Goal: Task Accomplishment & Management: Manage account settings

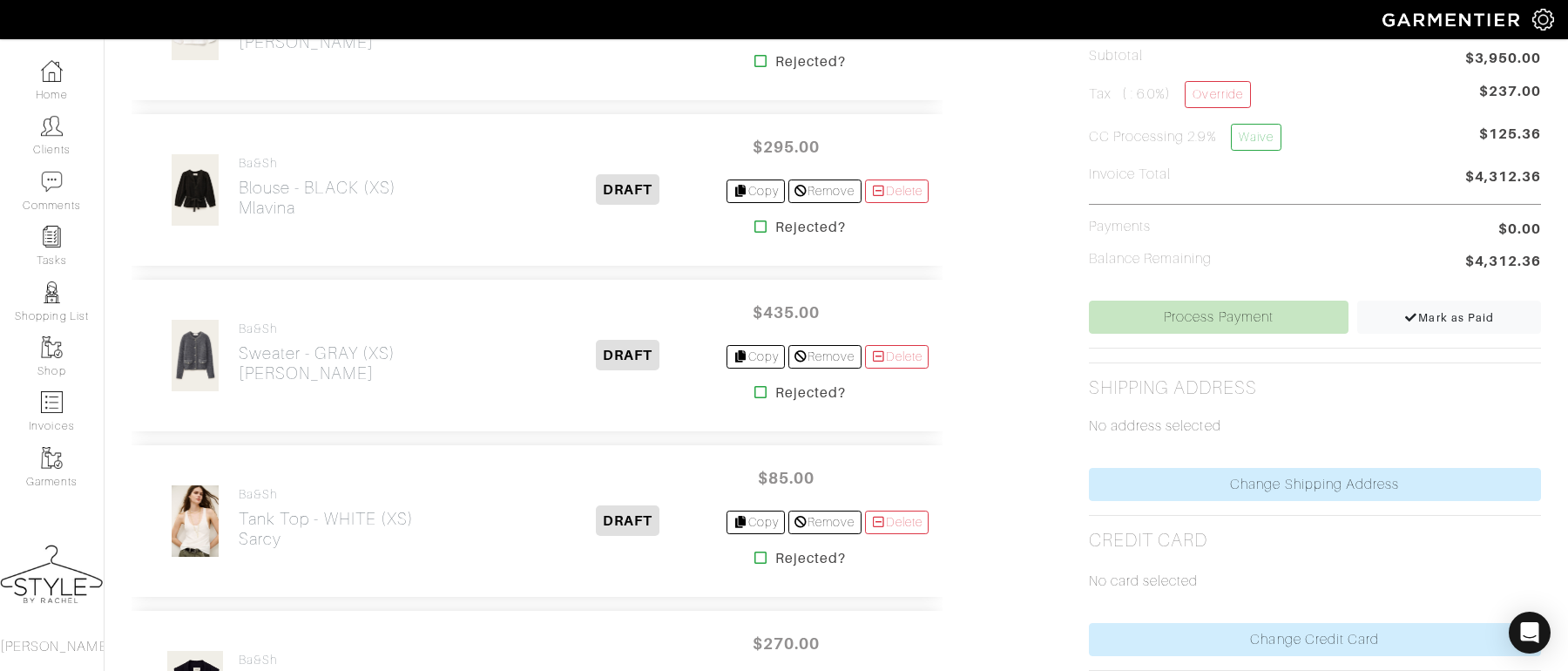
scroll to position [550, 0]
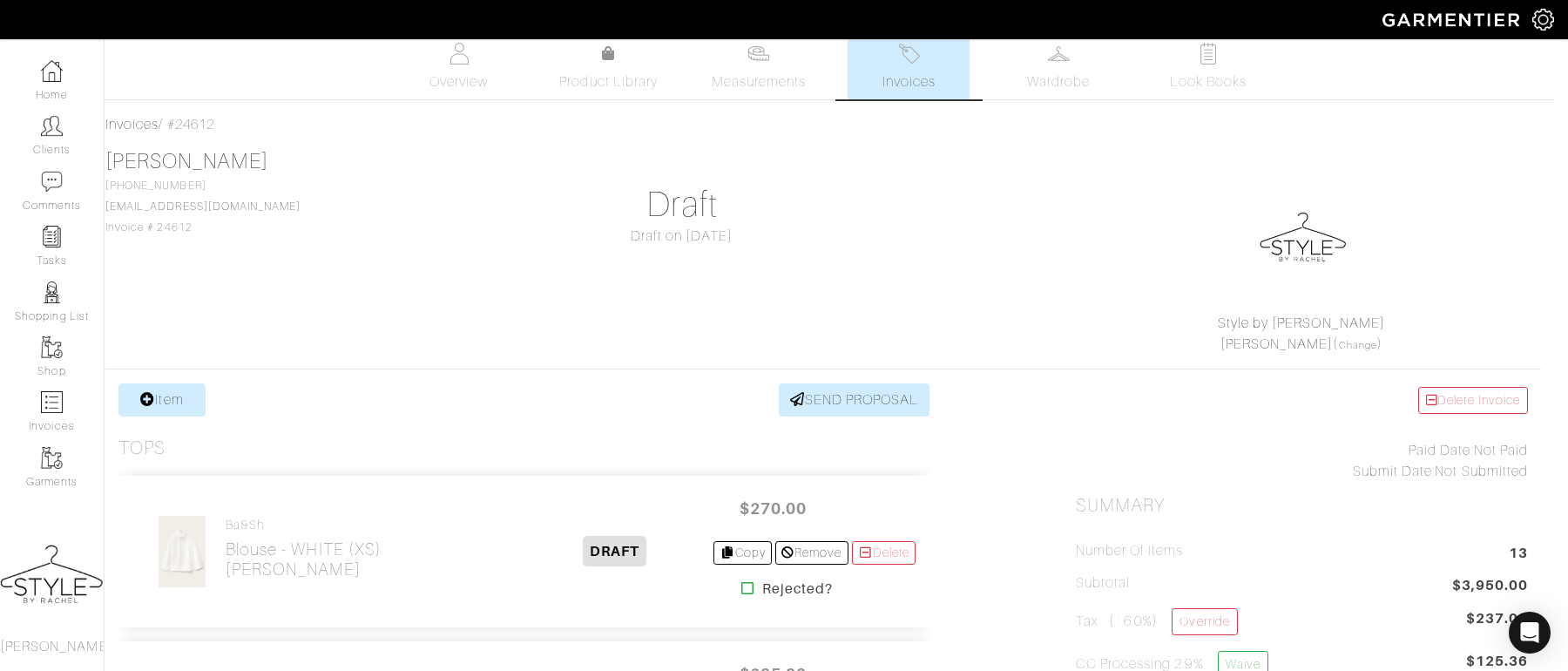
scroll to position [15, 13]
click at [907, 78] on span "Invoices" at bounding box center [909, 79] width 54 height 21
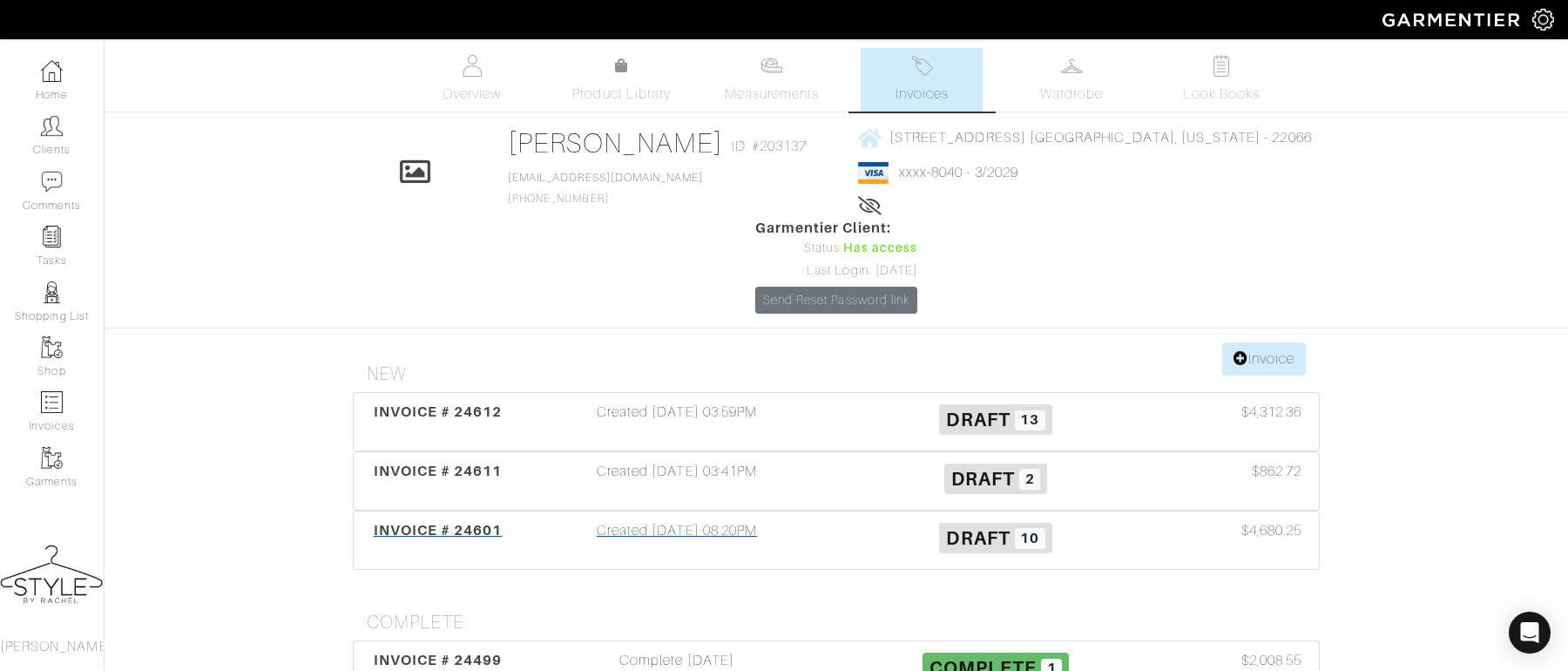
click at [398, 520] on div "INVOICE # 24601" at bounding box center [438, 540] width 160 height 40
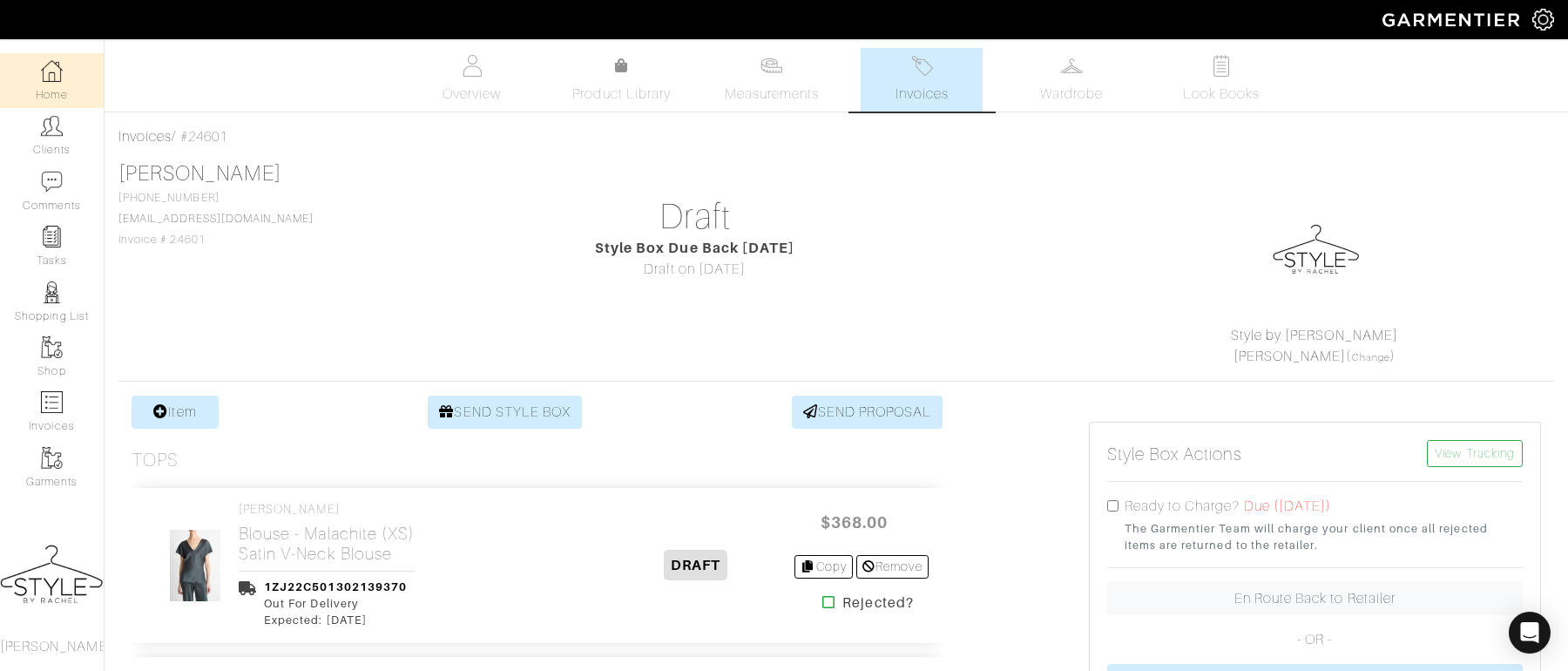
click at [55, 104] on link "Home" at bounding box center [52, 81] width 104 height 55
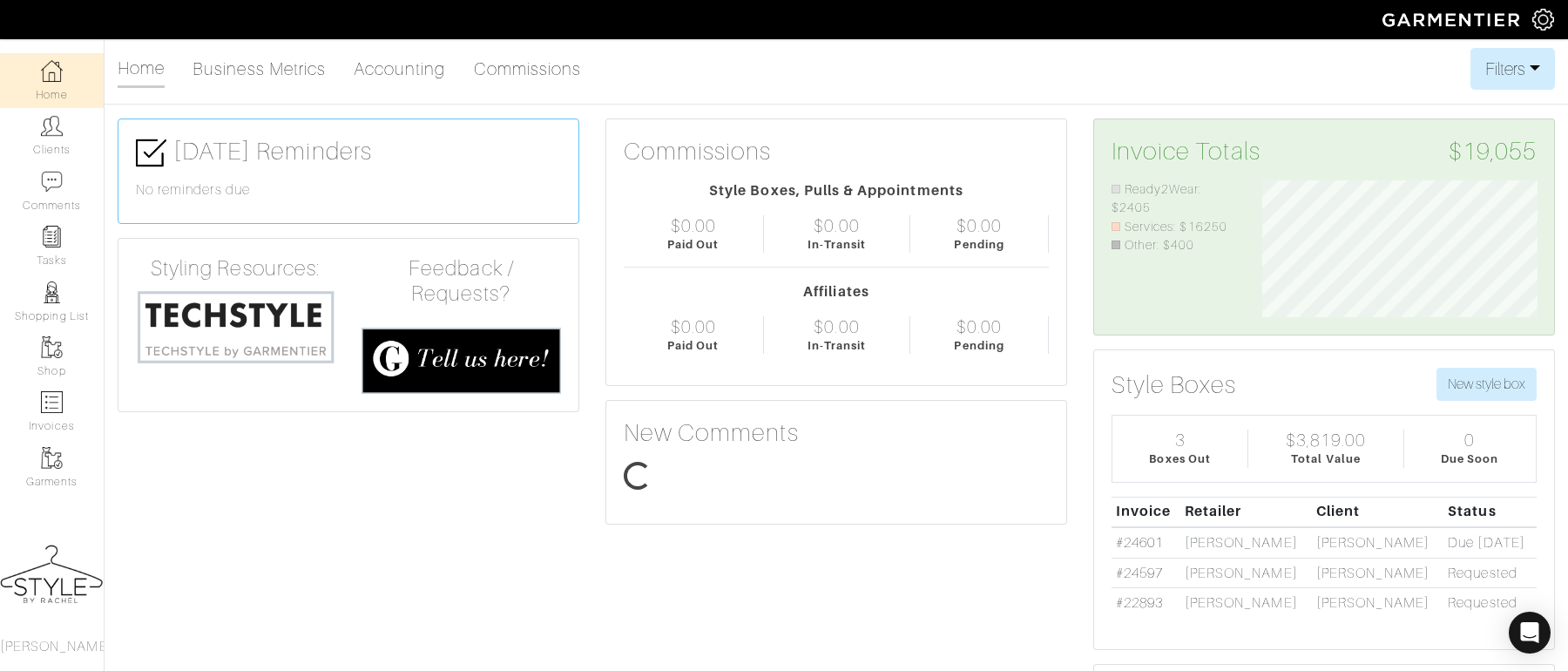
scroll to position [138, 301]
click at [1150, 569] on link "#24597" at bounding box center [1140, 574] width 47 height 16
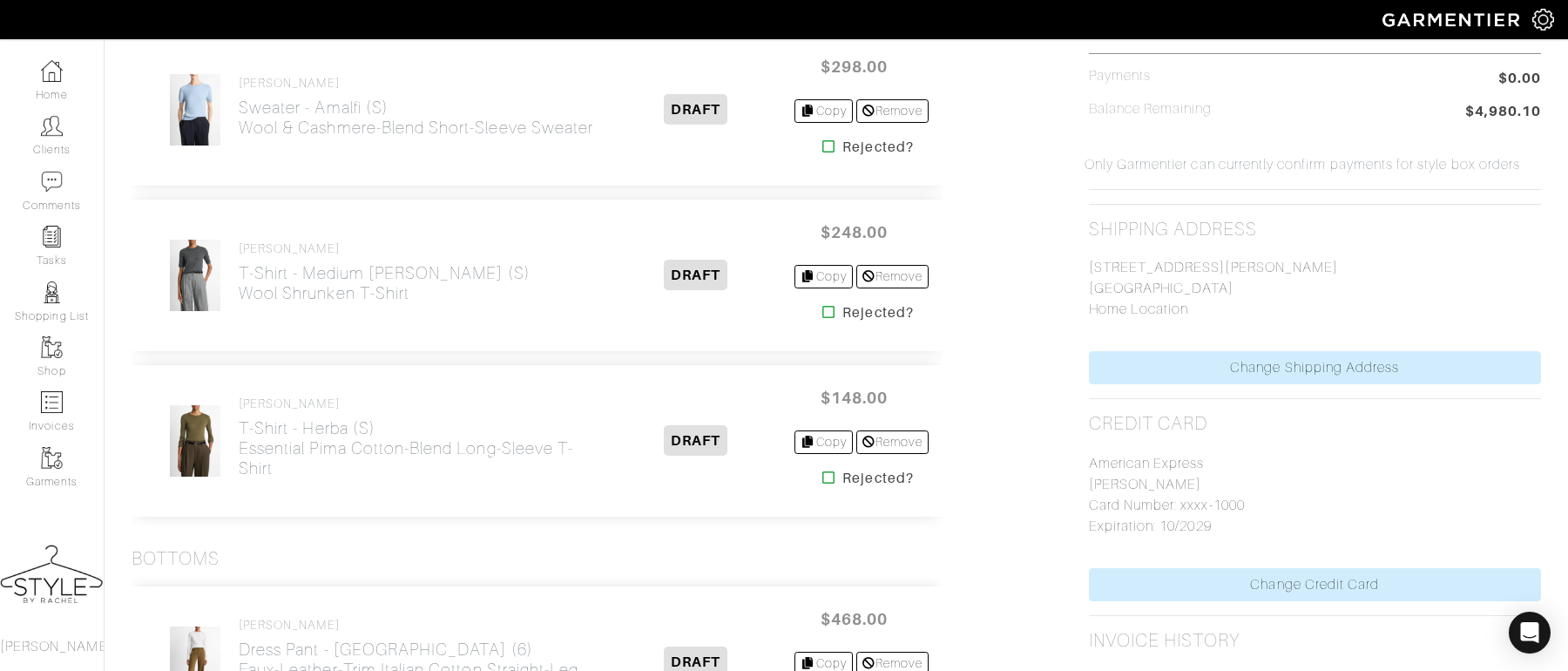
scroll to position [956, 0]
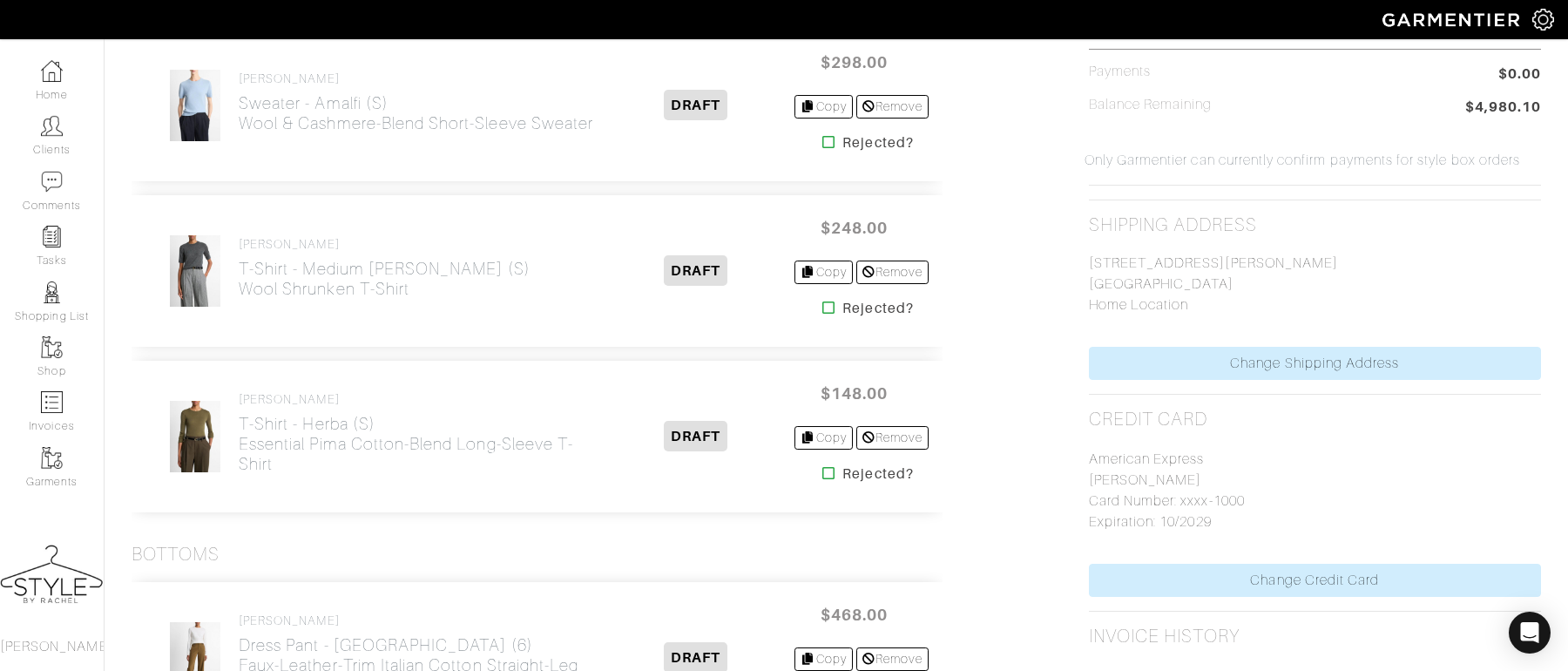
drag, startPoint x: 1083, startPoint y: 247, endPoint x: 1279, endPoint y: 282, distance: 199.1
click at [1279, 282] on div "Style Box Actions Ready to Charge? The Garmentier Team will charge your client …" at bounding box center [1315, 480] width 478 height 2079
copy p "1408 Gordon Pl. Winchester , VA 22601"
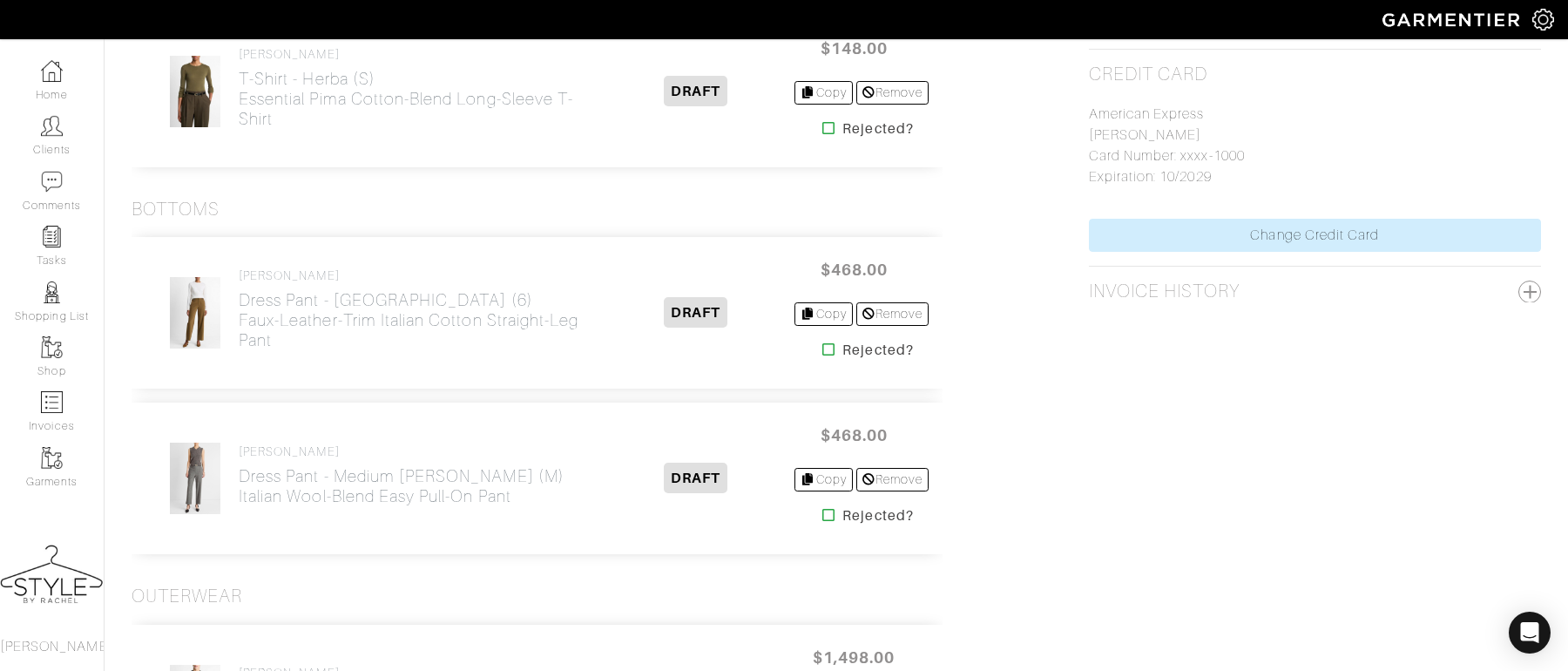
click at [964, 424] on div "Item SEND STYLE BOX SEND PROPOSAL Tops VINCE Blouse - Coastal Blue (S) Silk Cow…" at bounding box center [836, 134] width 1435 height 2079
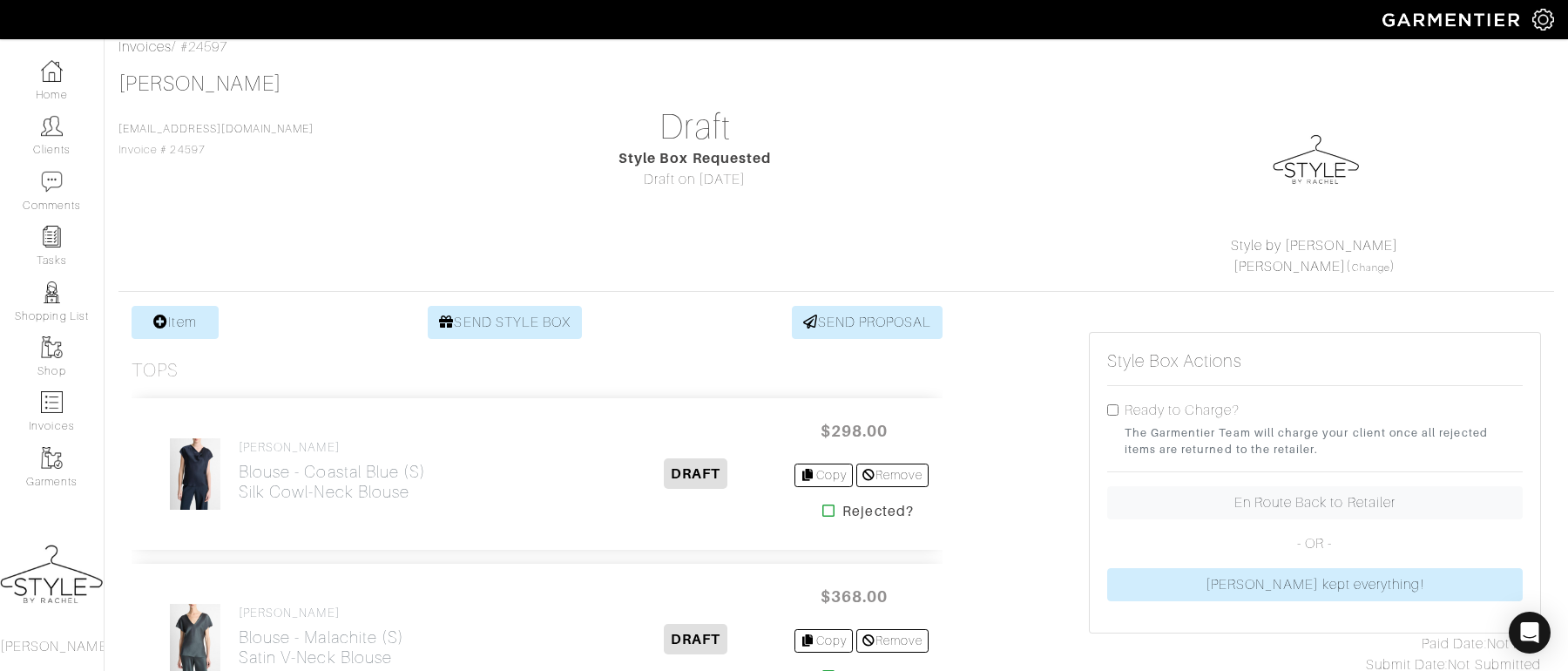
scroll to position [96, 0]
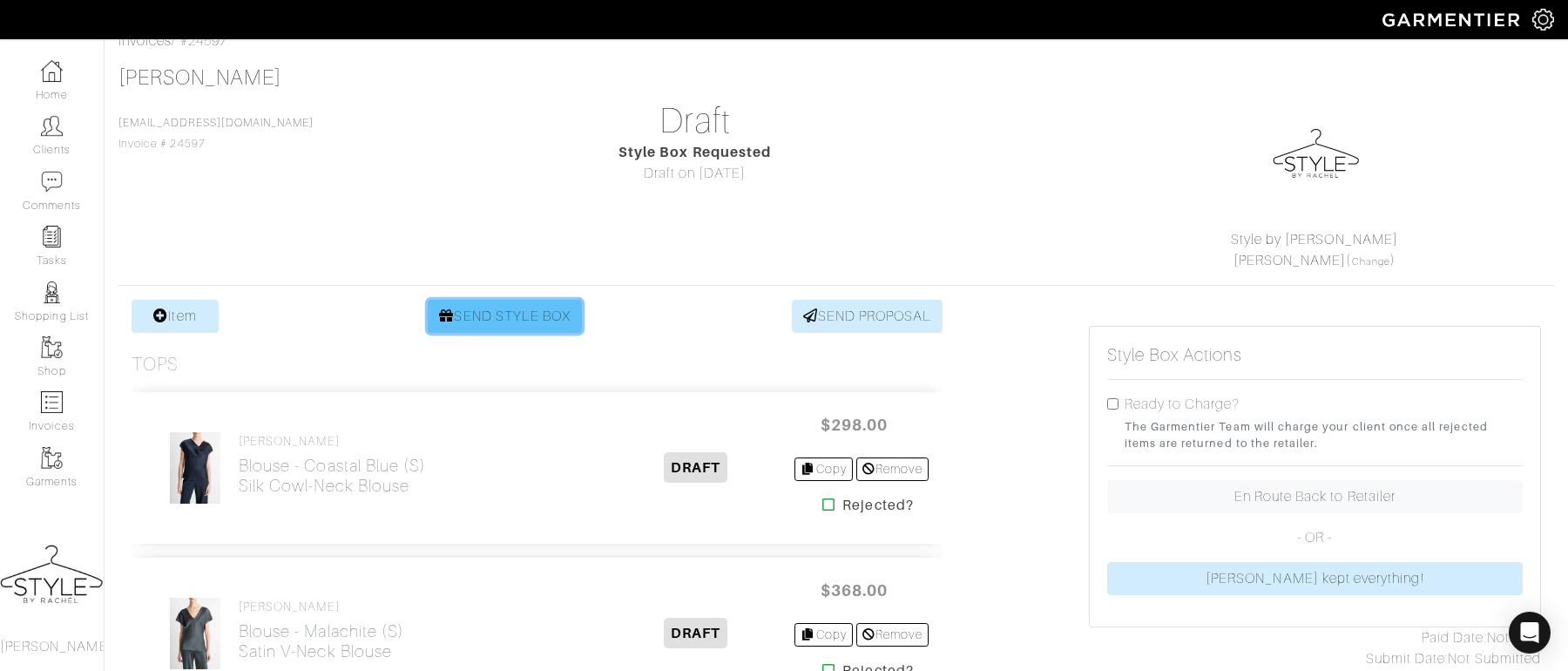
click at [488, 315] on link "SEND STYLE BOX" at bounding box center [505, 316] width 155 height 33
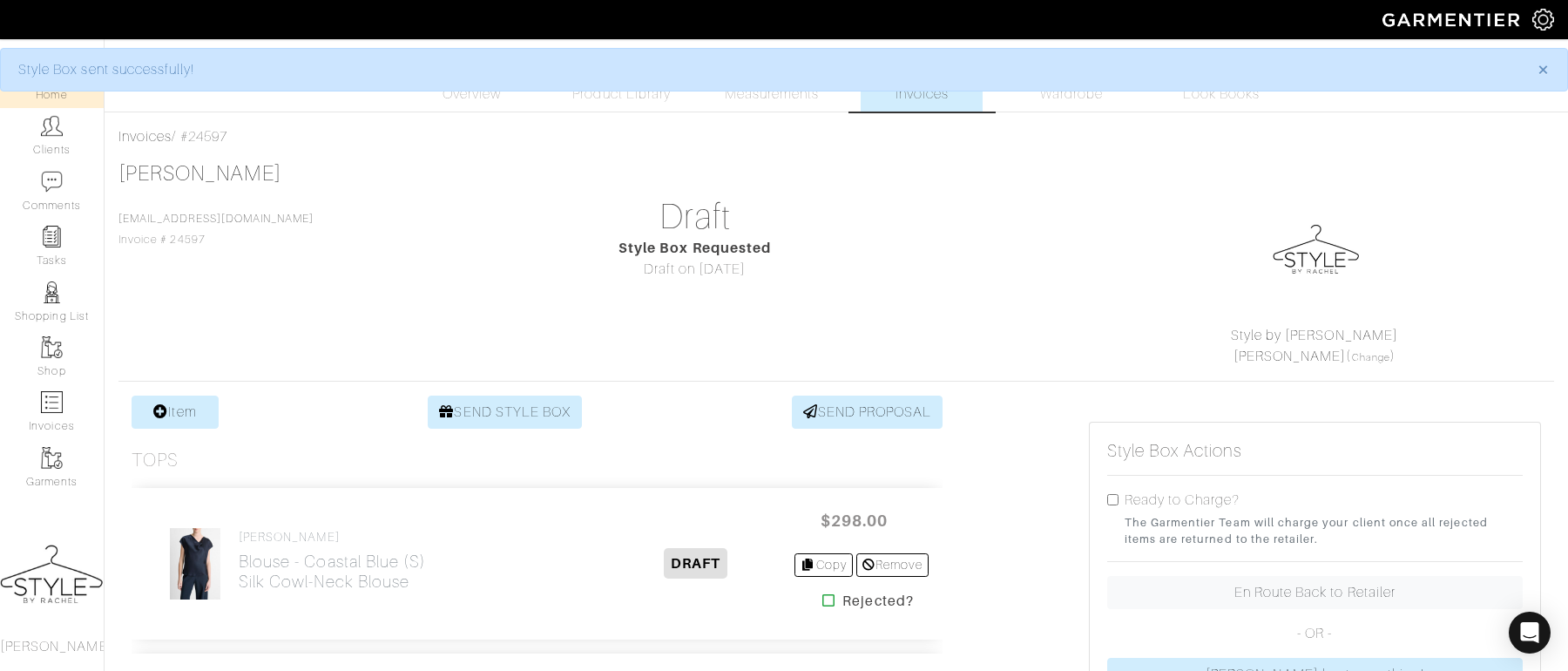
click at [63, 103] on link "Home" at bounding box center [52, 81] width 104 height 55
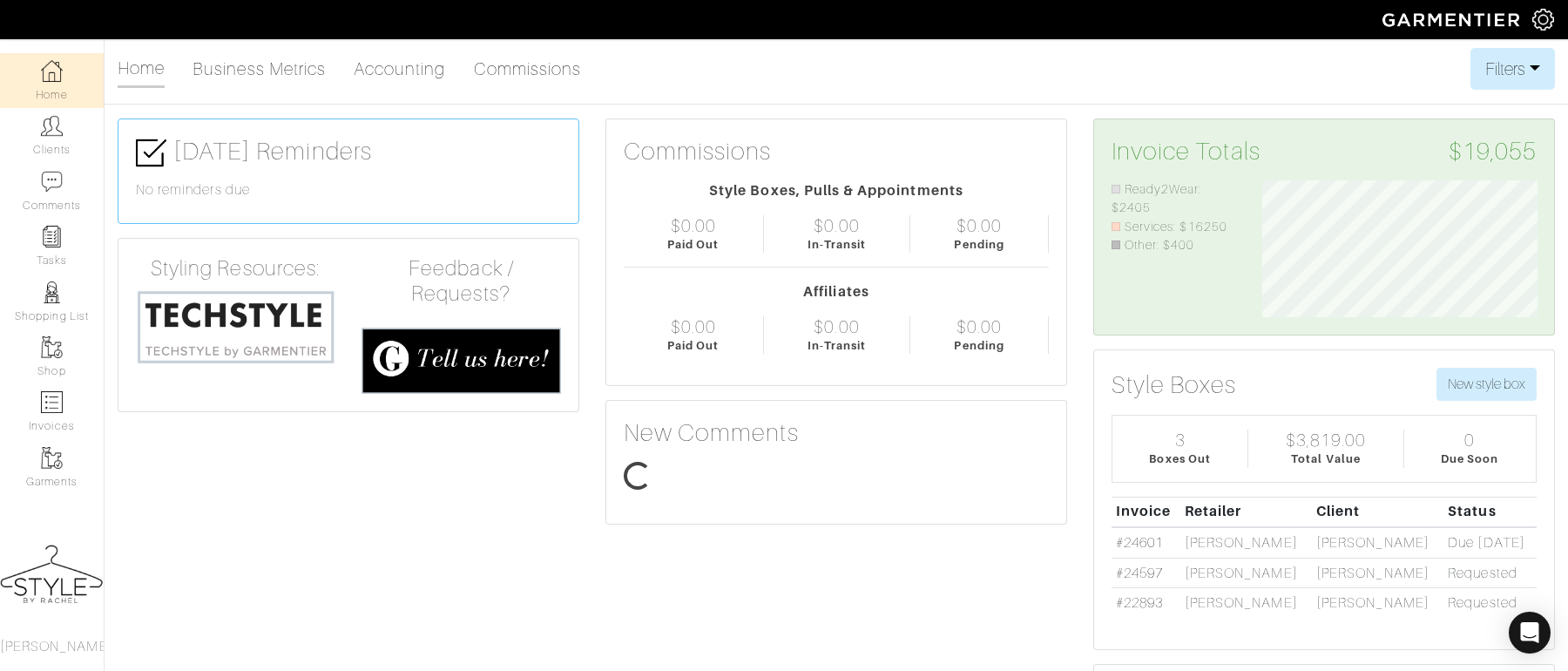
scroll to position [138, 301]
click at [46, 141] on link "Clients" at bounding box center [52, 135] width 104 height 55
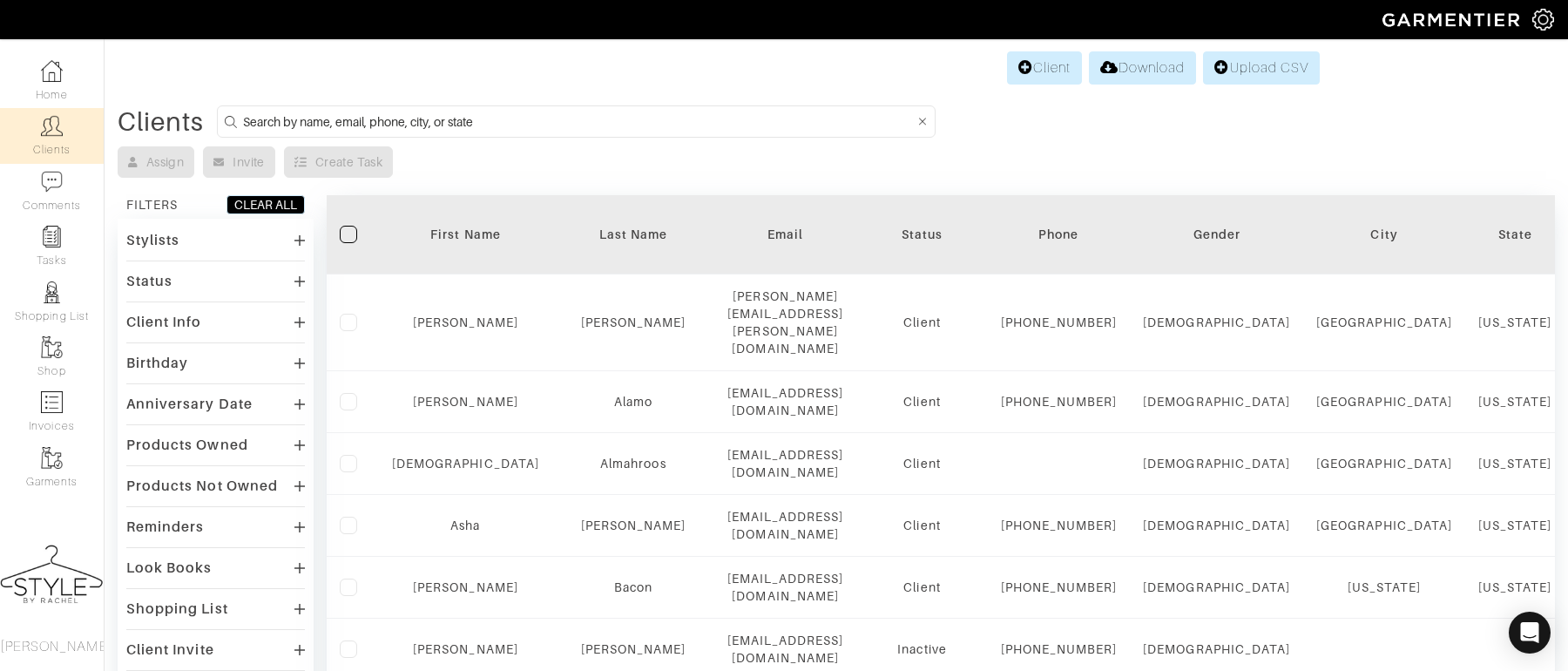
click at [341, 120] on input at bounding box center [579, 121] width 671 height 22
type input "kenneth"
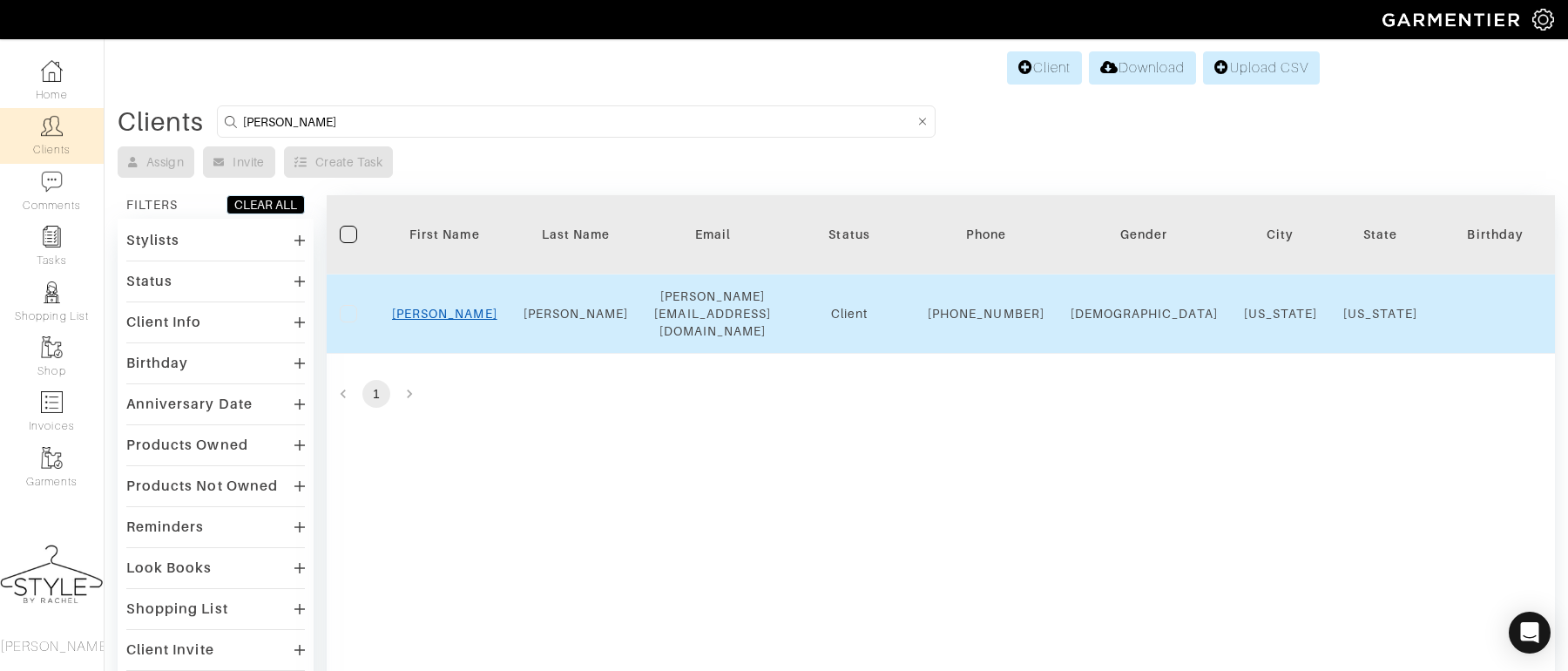
click at [433, 307] on link "Kenneth" at bounding box center [445, 314] width 105 height 14
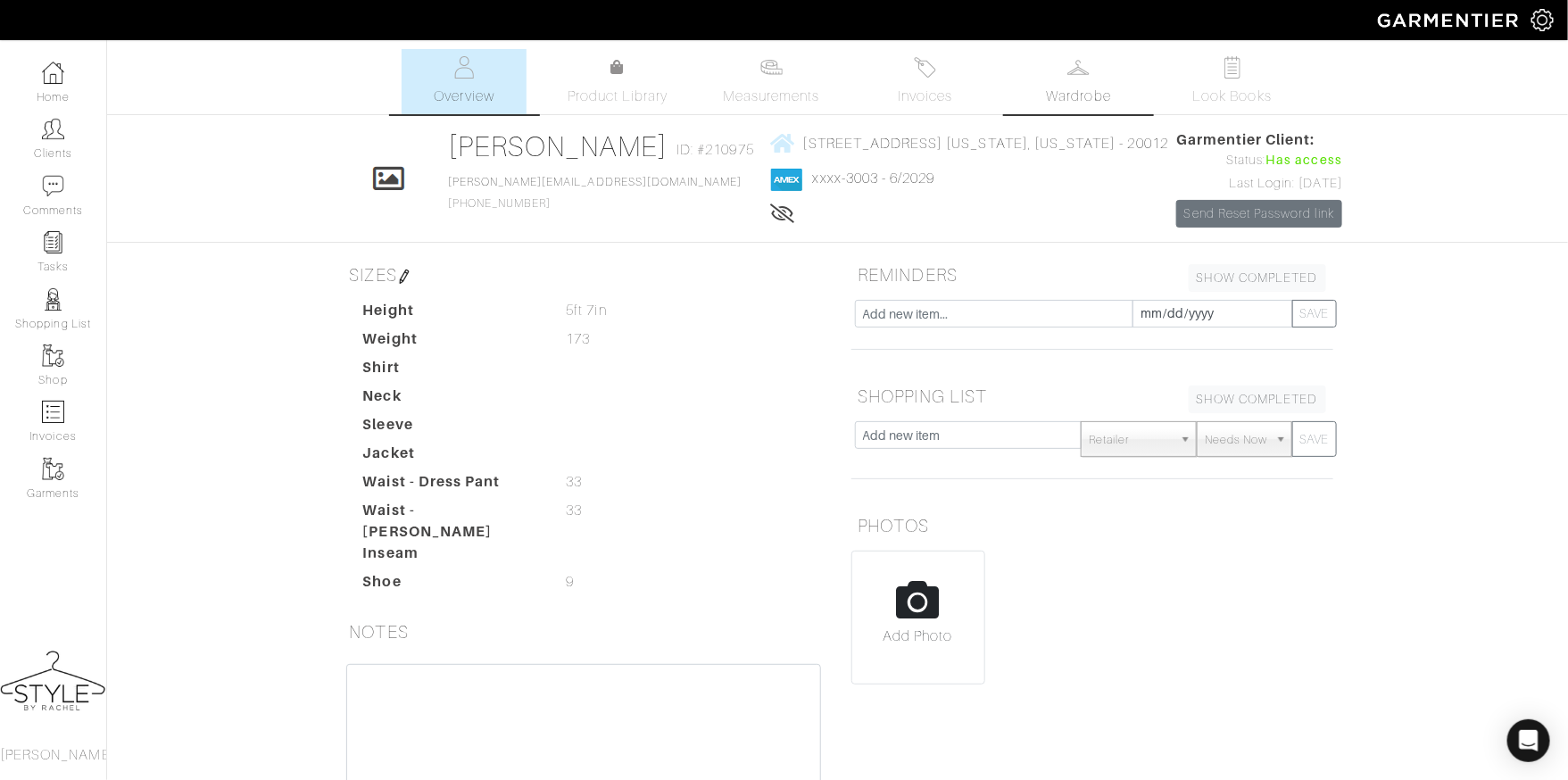
click at [1070, 112] on link "Wardrobe" at bounding box center [1078, 82] width 125 height 65
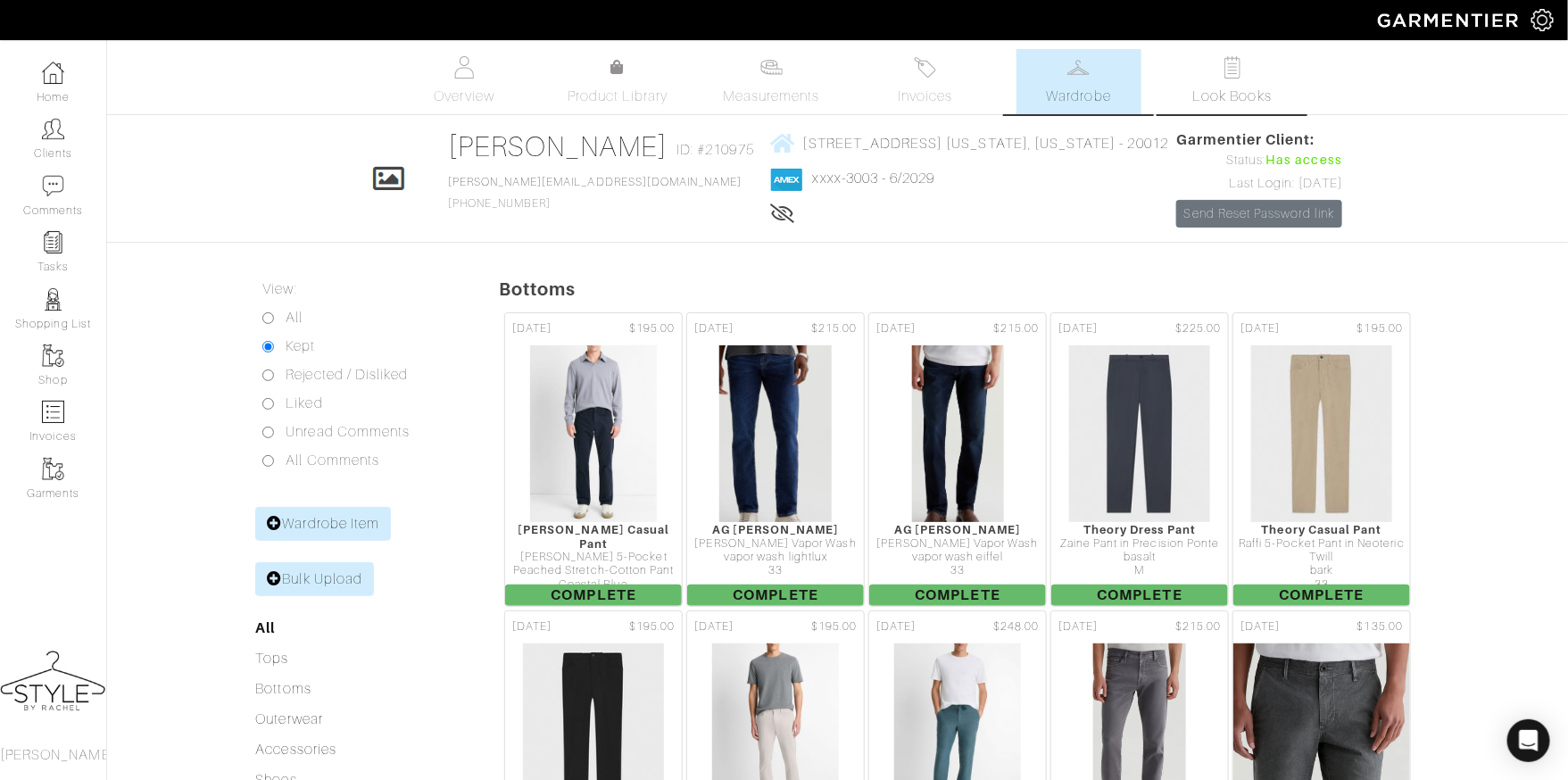
click at [1217, 98] on span "Look Books" at bounding box center [1233, 96] width 79 height 22
click at [926, 88] on span "Invoices" at bounding box center [924, 96] width 55 height 22
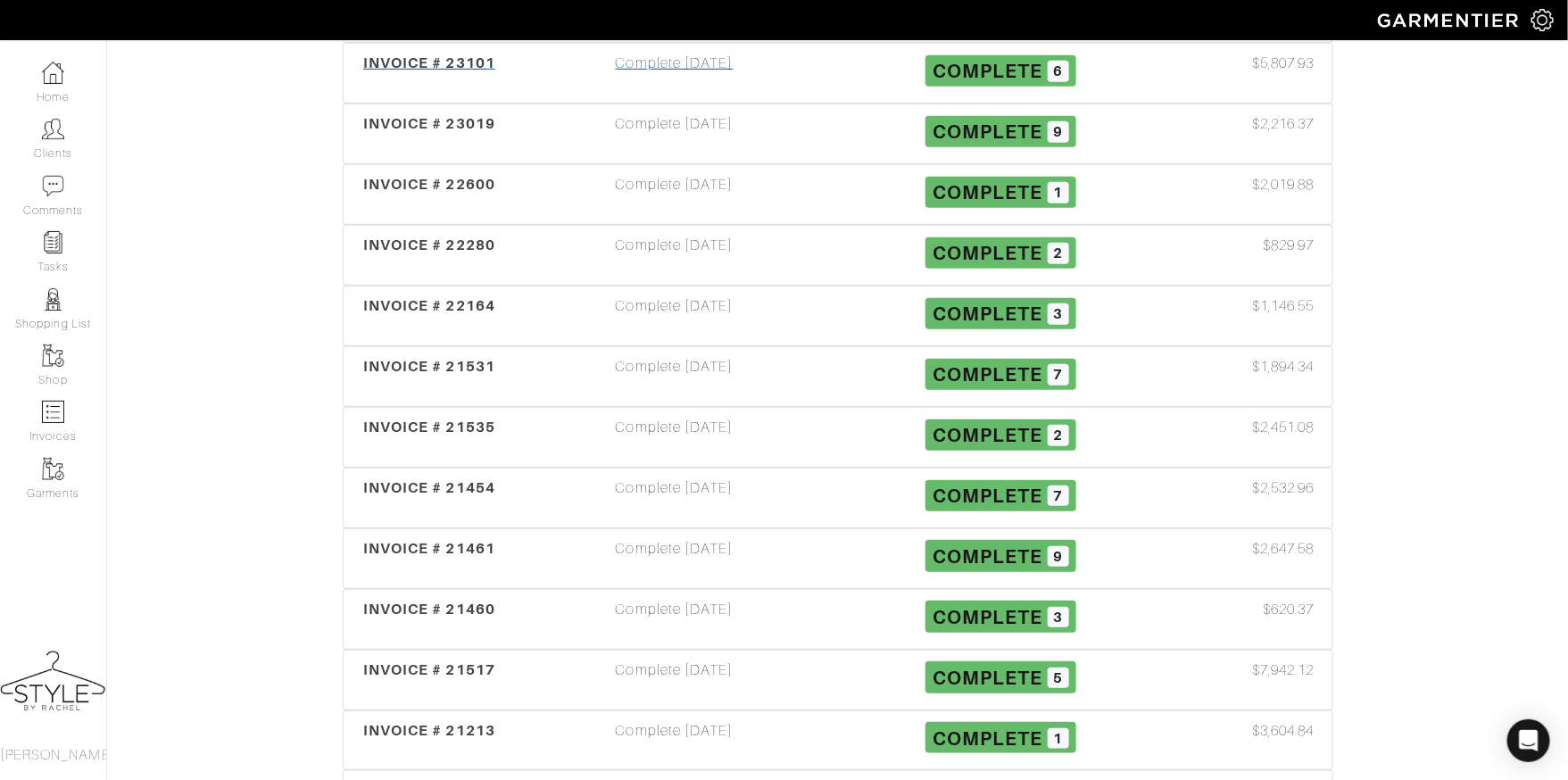
scroll to position [701, 0]
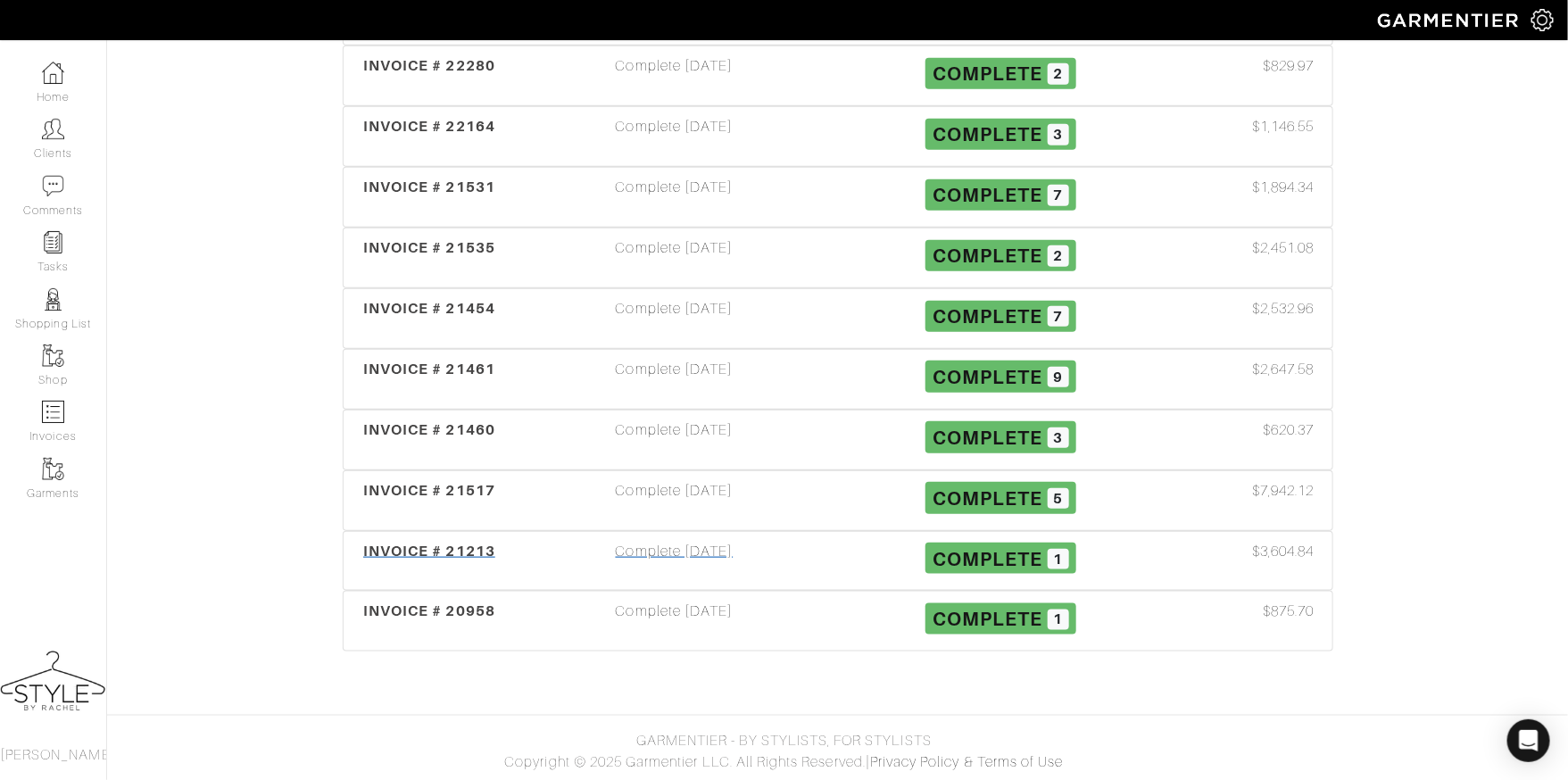
click at [409, 549] on span "INVOICE # 21213" at bounding box center [429, 551] width 132 height 17
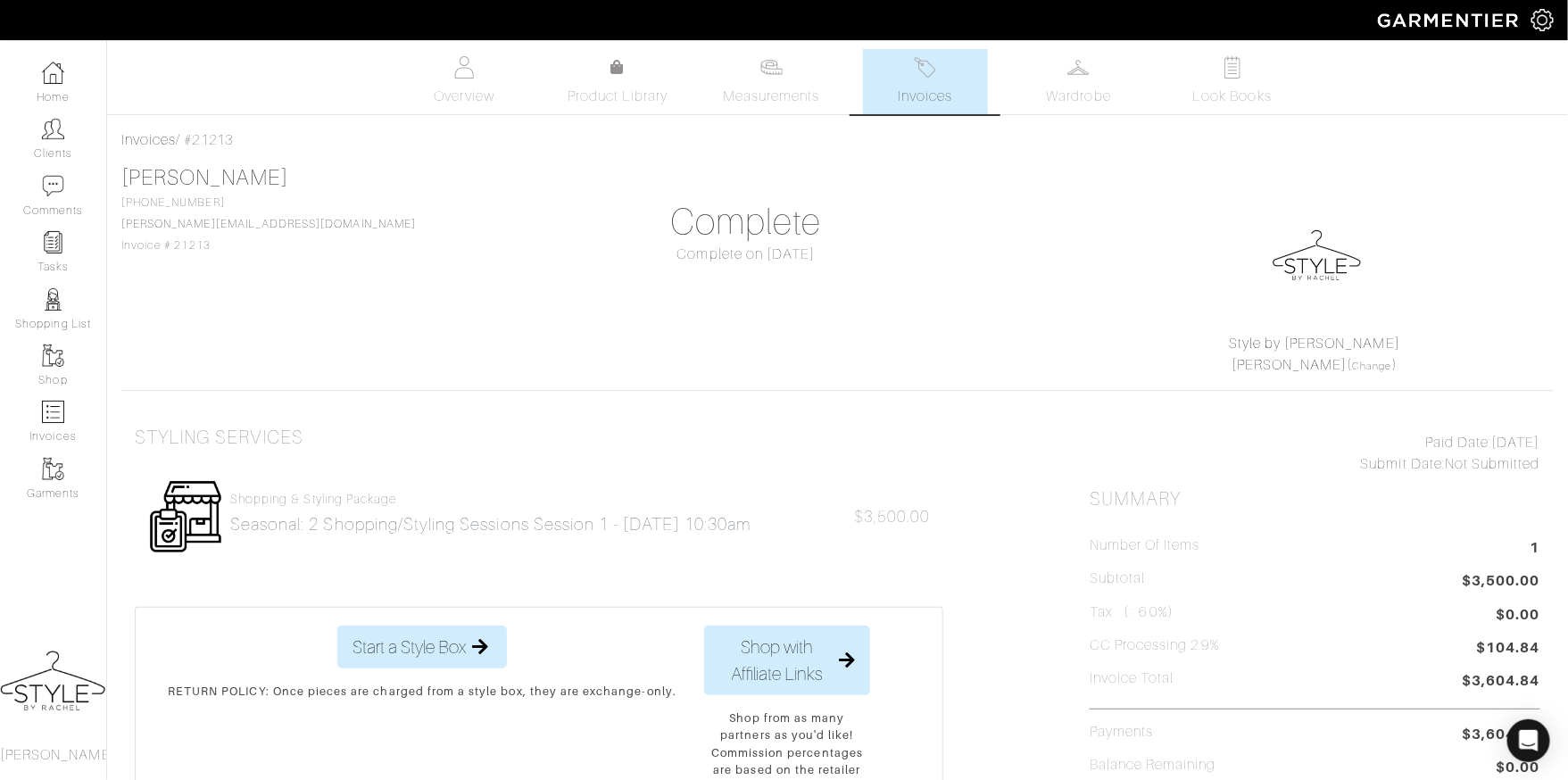
click at [932, 63] on img at bounding box center [924, 67] width 22 height 22
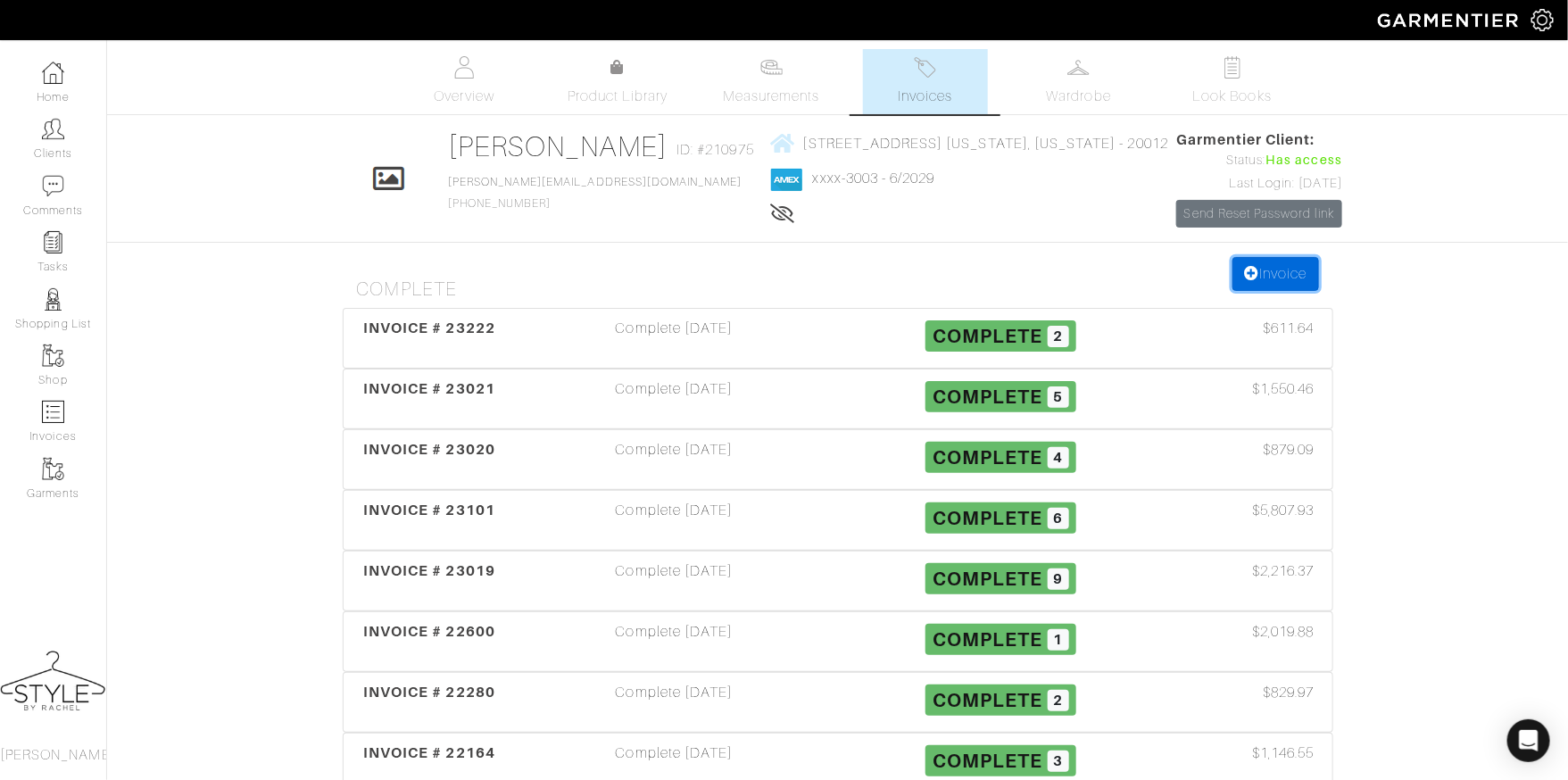
click at [1269, 291] on link "Invoice" at bounding box center [1274, 274] width 85 height 34
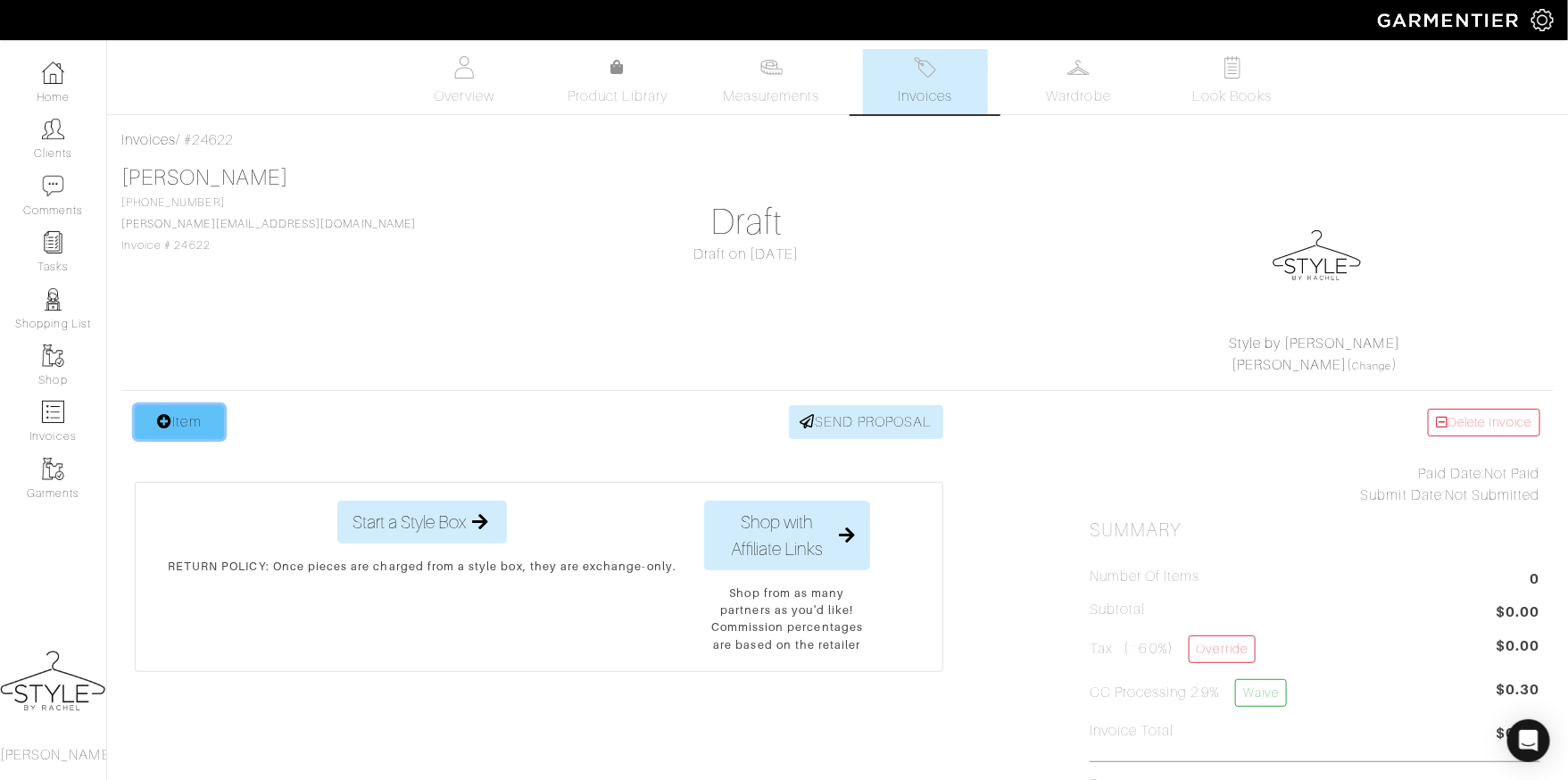
click at [173, 417] on link "Item" at bounding box center [179, 423] width 89 height 34
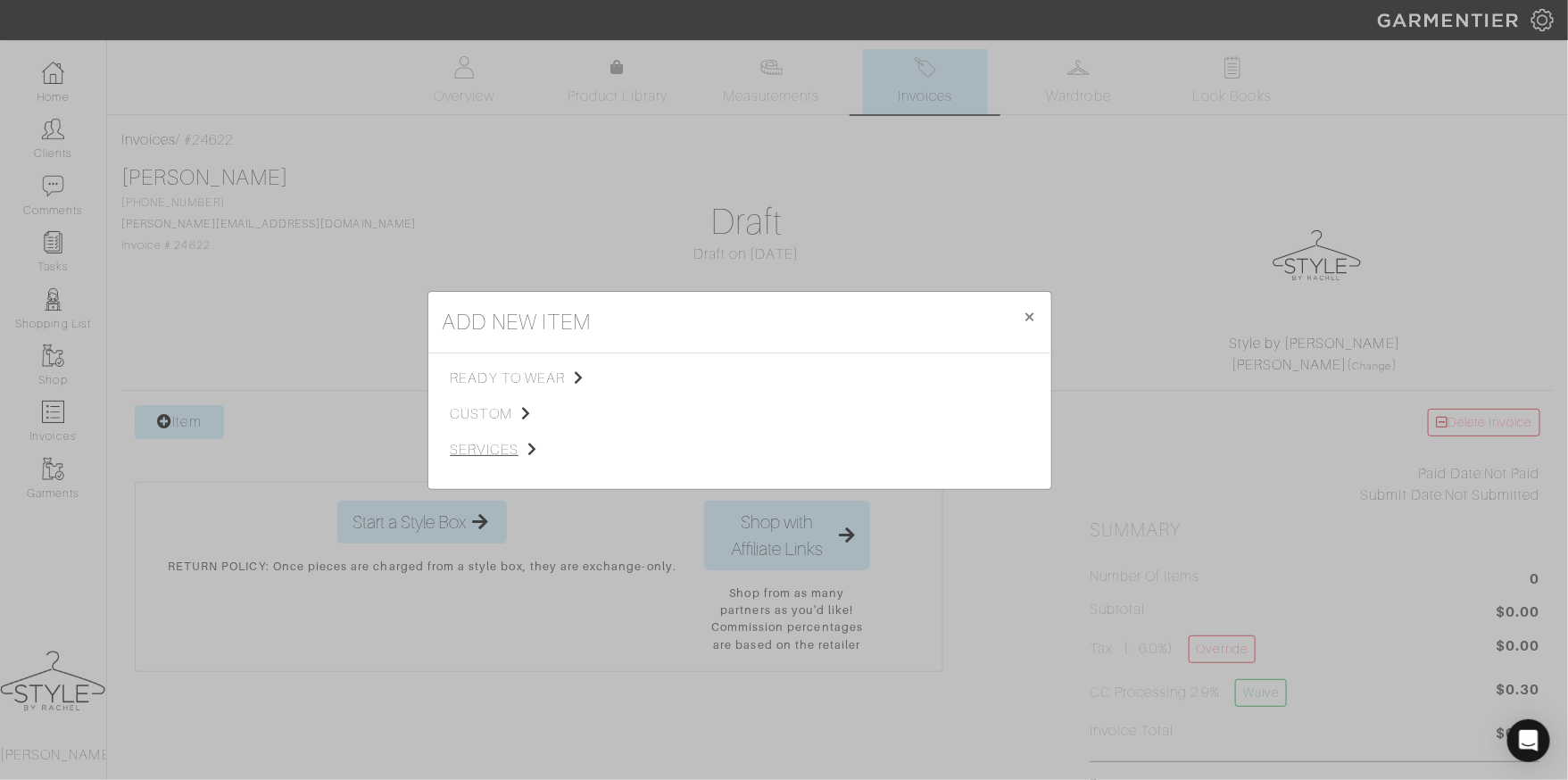
click at [491, 458] on span "services" at bounding box center [539, 450] width 179 height 22
click at [724, 373] on span "Styling Service" at bounding box center [700, 377] width 88 height 14
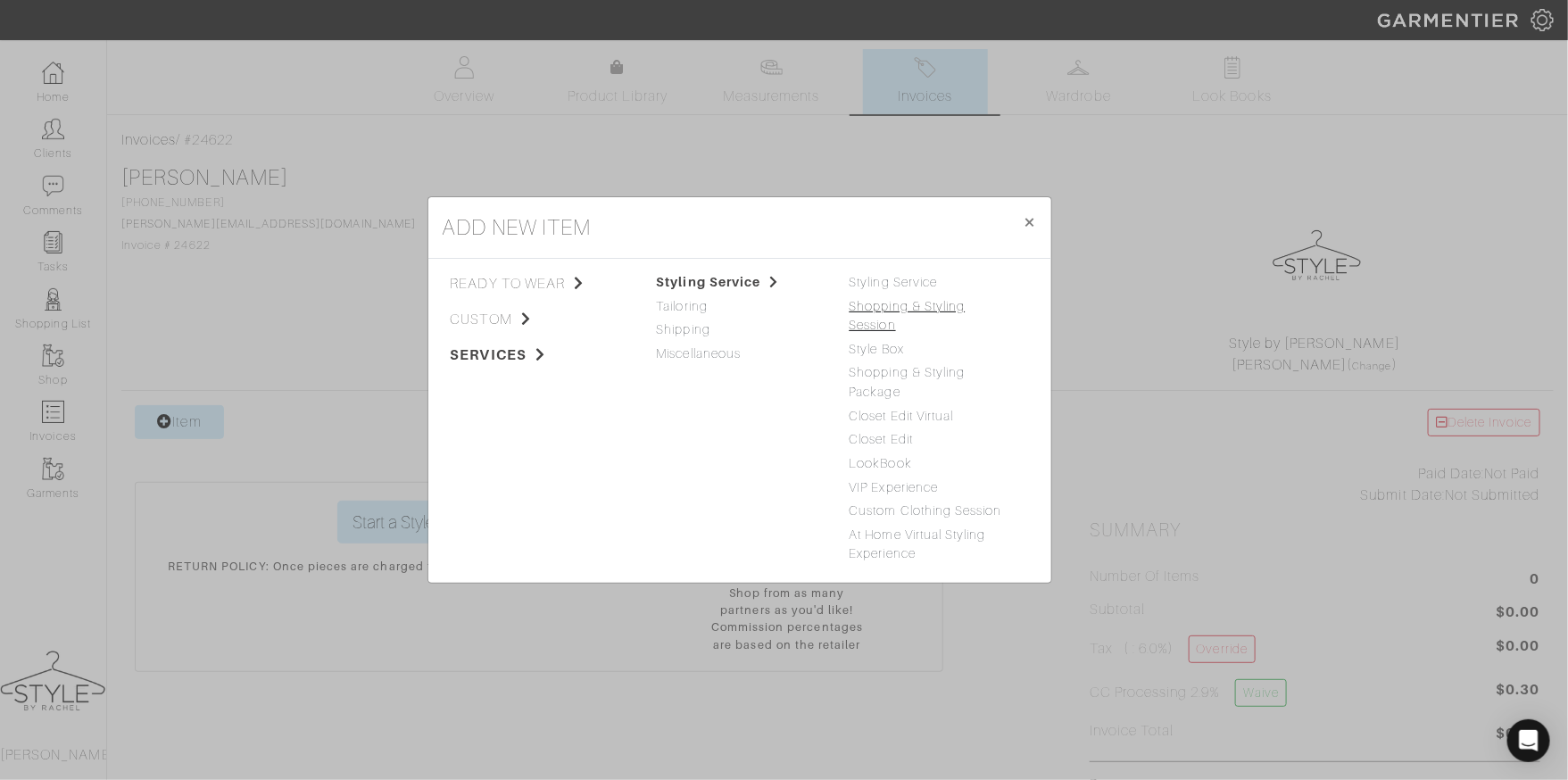
click at [927, 311] on link "Shopping & Styling Session" at bounding box center [907, 316] width 116 height 34
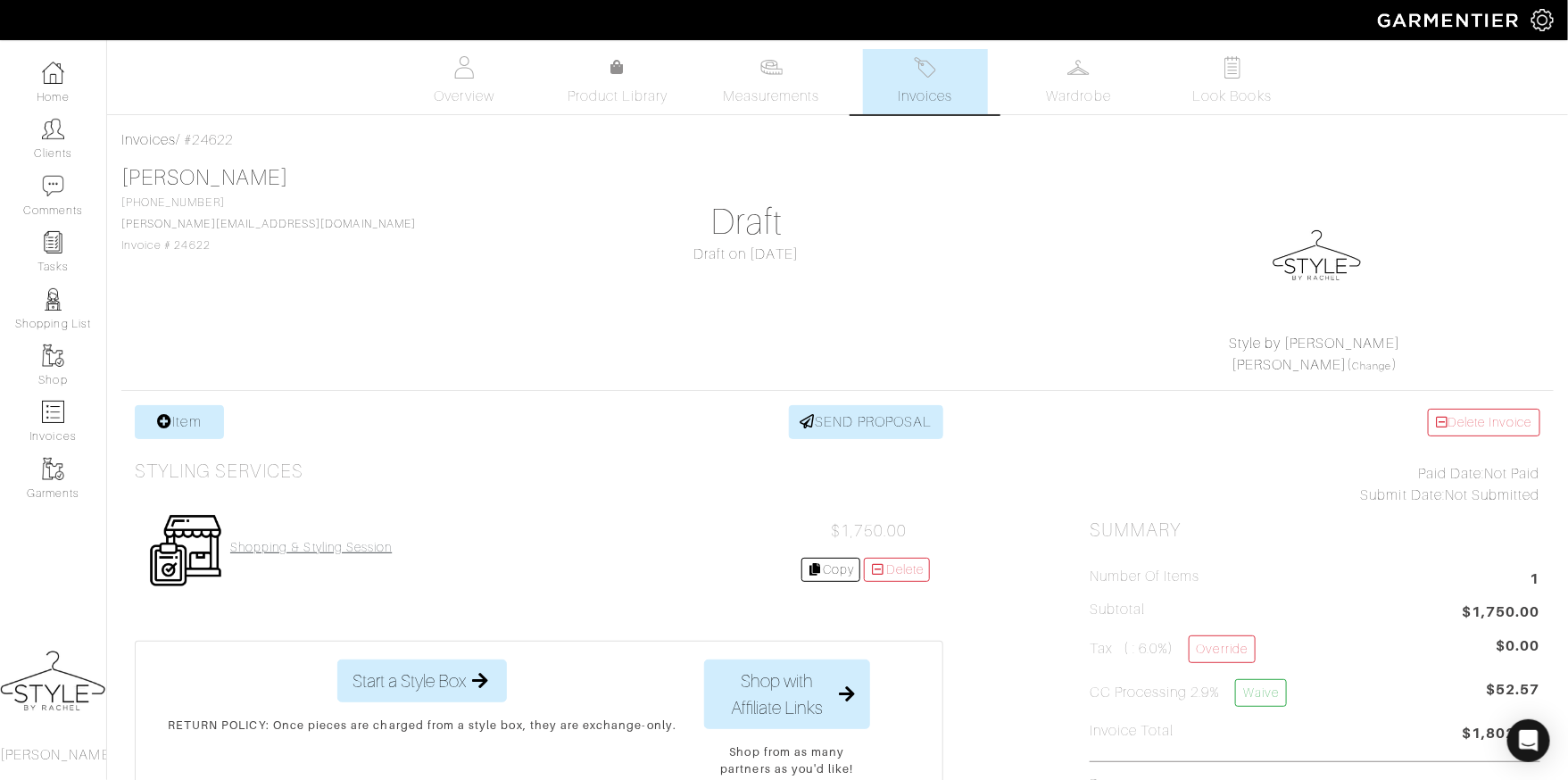
click at [354, 541] on h4 "Shopping & Styling Session" at bounding box center [311, 547] width 162 height 15
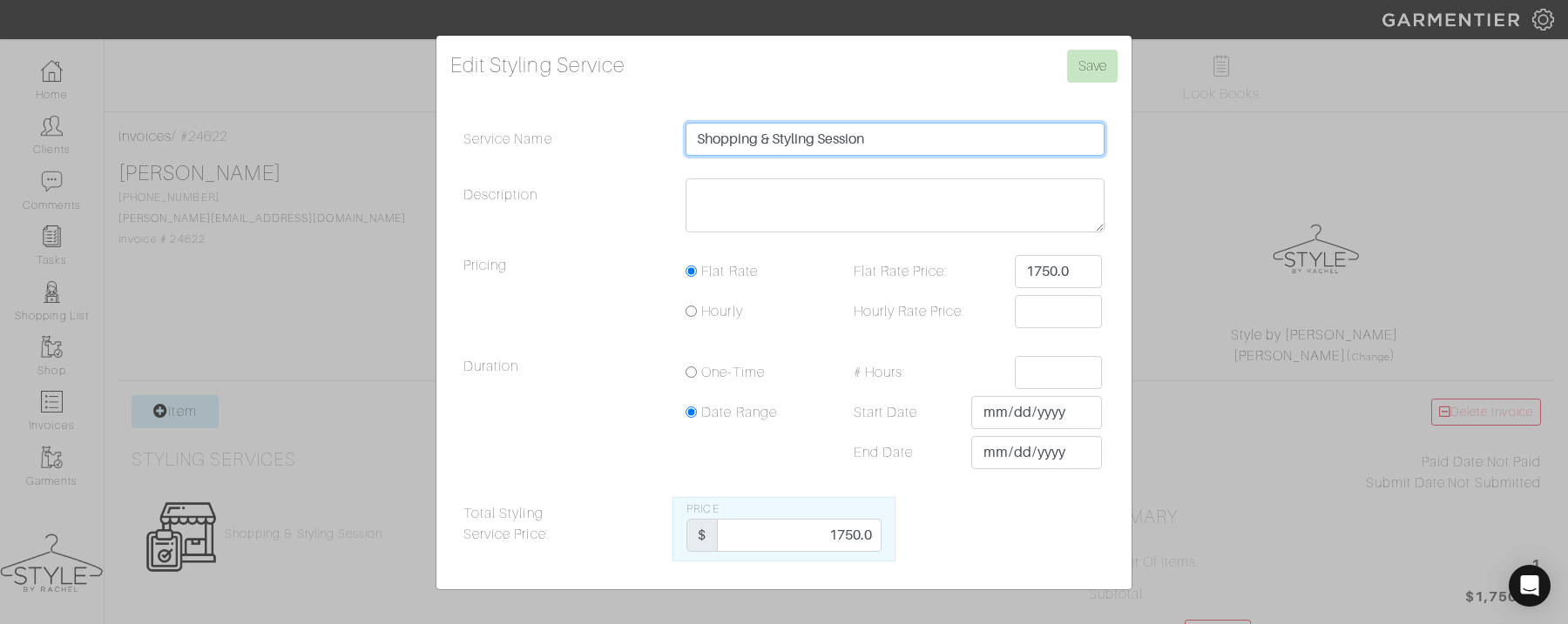
click at [903, 146] on input "Shopping & Styling Session" at bounding box center [895, 140] width 419 height 33
click at [914, 150] on input "Shopping & Styling Session" at bounding box center [895, 140] width 419 height 33
type input "Shopping & Styling Session X2"
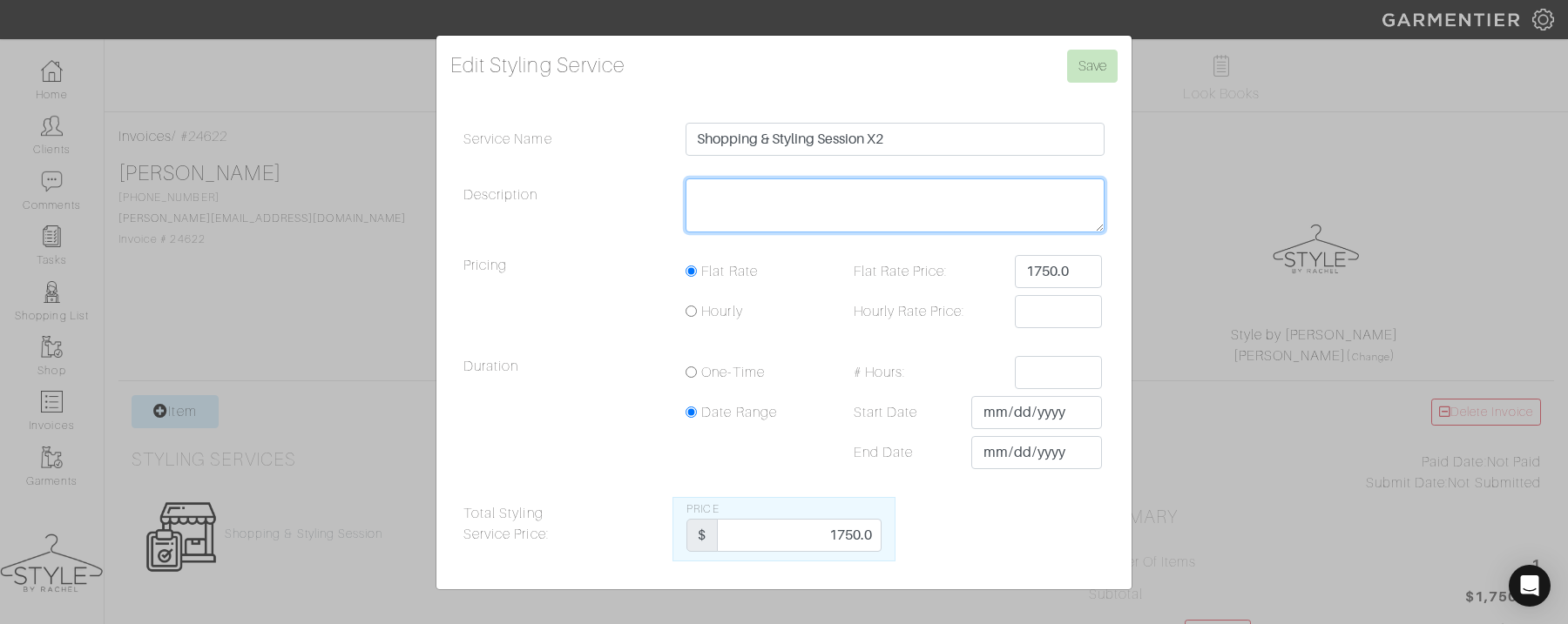
click at [711, 204] on textarea "Description" at bounding box center [895, 205] width 419 height 54
type textarea "10/17 at 11:00am"
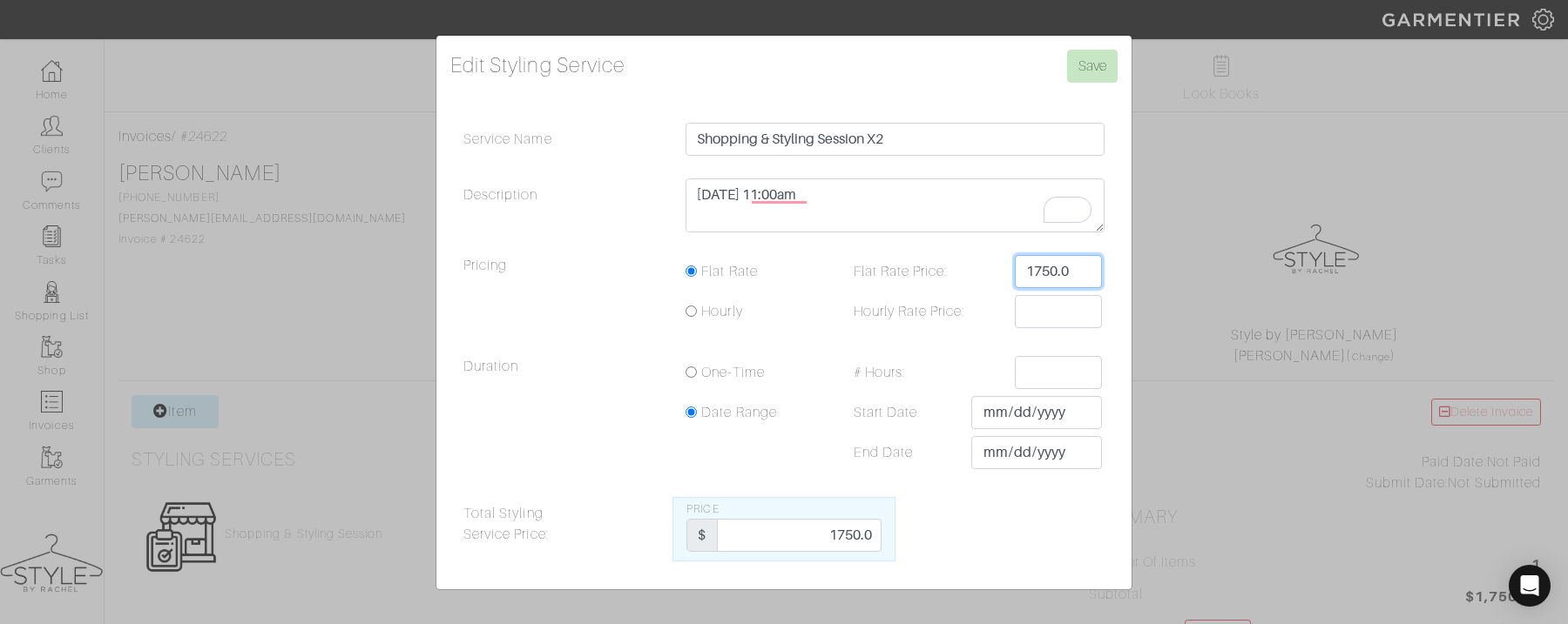
drag, startPoint x: 1077, startPoint y: 275, endPoint x: 960, endPoint y: 261, distance: 117.8
click at [960, 261] on div "Flat Rate Price: 1750.0" at bounding box center [971, 272] width 287 height 33
type input "1"
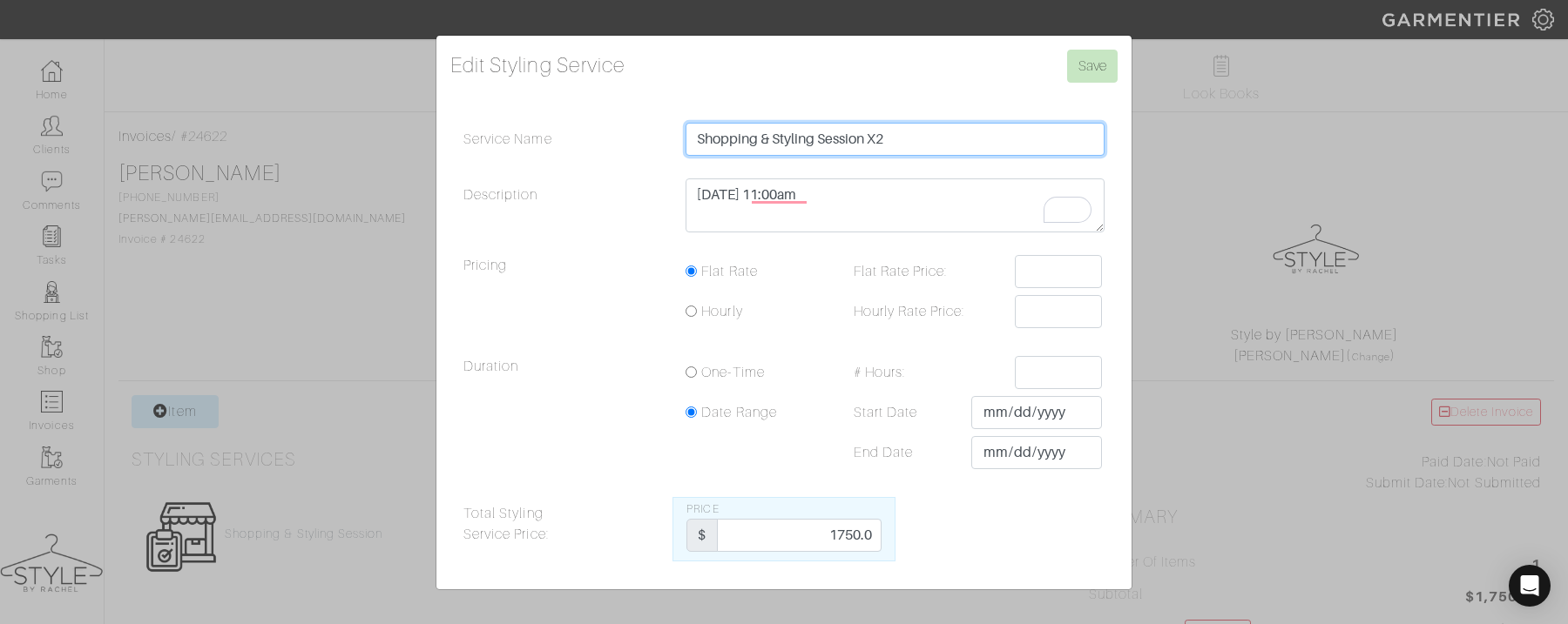
drag, startPoint x: 898, startPoint y: 147, endPoint x: 873, endPoint y: 143, distance: 25.3
click at [873, 143] on input "Shopping & Styling Session X2" at bounding box center [895, 140] width 419 height 33
click at [872, 146] on input "Shopping & Styling Session Fall/Winter" at bounding box center [895, 140] width 419 height 33
type input "Shopping & Styling Session - Fall/Winter"
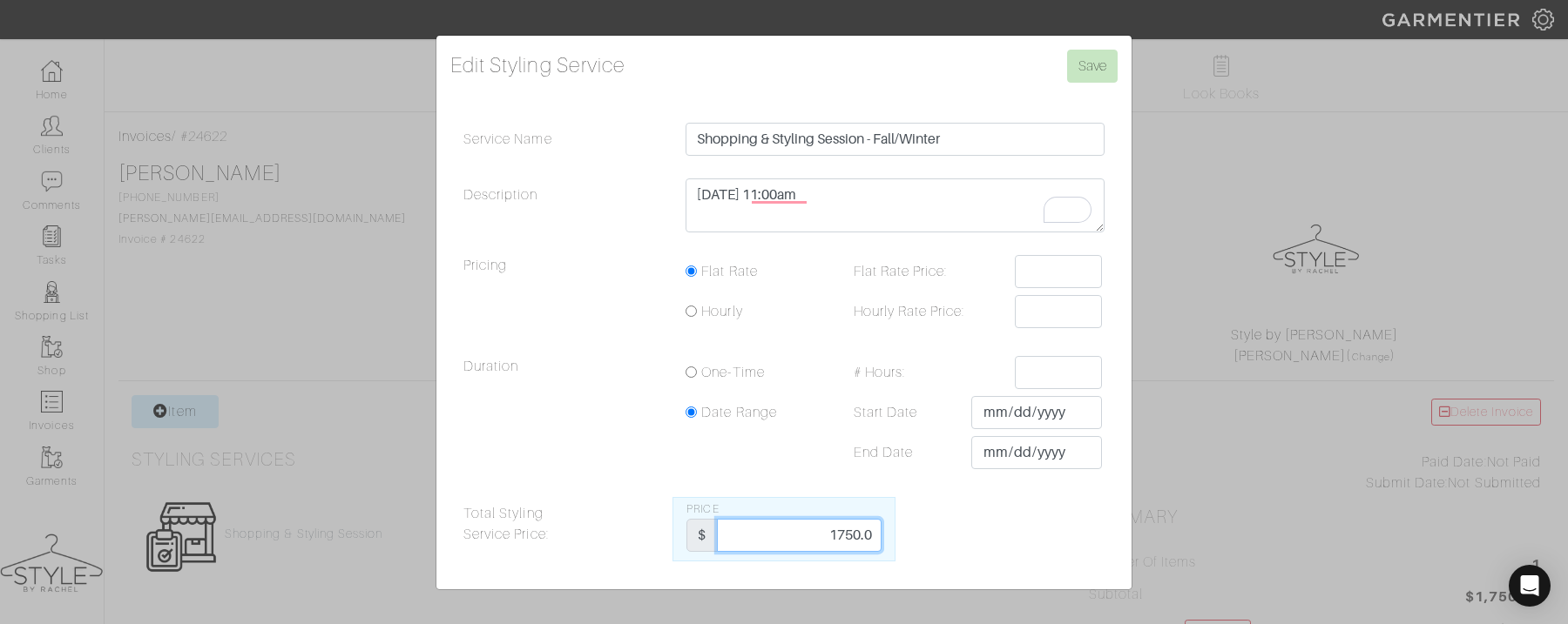
drag, startPoint x: 828, startPoint y: 541, endPoint x: 901, endPoint y: 543, distance: 73.0
click at [901, 543] on div "Total Styling Service Price: Price $ 1750.0" at bounding box center [784, 529] width 667 height 64
type input "1950"
click at [1082, 71] on input "Save" at bounding box center [1093, 67] width 51 height 33
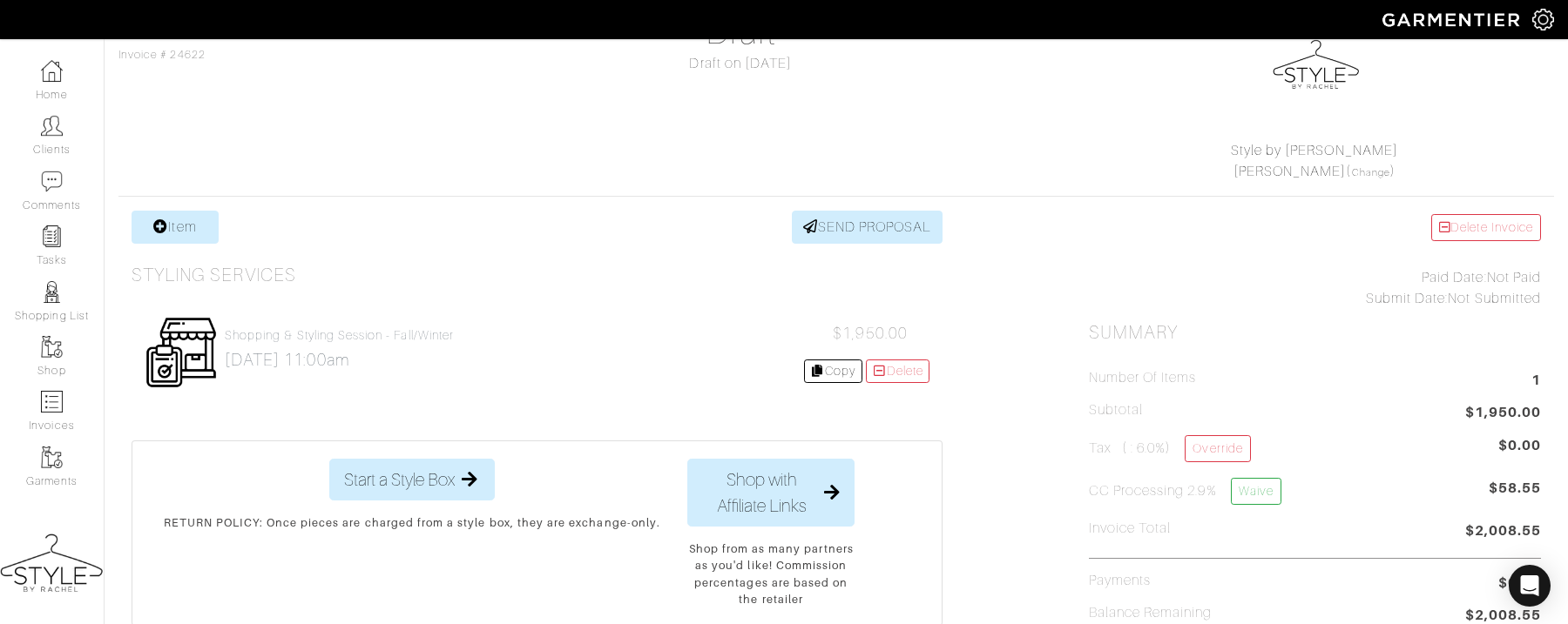
scroll to position [187, 0]
click at [821, 371] on link "Copy" at bounding box center [833, 369] width 58 height 24
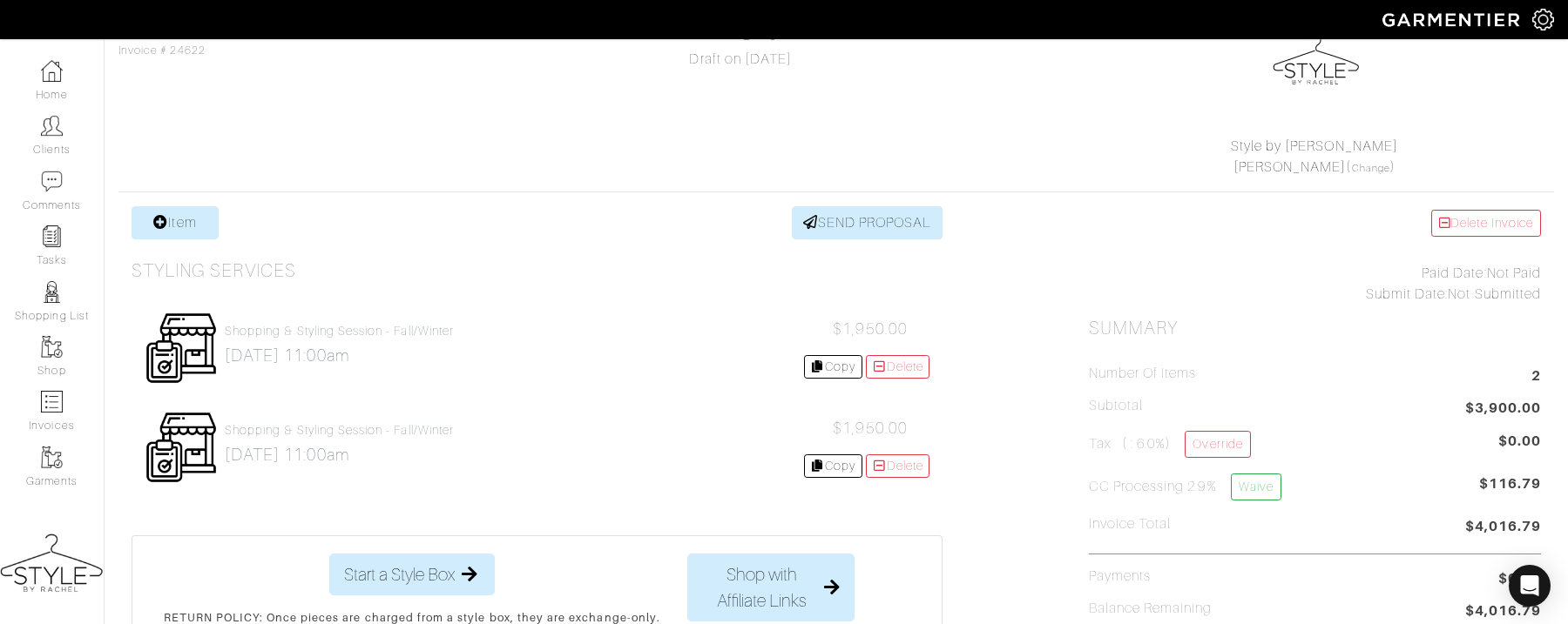
scroll to position [214, 0]
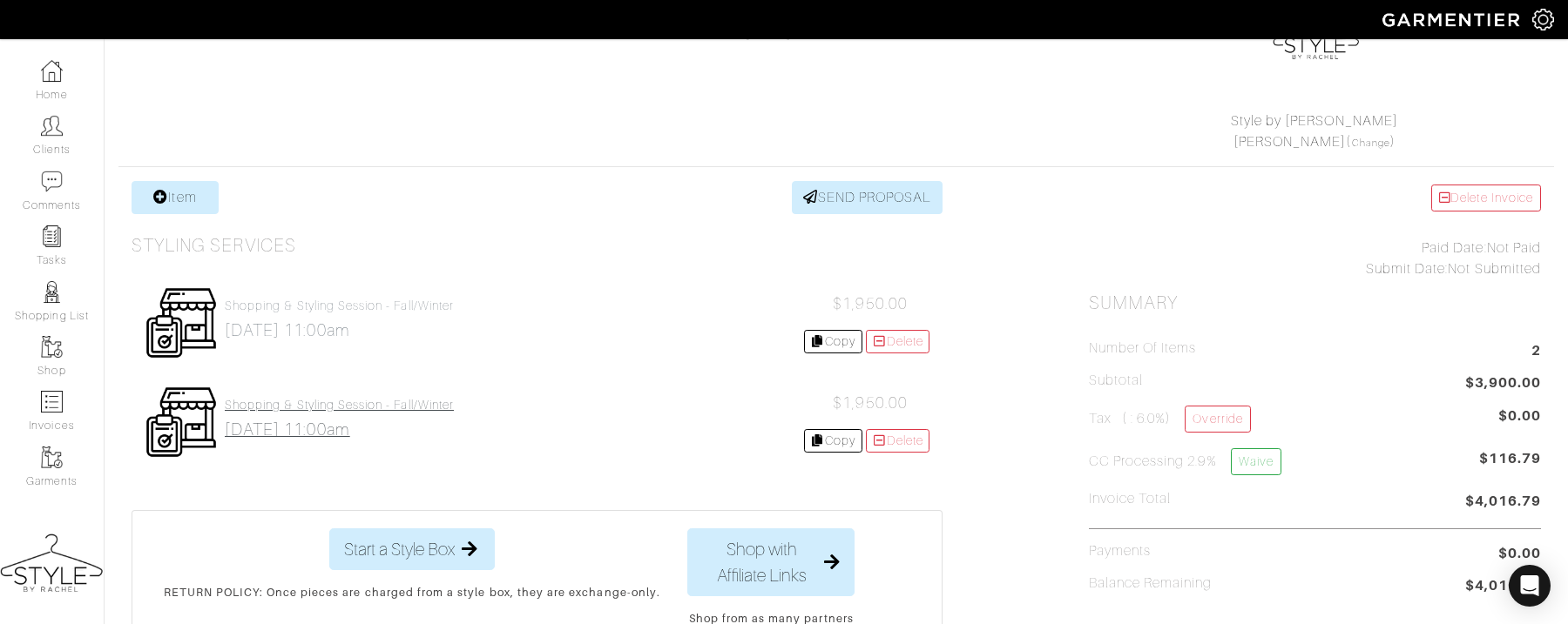
click at [308, 420] on h2 "[DATE] 11:00am" at bounding box center [339, 429] width 229 height 20
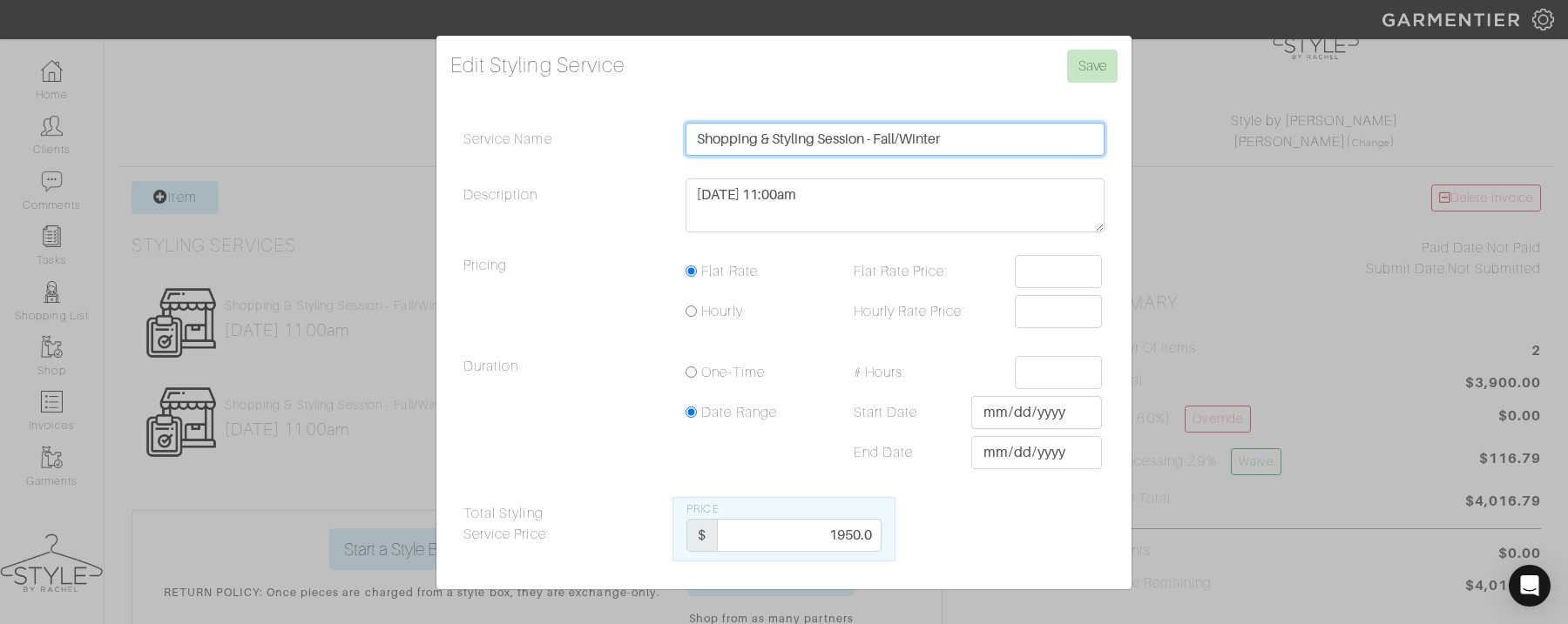
drag, startPoint x: 947, startPoint y: 141, endPoint x: 881, endPoint y: 141, distance: 66.0
click at [881, 141] on input "Shopping & Styling Session - Fall/Winter" at bounding box center [895, 140] width 419 height 33
type input "Shopping & Styling Session - Spring/Summer 2026"
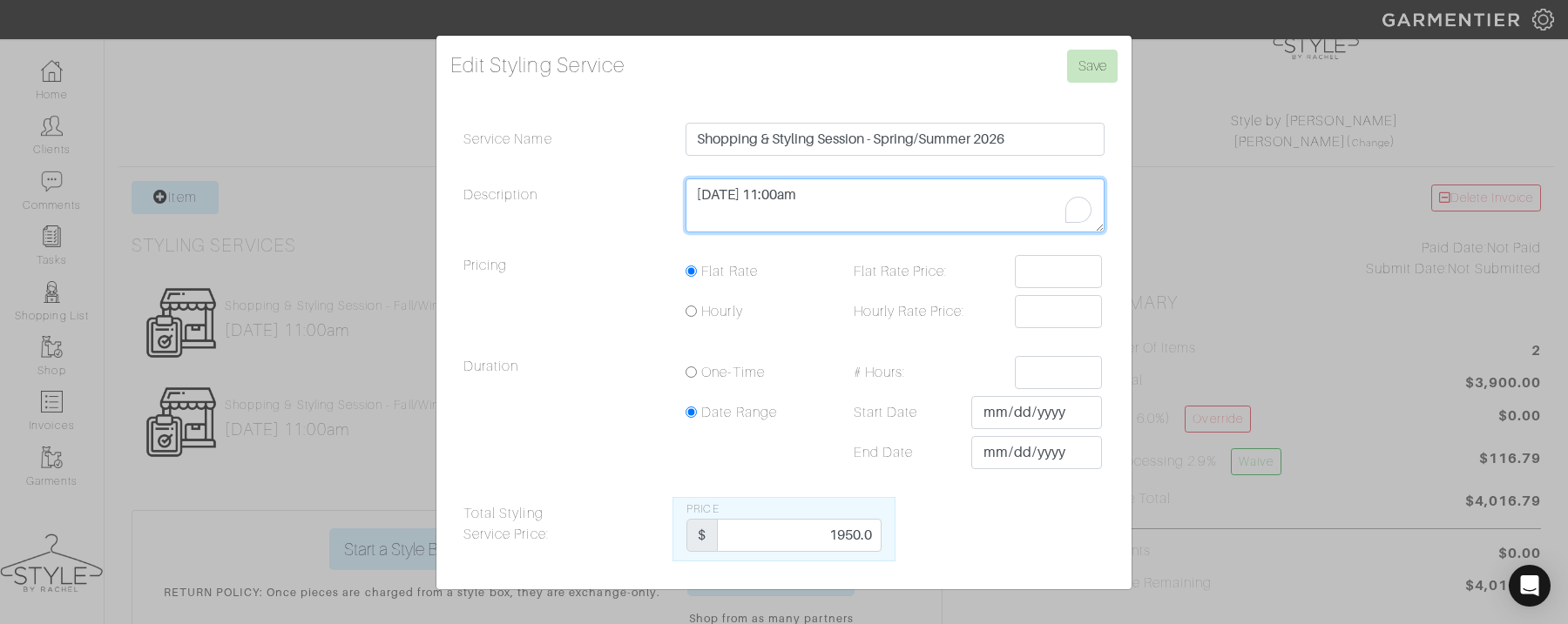
drag, startPoint x: 820, startPoint y: 192, endPoint x: 657, endPoint y: 181, distance: 163.4
click at [657, 181] on div "Description [DATE] 11:00am" at bounding box center [784, 209] width 667 height 62
type textarea "TBD"
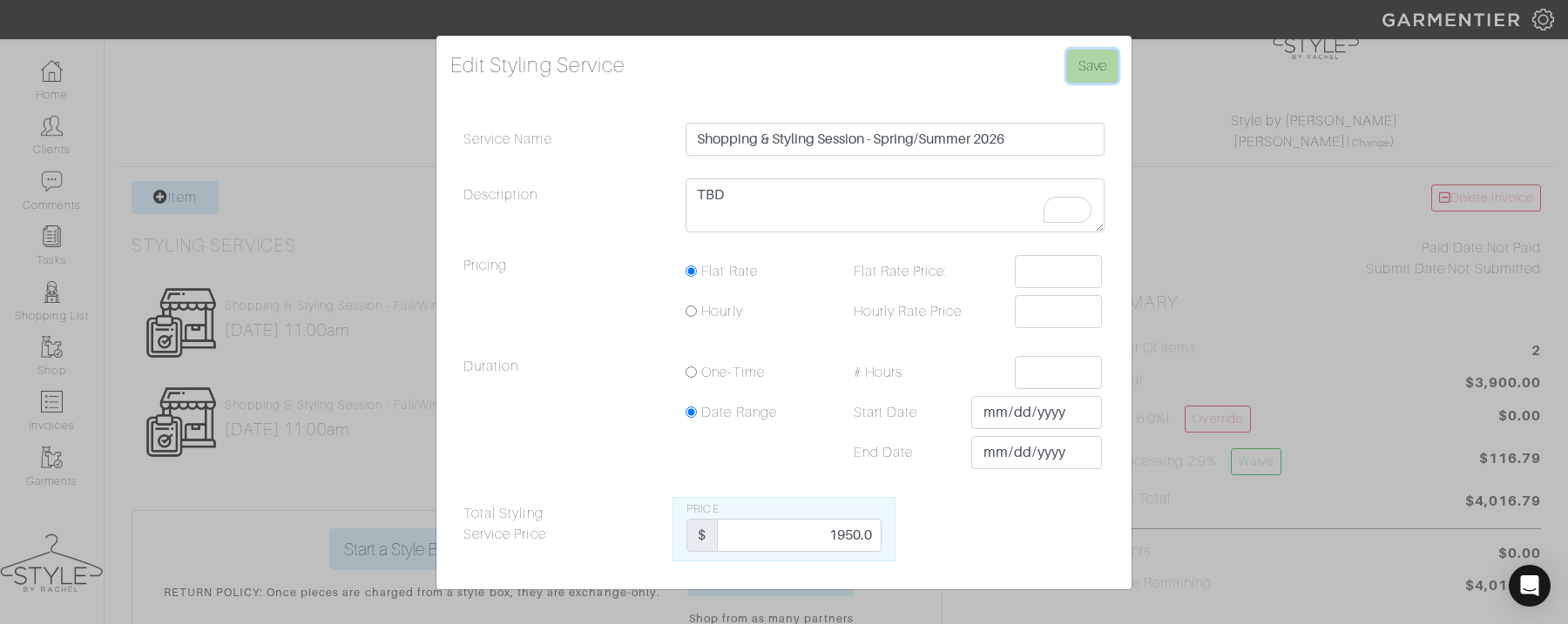
click at [1085, 61] on input "Save" at bounding box center [1093, 67] width 51 height 33
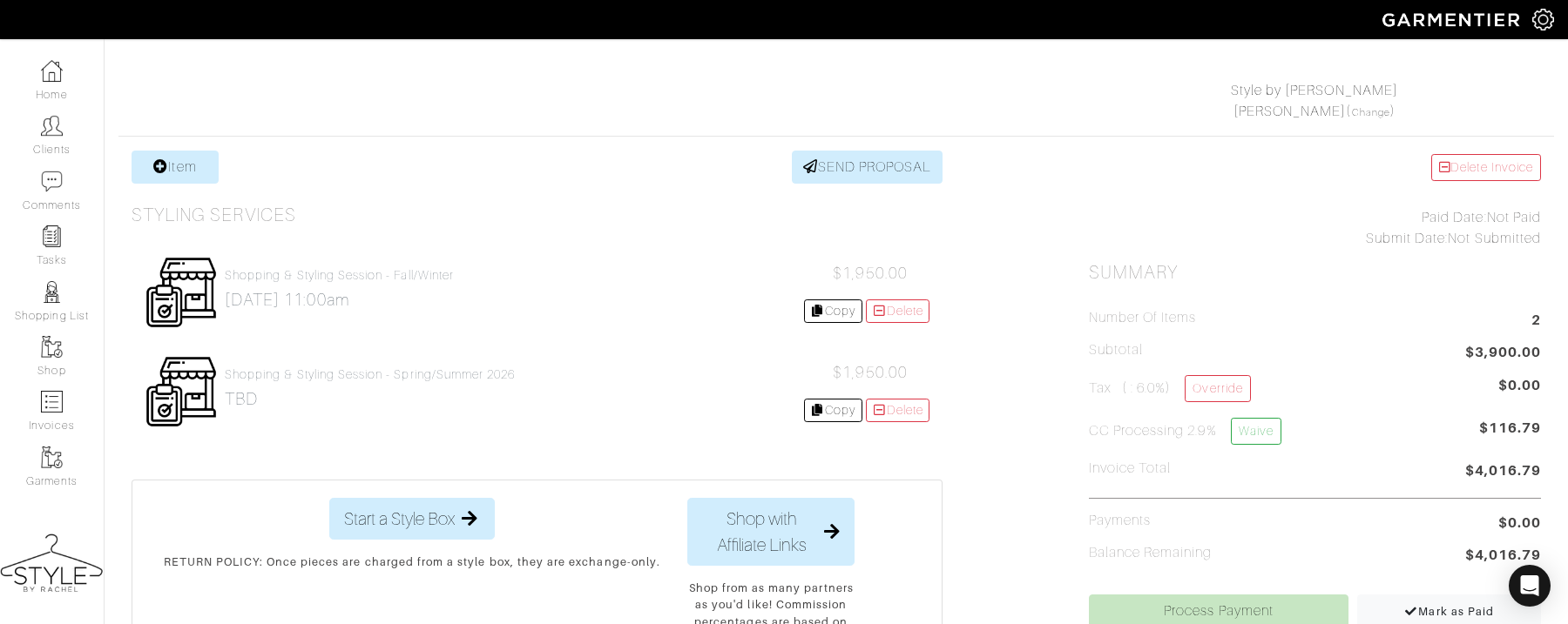
scroll to position [231, 0]
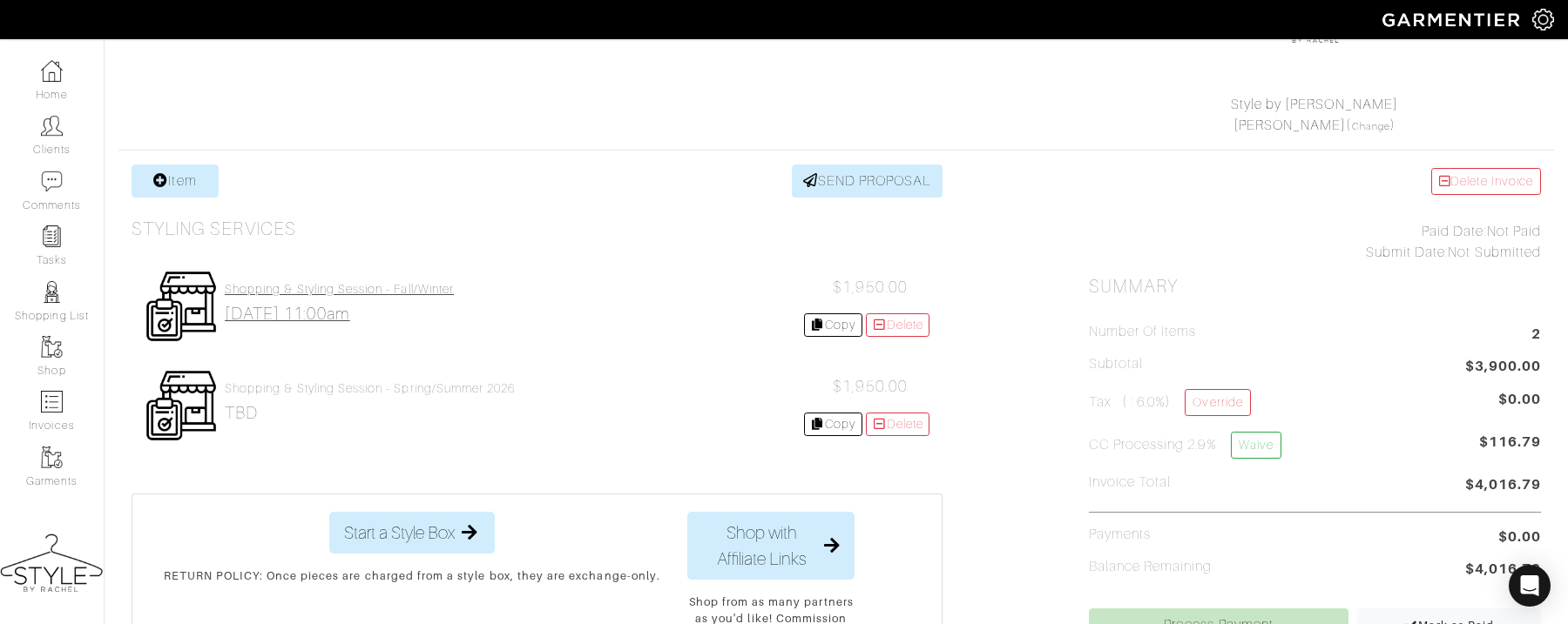
click at [430, 292] on h4 "Shopping & Styling Session - Fall/Winter" at bounding box center [339, 290] width 229 height 15
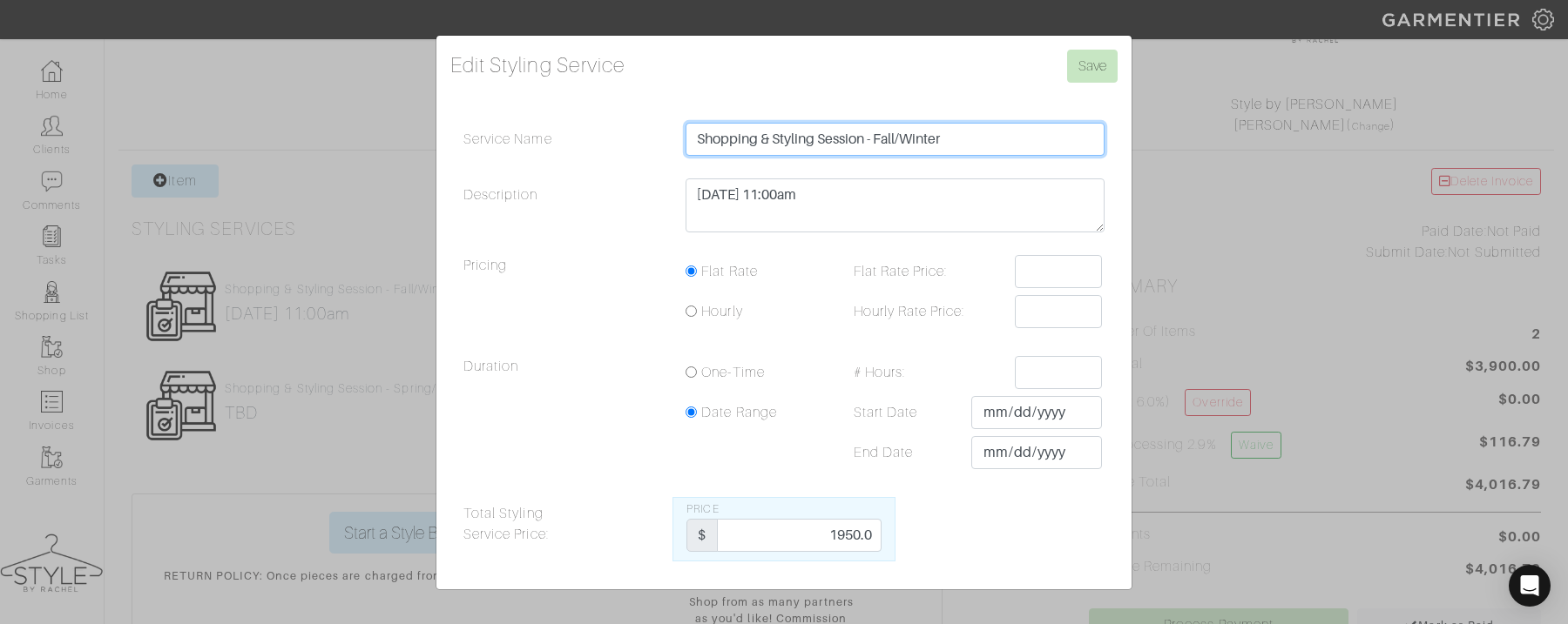
click at [998, 145] on input "Shopping & Styling Session - Fall/Winter" at bounding box center [895, 140] width 419 height 33
type input "Shopping & Styling Session - Fall/Winter 2025"
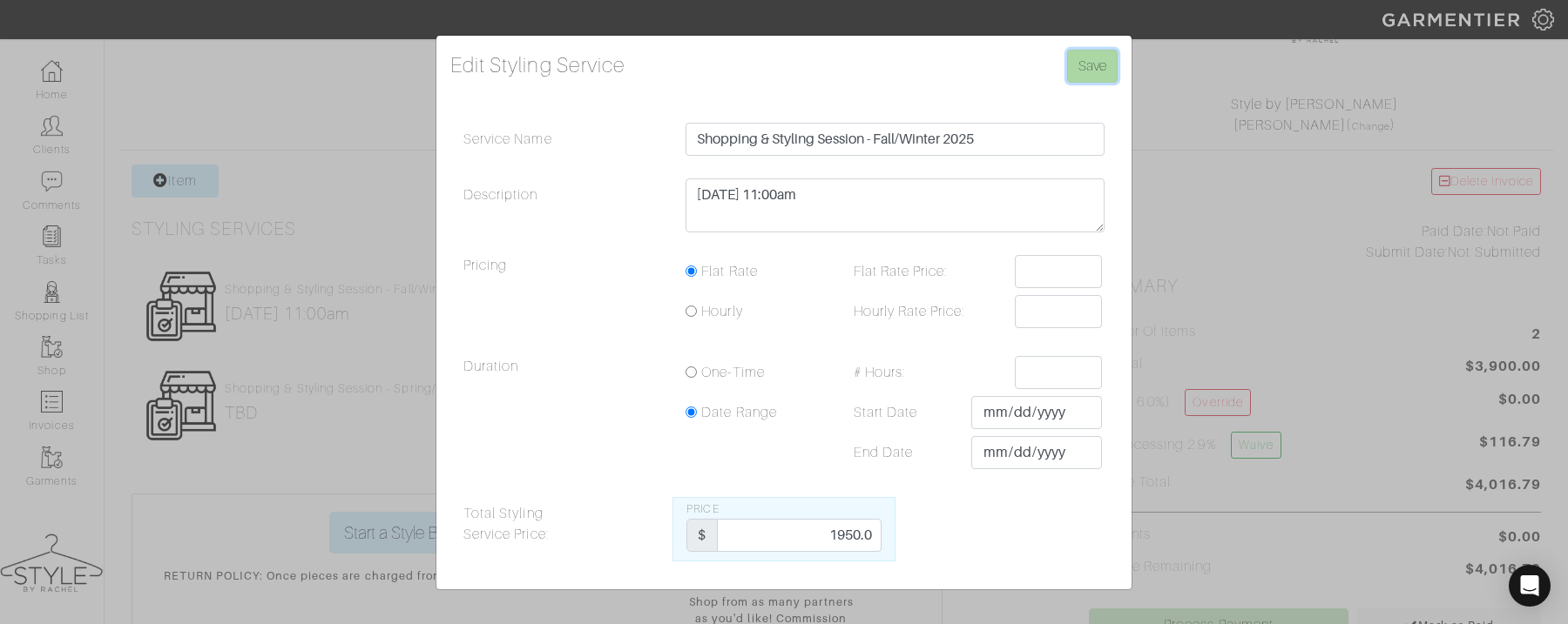
click at [1097, 78] on input "Save" at bounding box center [1093, 67] width 51 height 33
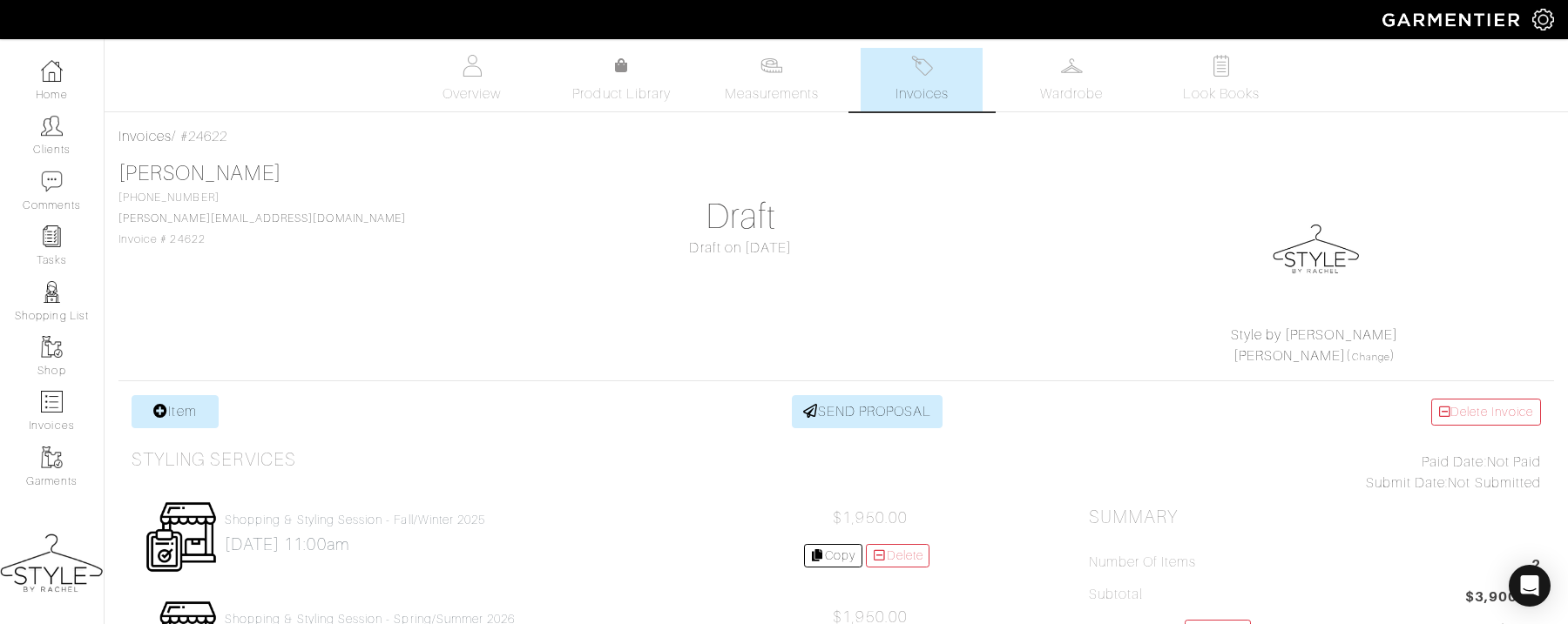
click at [924, 67] on img at bounding box center [922, 66] width 22 height 22
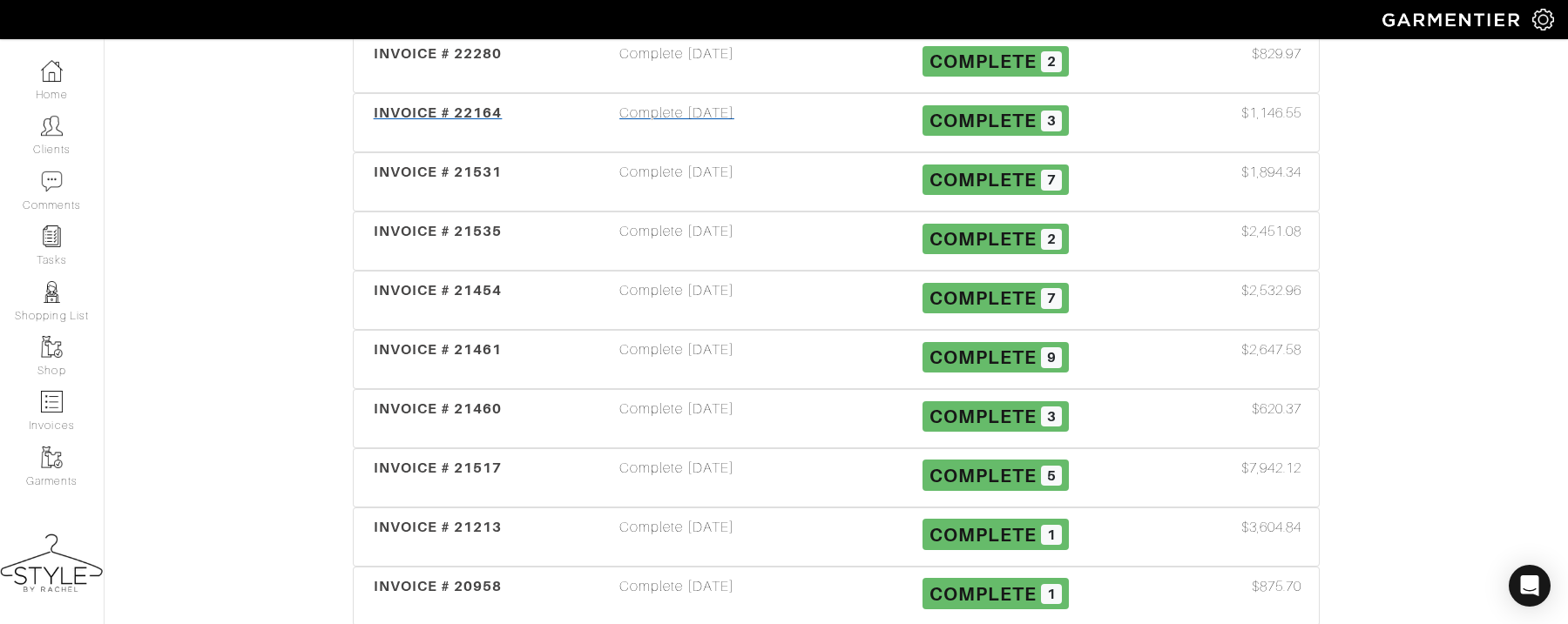
scroll to position [876, 0]
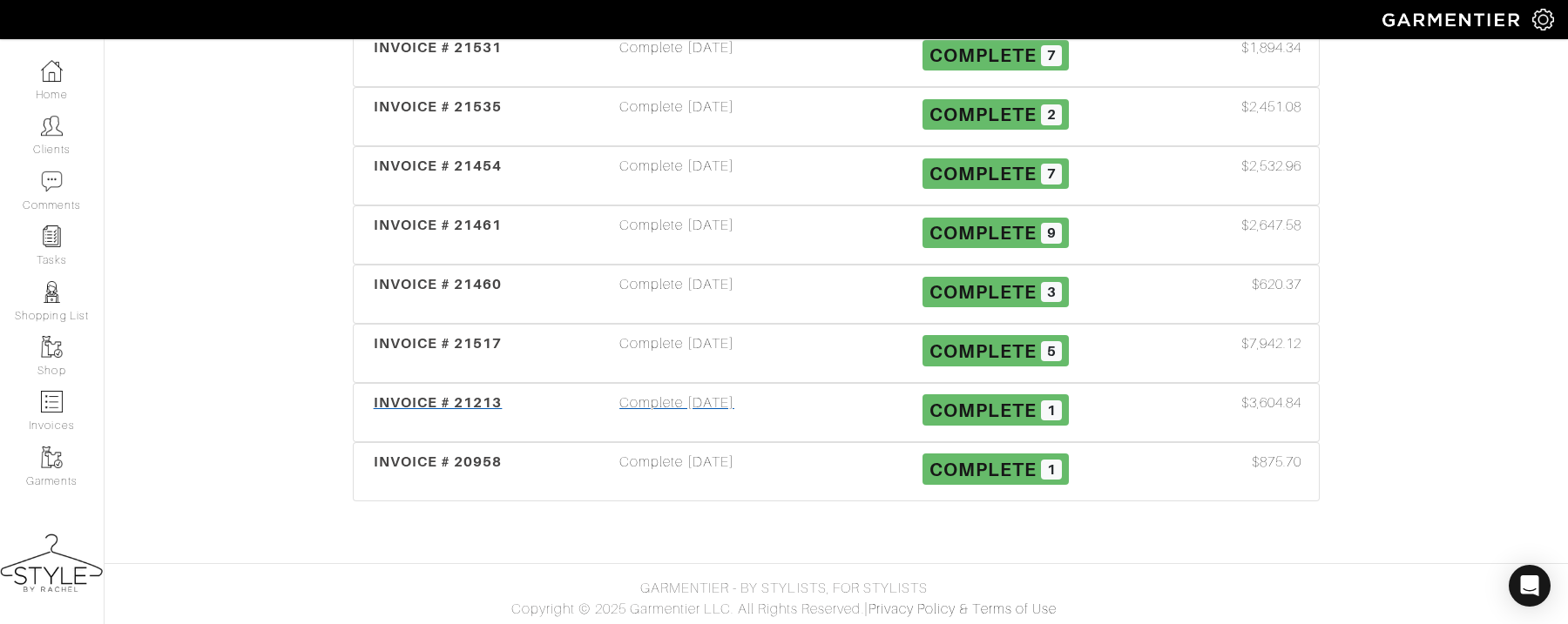
click at [484, 433] on div "INVOICE # 21213" at bounding box center [438, 413] width 160 height 40
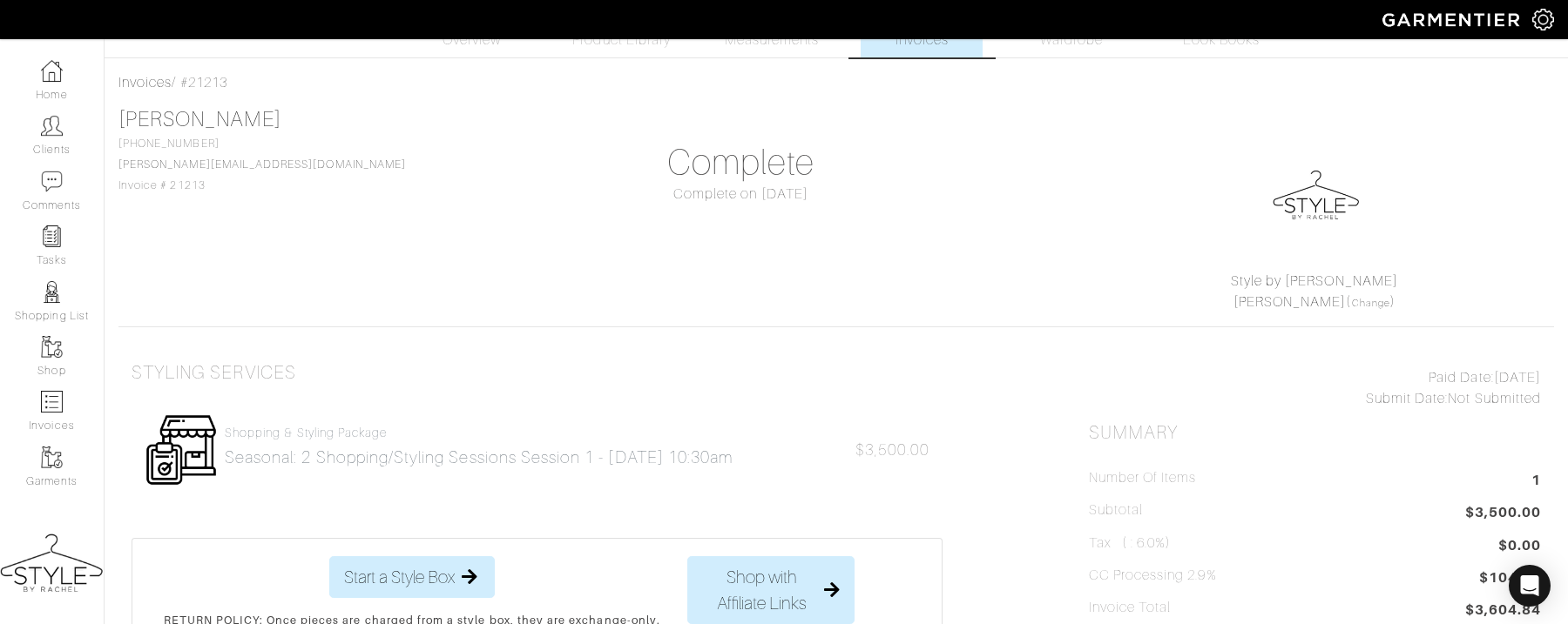
scroll to position [135, 0]
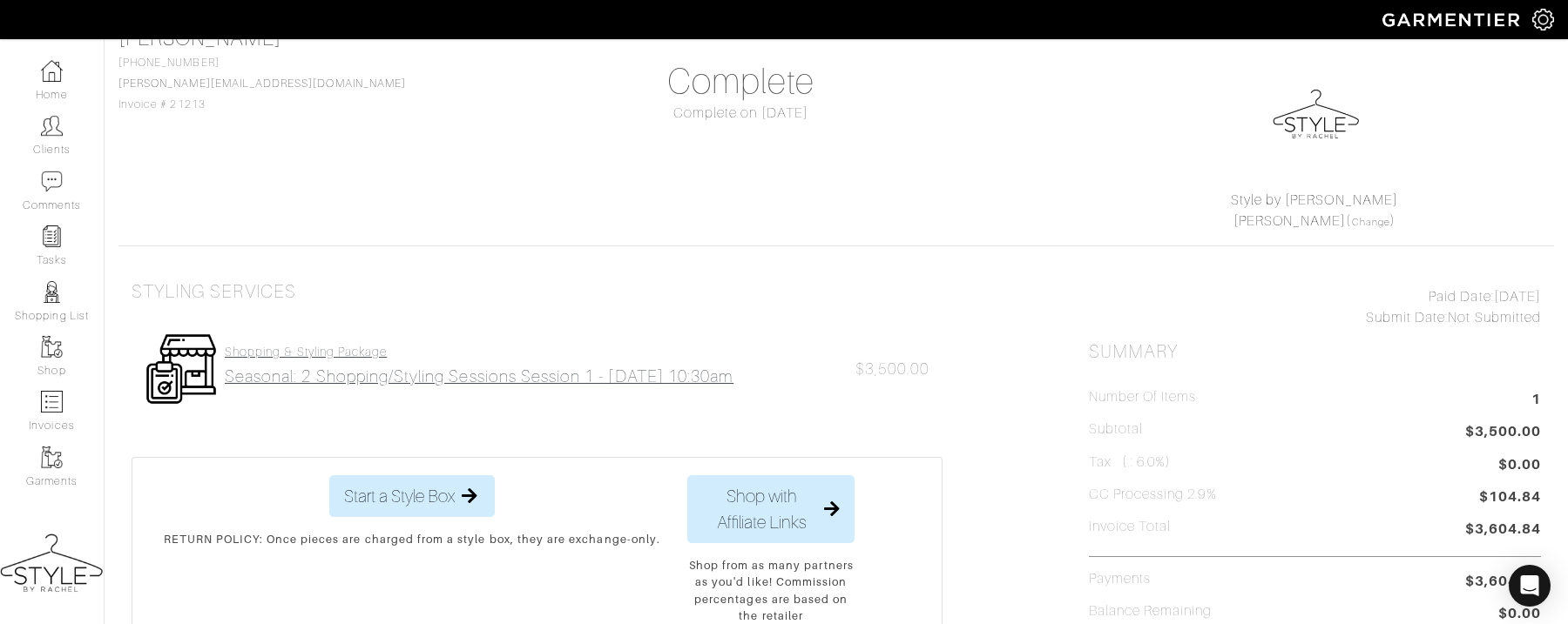
click at [514, 382] on h2 "Seasonal: 2 shopping/styling sessions Session 1 - 9/27 at 10:30am" at bounding box center [479, 377] width 509 height 20
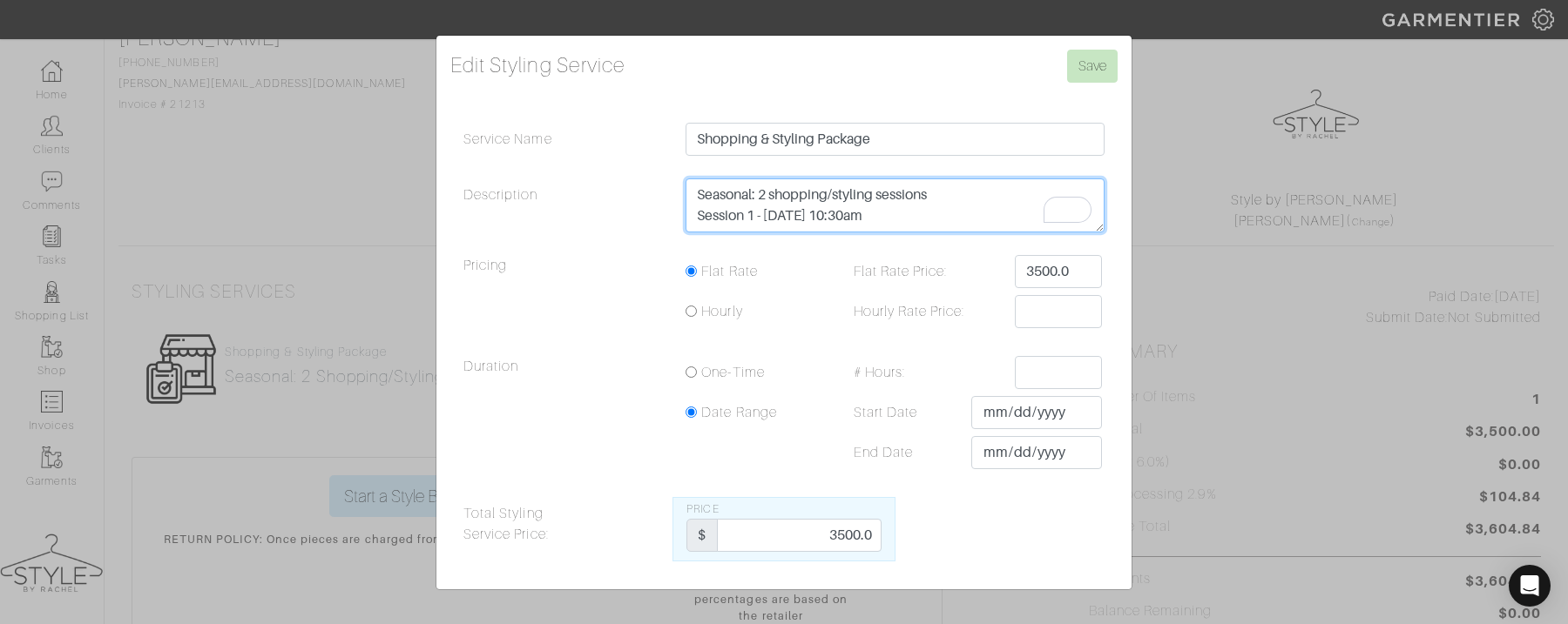
drag, startPoint x: 897, startPoint y: 218, endPoint x: 626, endPoint y: 195, distance: 272.0
click at [626, 195] on div "Description Seasonal: 2 shopping/styling sessions Session 1 - 9/27 at 10:30am" at bounding box center [784, 209] width 667 height 62
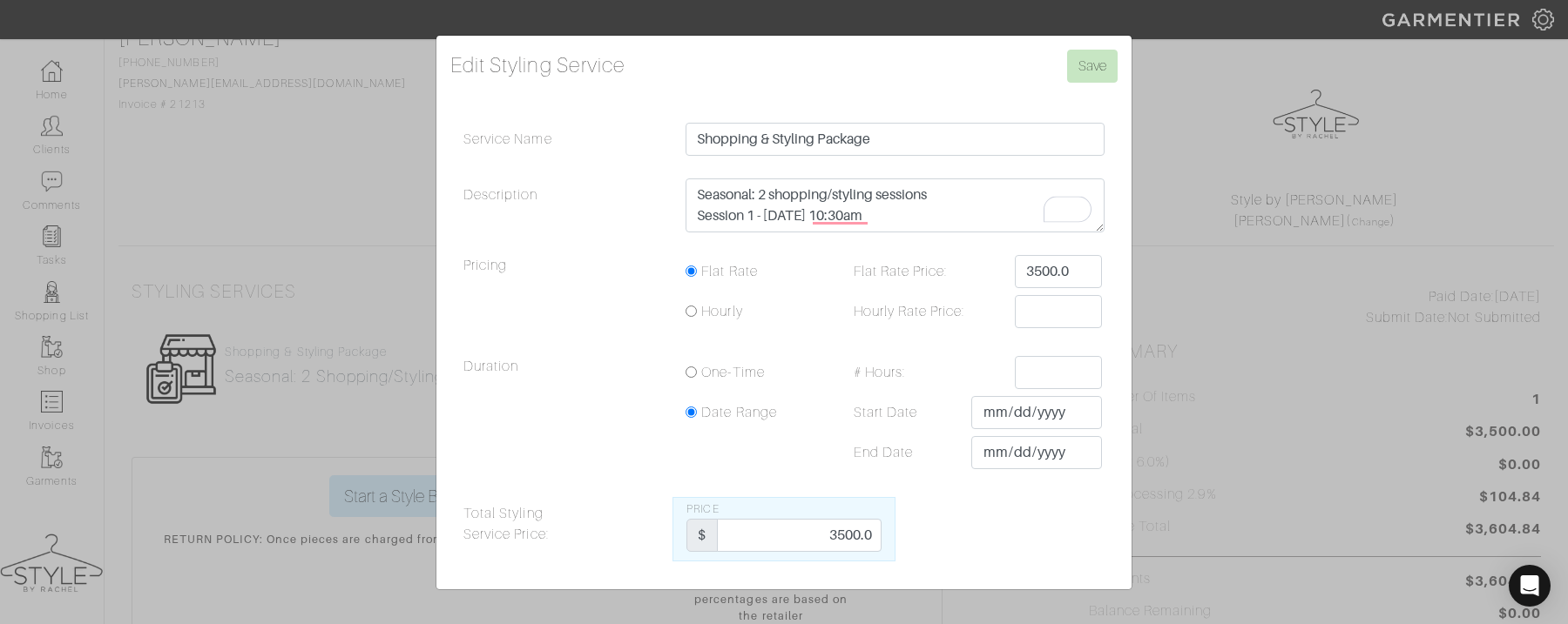
click at [1205, 262] on div "Edit Styling Service Save Service Name Shopping & Styling Package Description S…" at bounding box center [784, 312] width 1568 height 624
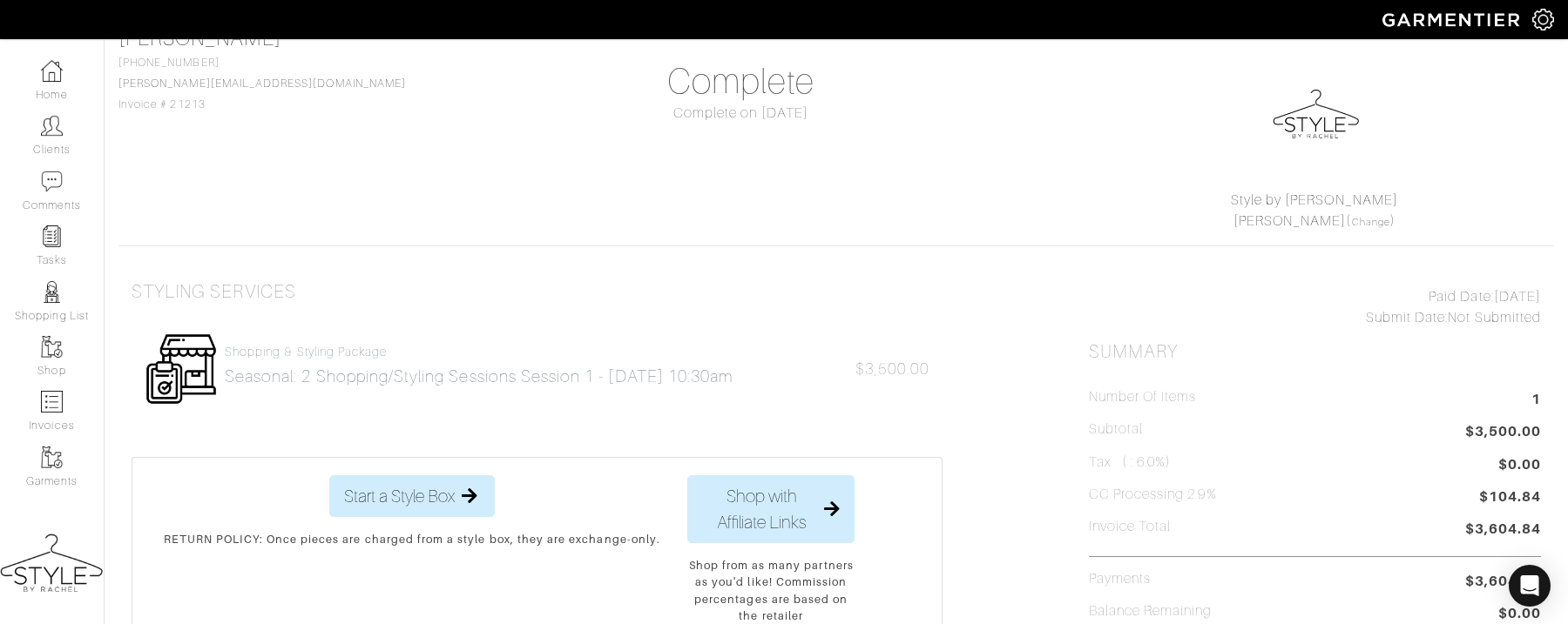
scroll to position [0, 0]
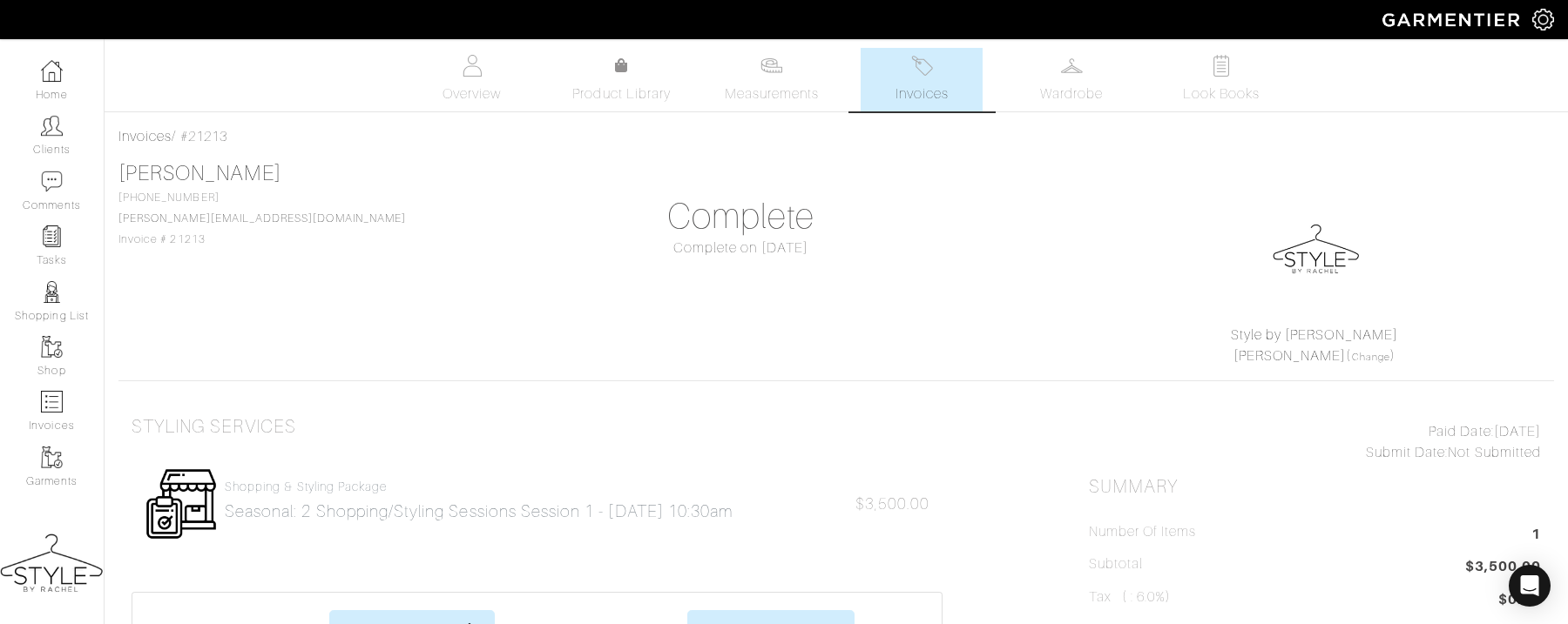
click at [912, 78] on link "Invoices" at bounding box center [921, 80] width 122 height 63
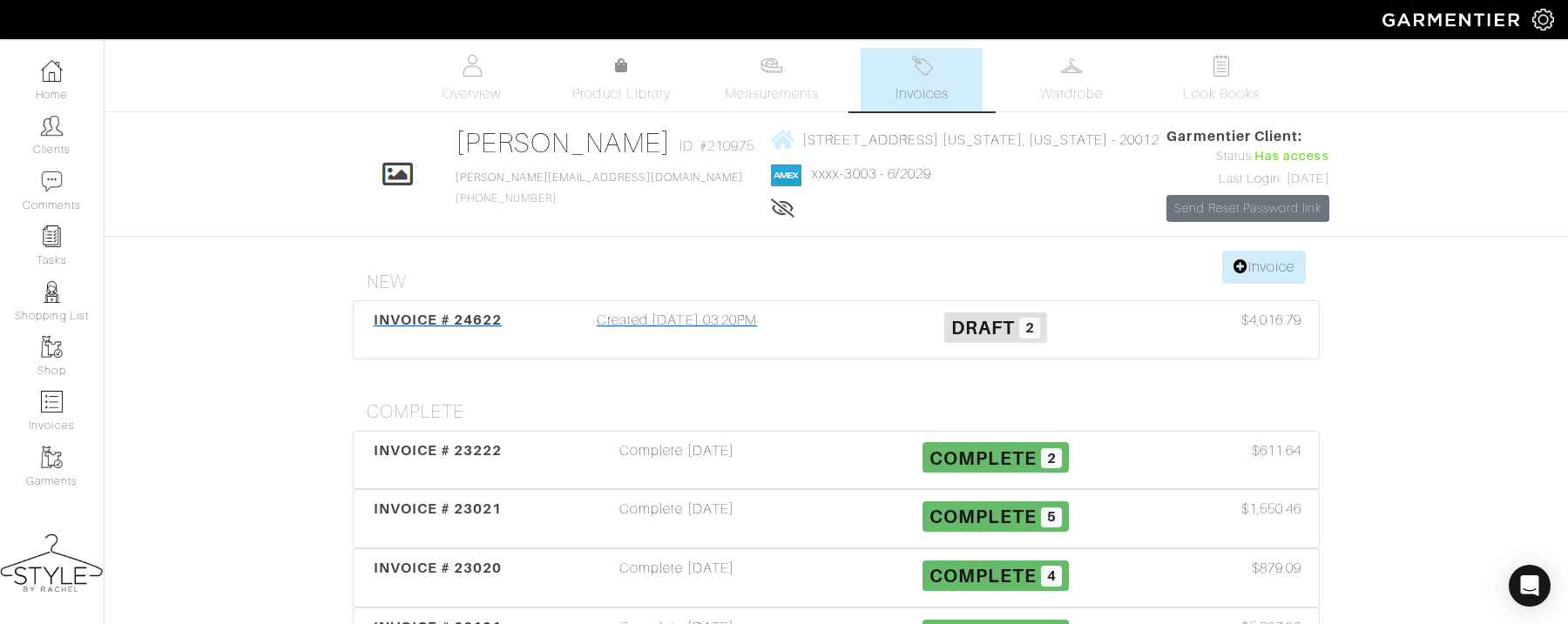
click at [462, 328] on span "INVOICE # 24622" at bounding box center [438, 319] width 129 height 17
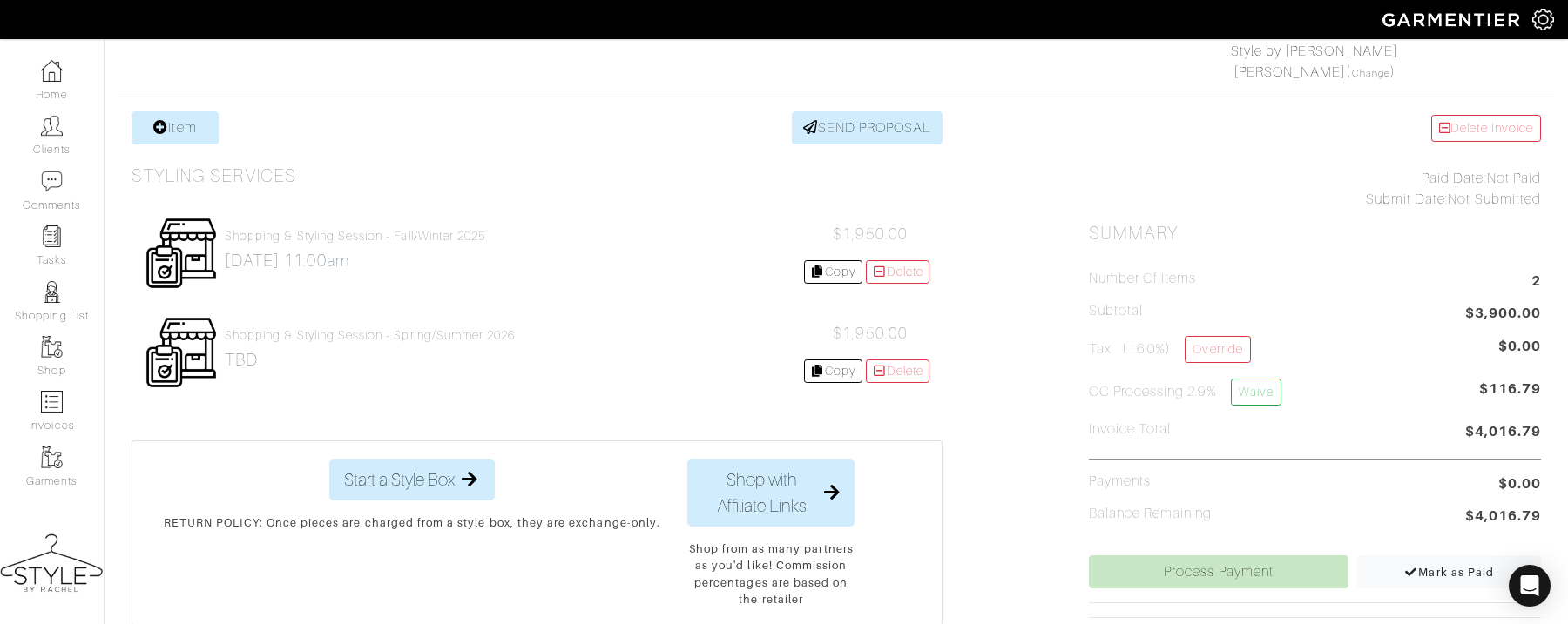
scroll to position [290, 0]
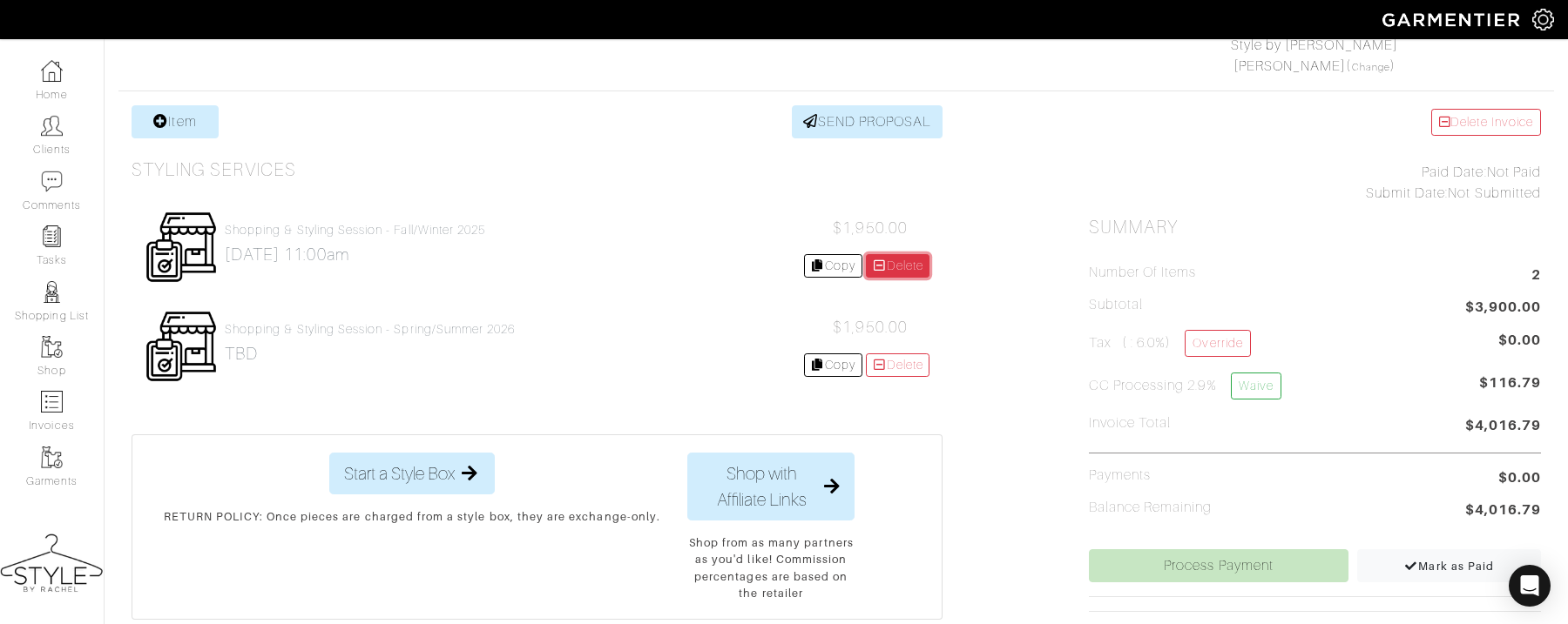
click at [878, 260] on icon at bounding box center [880, 266] width 16 height 12
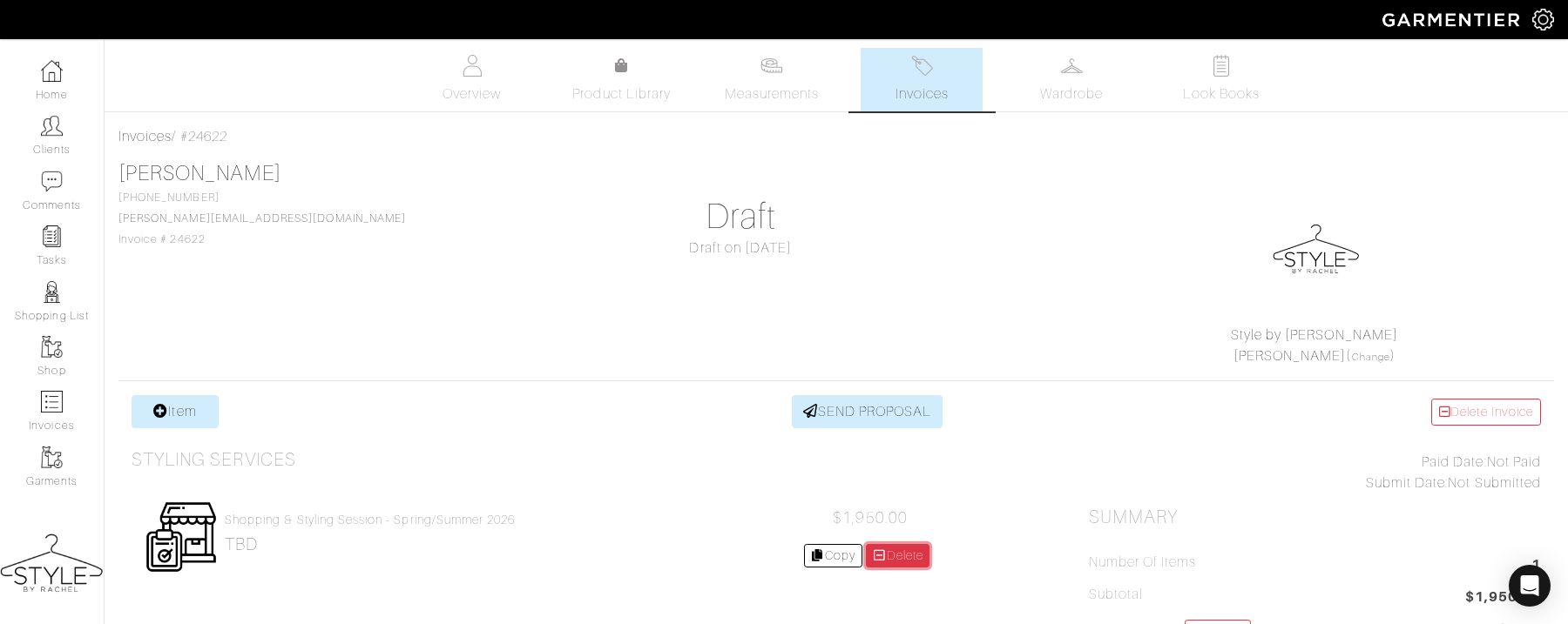
click at [896, 544] on link "Delete" at bounding box center [897, 556] width 64 height 24
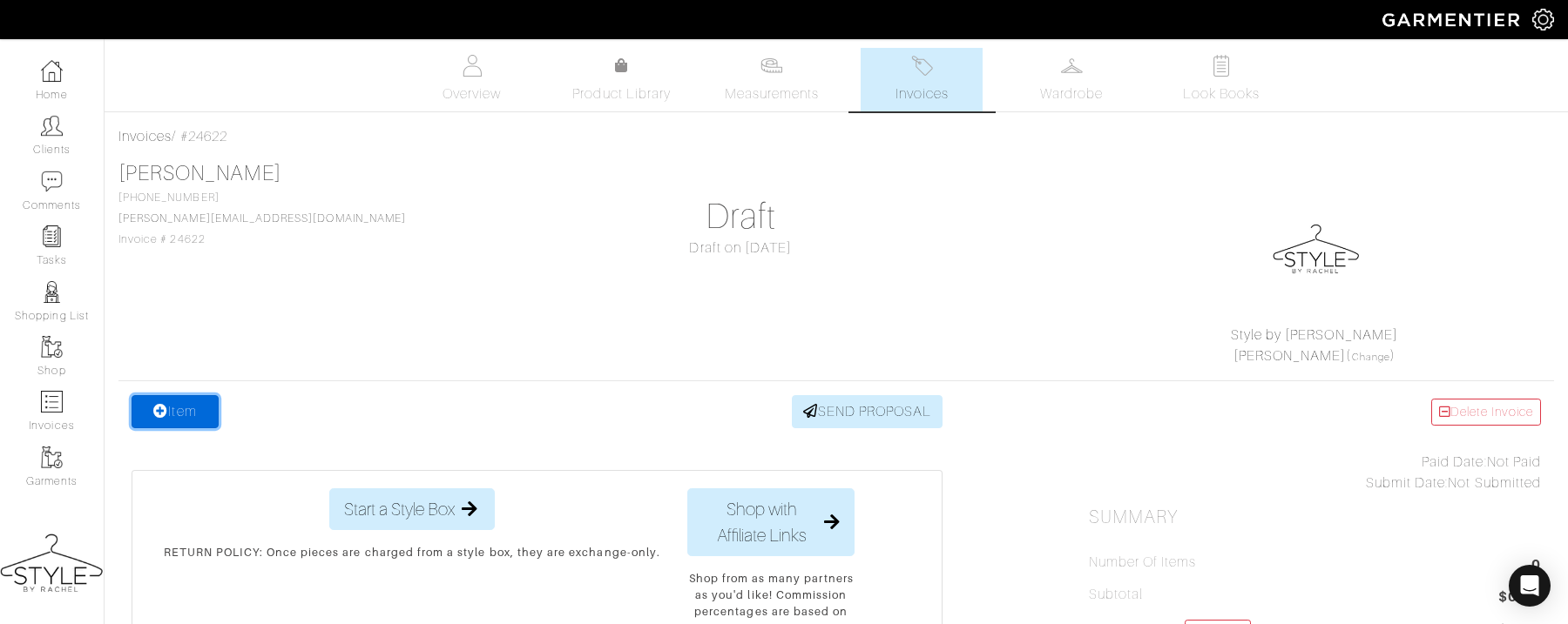
click at [186, 416] on link "Item" at bounding box center [175, 412] width 87 height 33
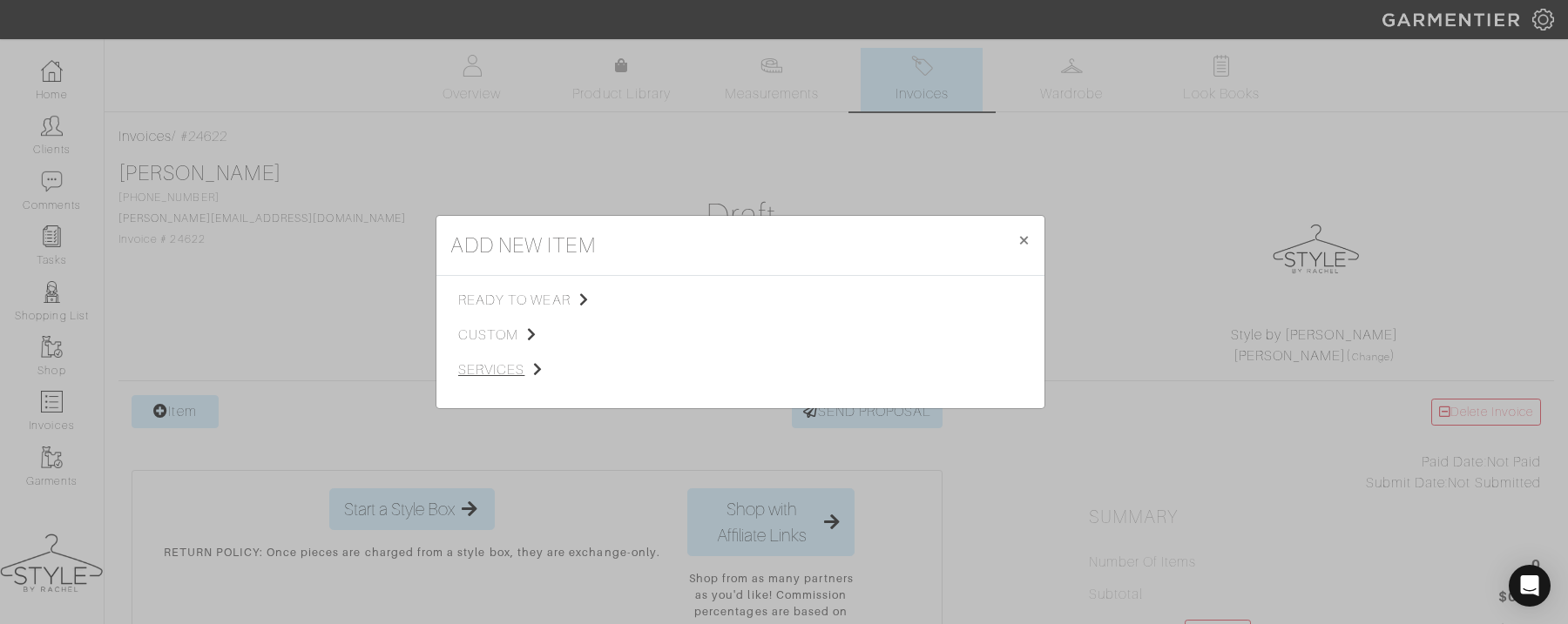
click at [499, 378] on span "services" at bounding box center [545, 370] width 175 height 21
click at [711, 290] on div "Styling Service" at bounding box center [740, 299] width 162 height 19
click at [713, 299] on span "Styling Service" at bounding box center [702, 298] width 86 height 14
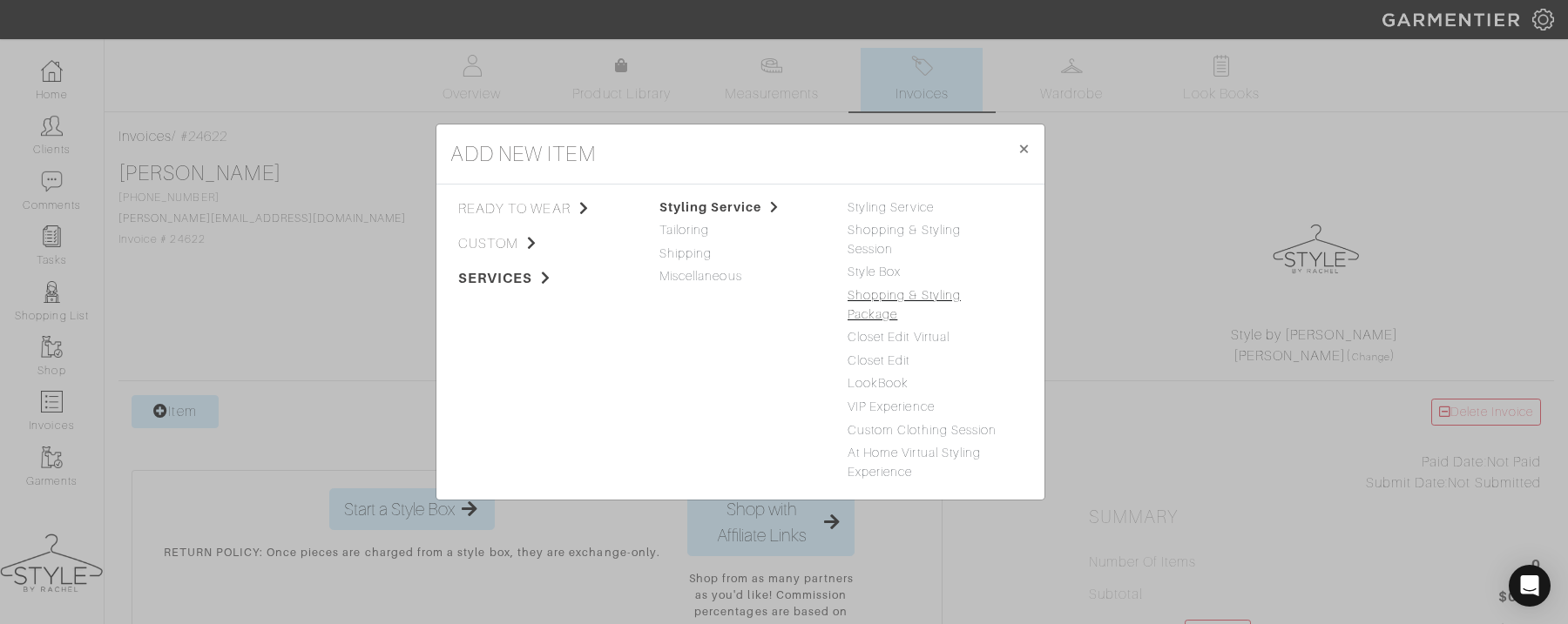
click at [885, 288] on link "Shopping & Styling Package" at bounding box center [904, 305] width 113 height 33
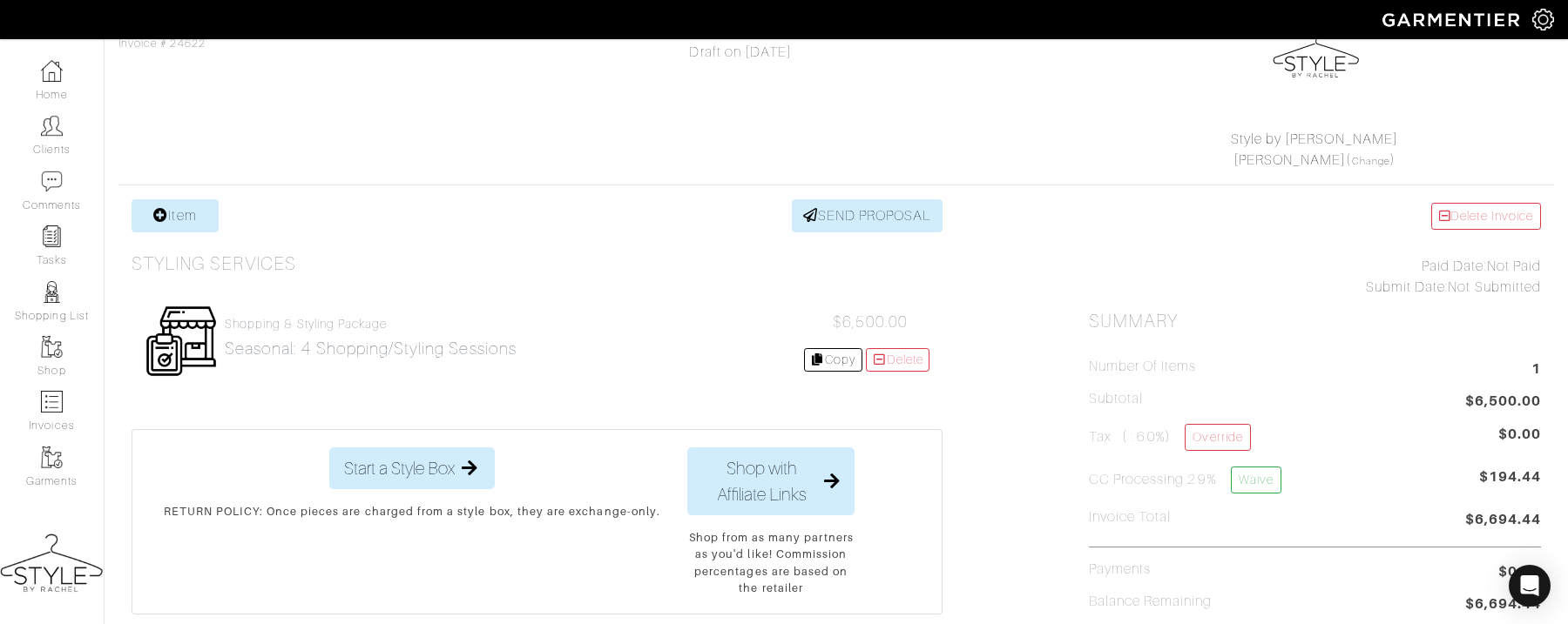
scroll to position [198, 0]
click at [465, 337] on h2 "Seasonal: 4 shopping/styling sessions" at bounding box center [370, 346] width 291 height 20
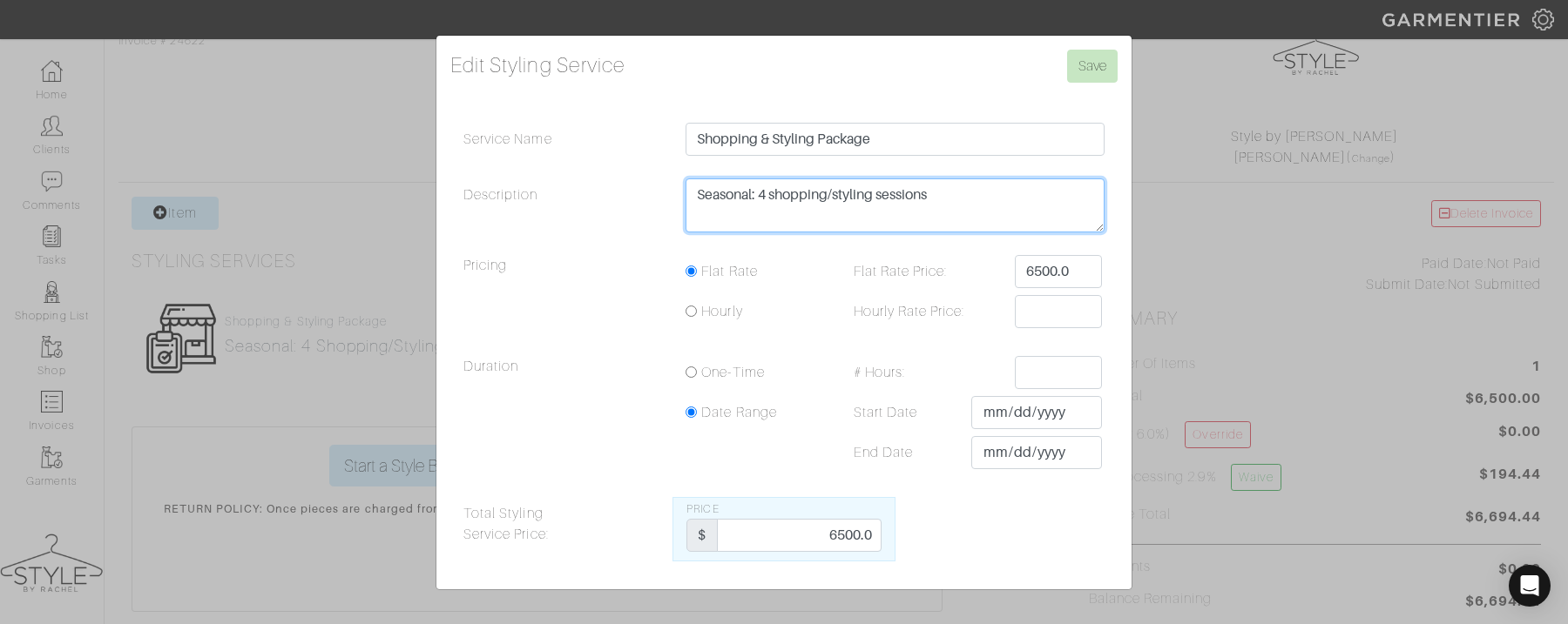
click at [767, 197] on textarea "Seasonal: 4 shopping/styling sessions" at bounding box center [895, 205] width 419 height 54
click at [979, 204] on textarea "Seasonal: 4 shopping/styling sessions" at bounding box center [895, 205] width 419 height 54
type textarea "Seasonal: 2 shopping/styling sessions 1st Session 10/17 at 11AM"
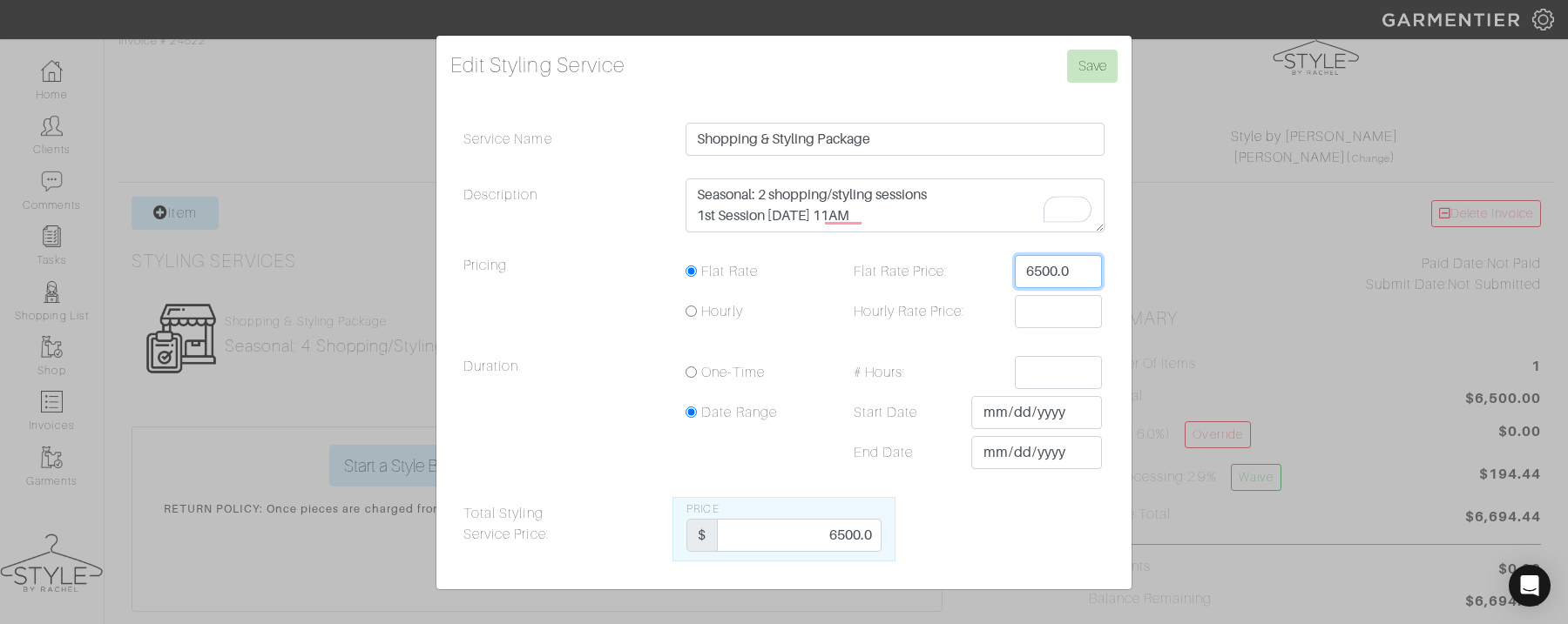
drag, startPoint x: 1076, startPoint y: 276, endPoint x: 988, endPoint y: 260, distance: 89.4
click at [988, 260] on div "Flat Rate Price: 6500.0" at bounding box center [971, 272] width 287 height 33
type input "3900"
drag, startPoint x: 818, startPoint y: 536, endPoint x: 920, endPoint y: 536, distance: 102.0
click at [920, 536] on div "Total Styling Service Price: Price $ 6500.0" at bounding box center [784, 529] width 667 height 64
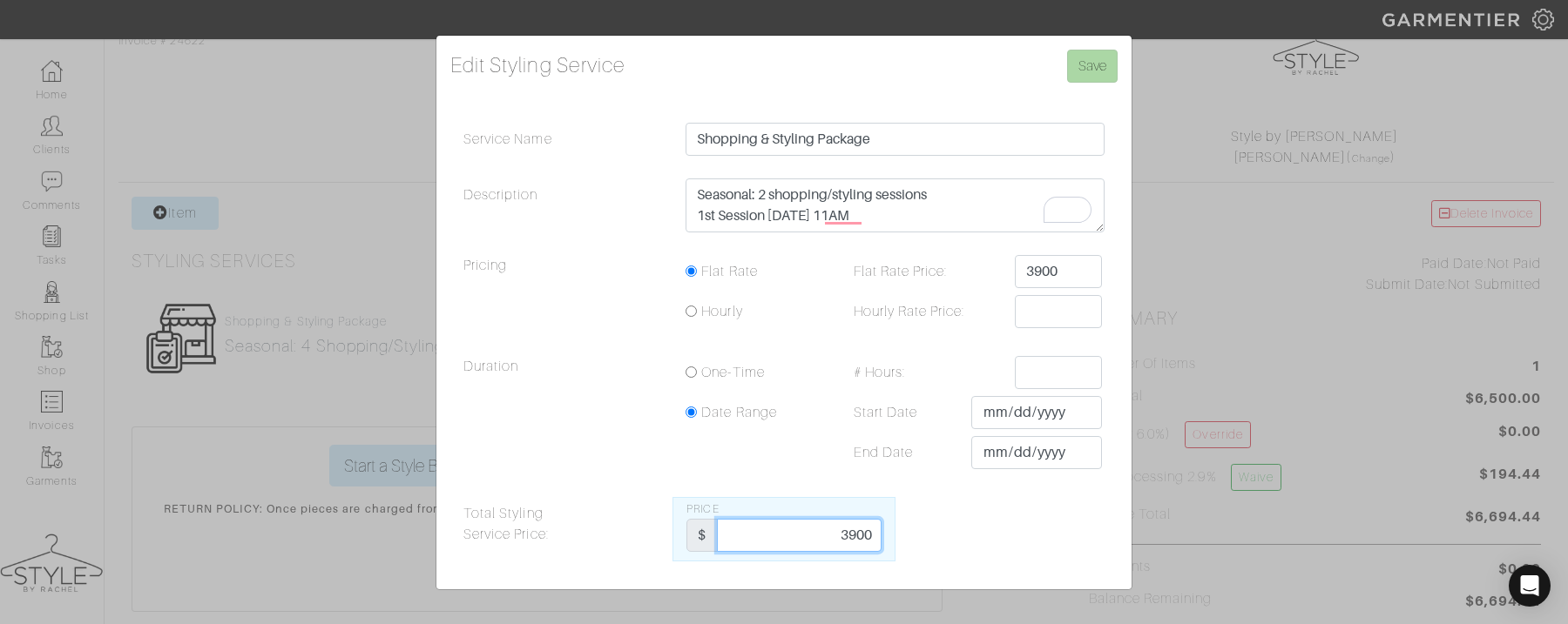
type input "3900"
click at [1097, 52] on input "Save" at bounding box center [1093, 67] width 51 height 33
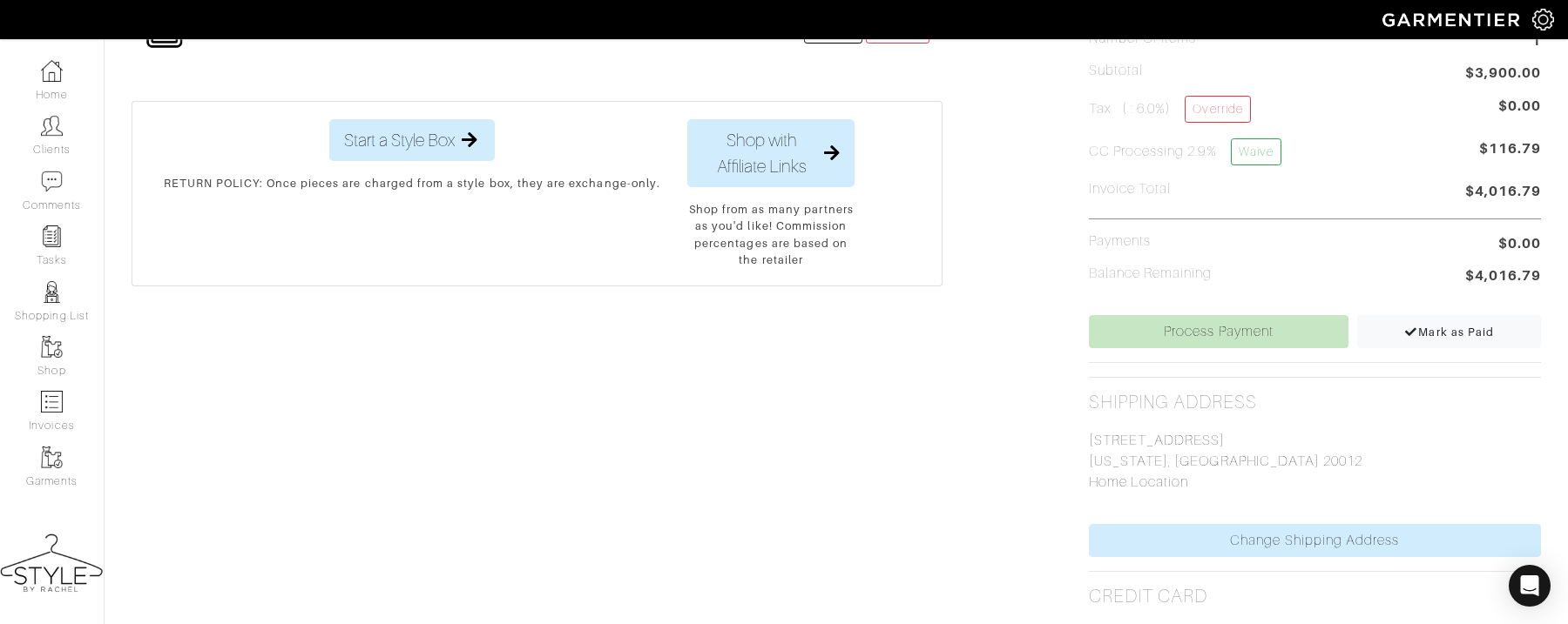
scroll to position [525, 0]
click at [1178, 335] on link "Process Payment" at bounding box center [1219, 331] width 261 height 33
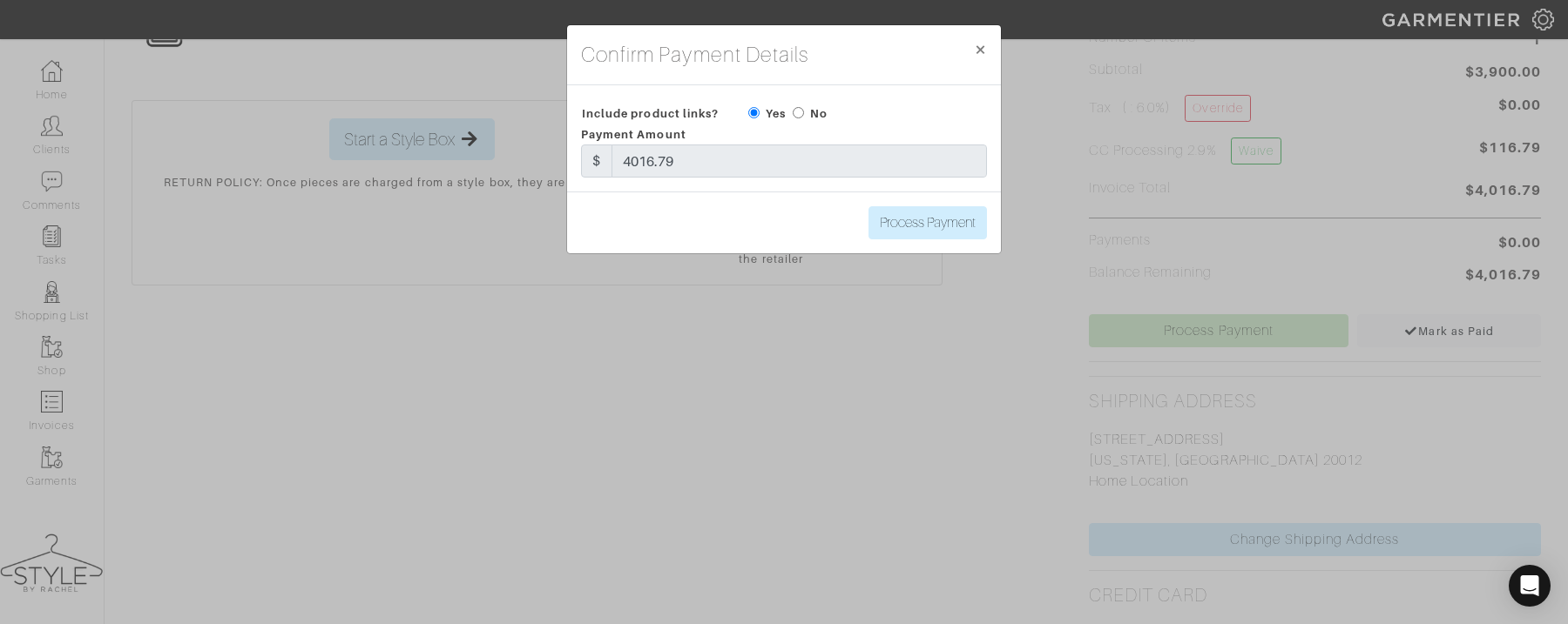
click at [916, 242] on div "Process Payment" at bounding box center [784, 222] width 434 height 61
click at [916, 235] on input "Process Payment" at bounding box center [927, 223] width 119 height 33
type input "Process Payment"
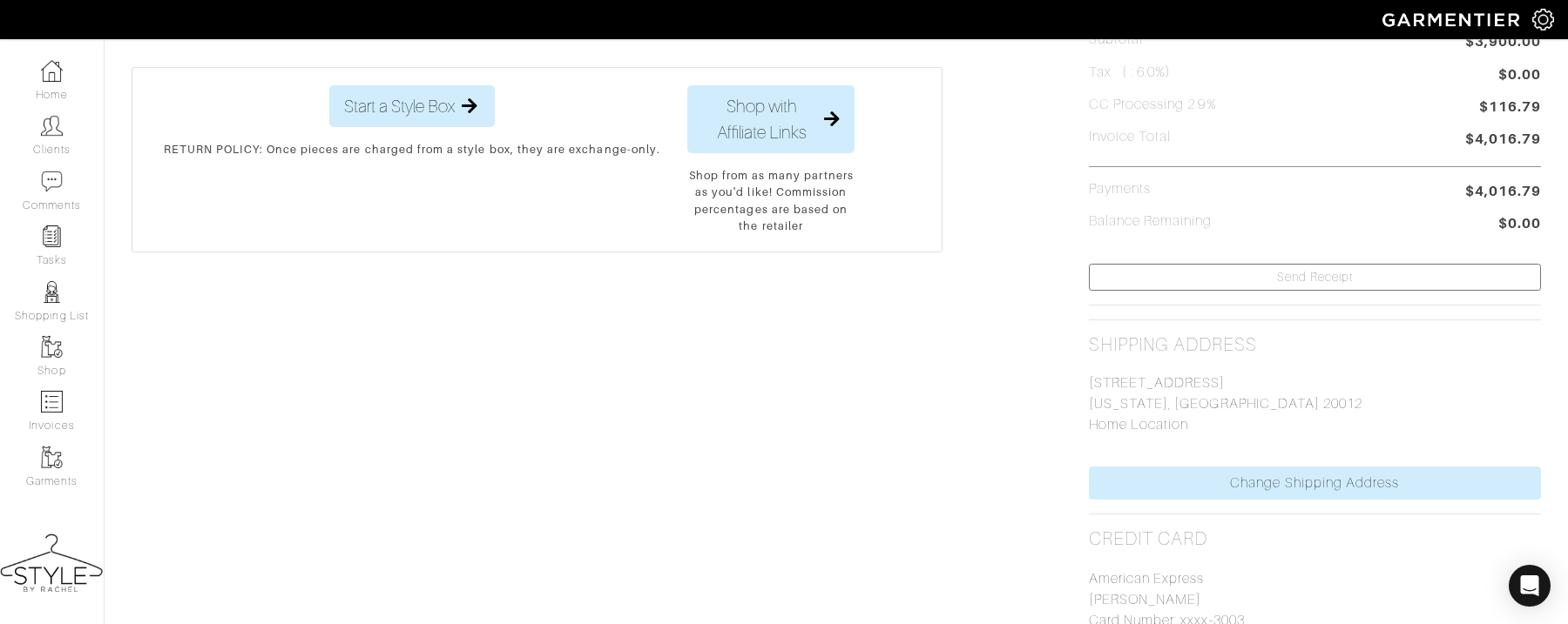
scroll to position [0, 0]
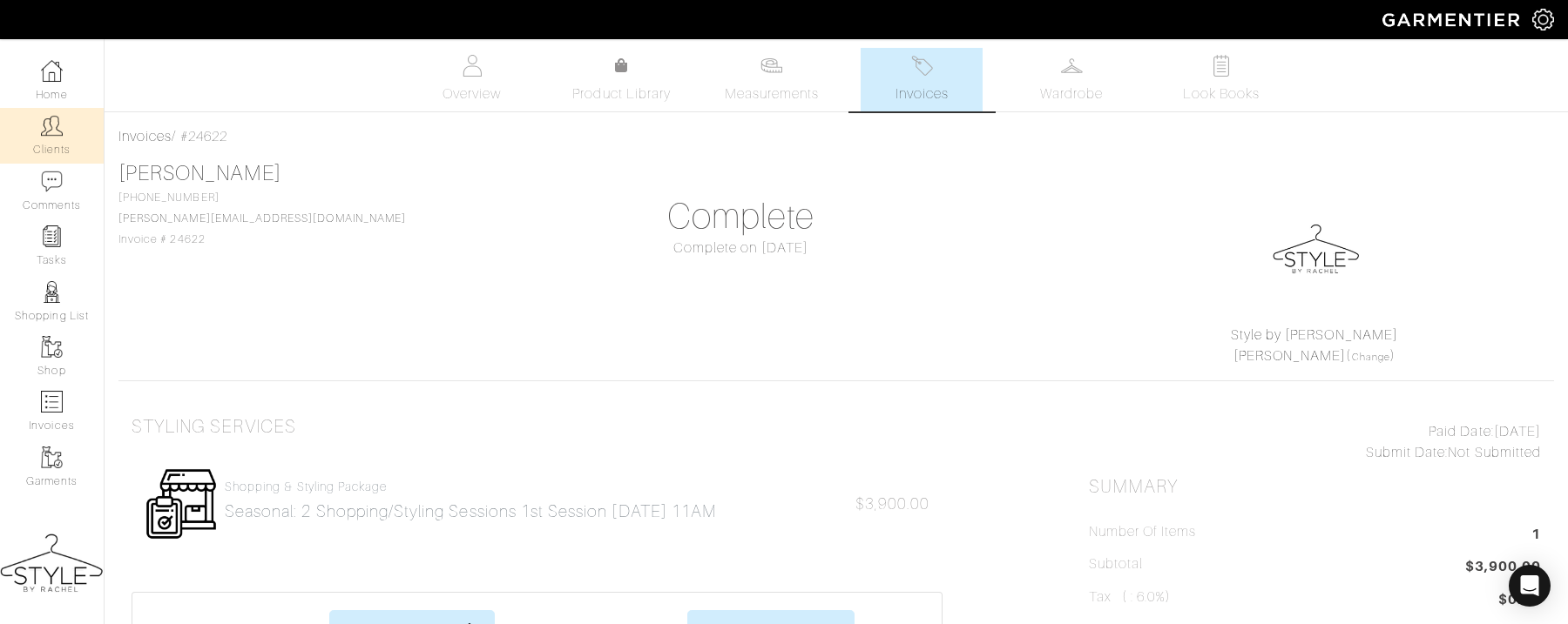
click at [46, 139] on link "Clients" at bounding box center [52, 135] width 104 height 55
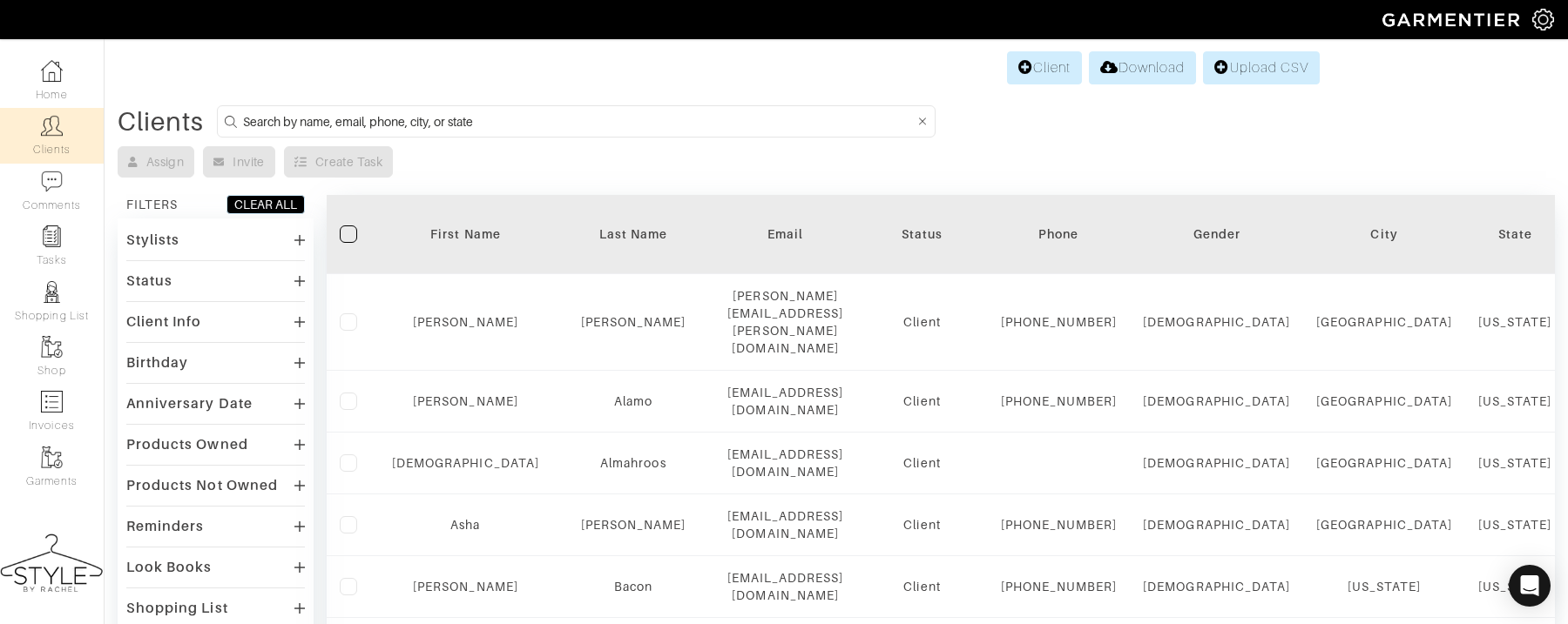
click at [590, 127] on input at bounding box center [579, 121] width 671 height 22
type input "[PERSON_NAME]"
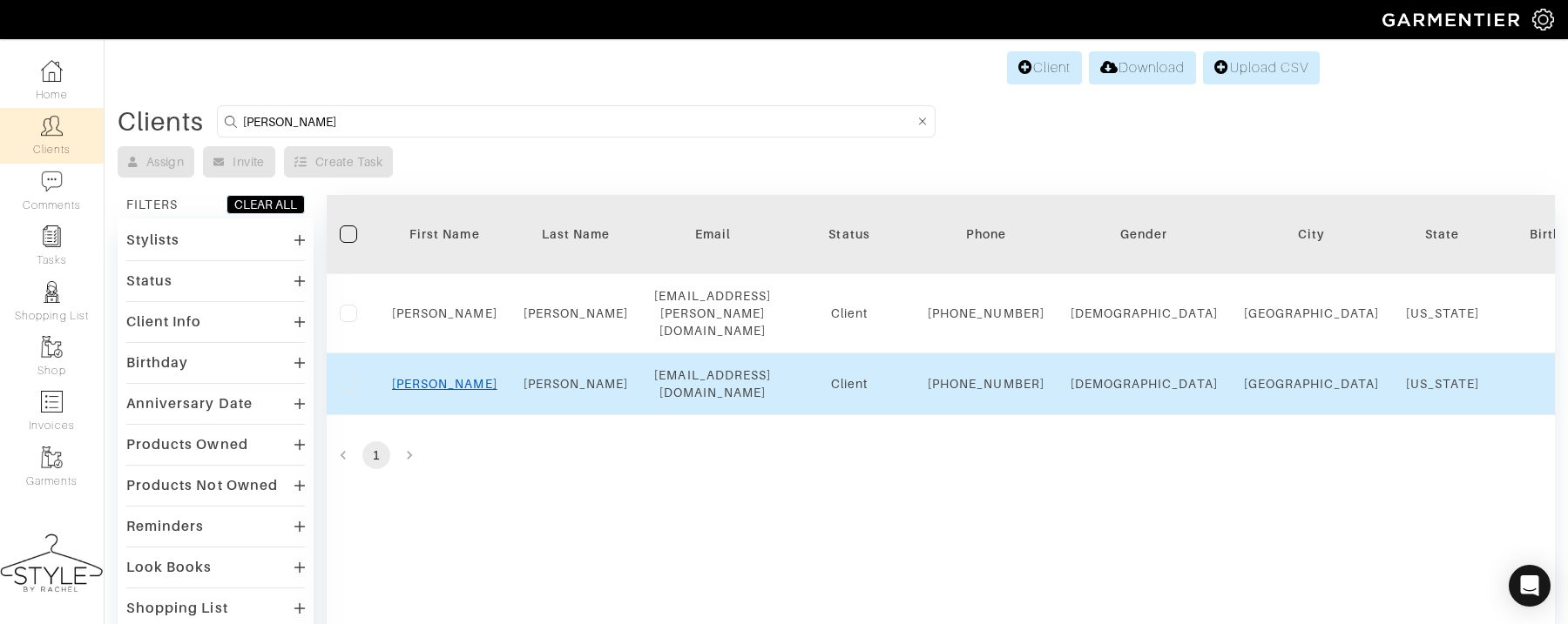
click at [432, 391] on link "[PERSON_NAME]" at bounding box center [445, 384] width 105 height 14
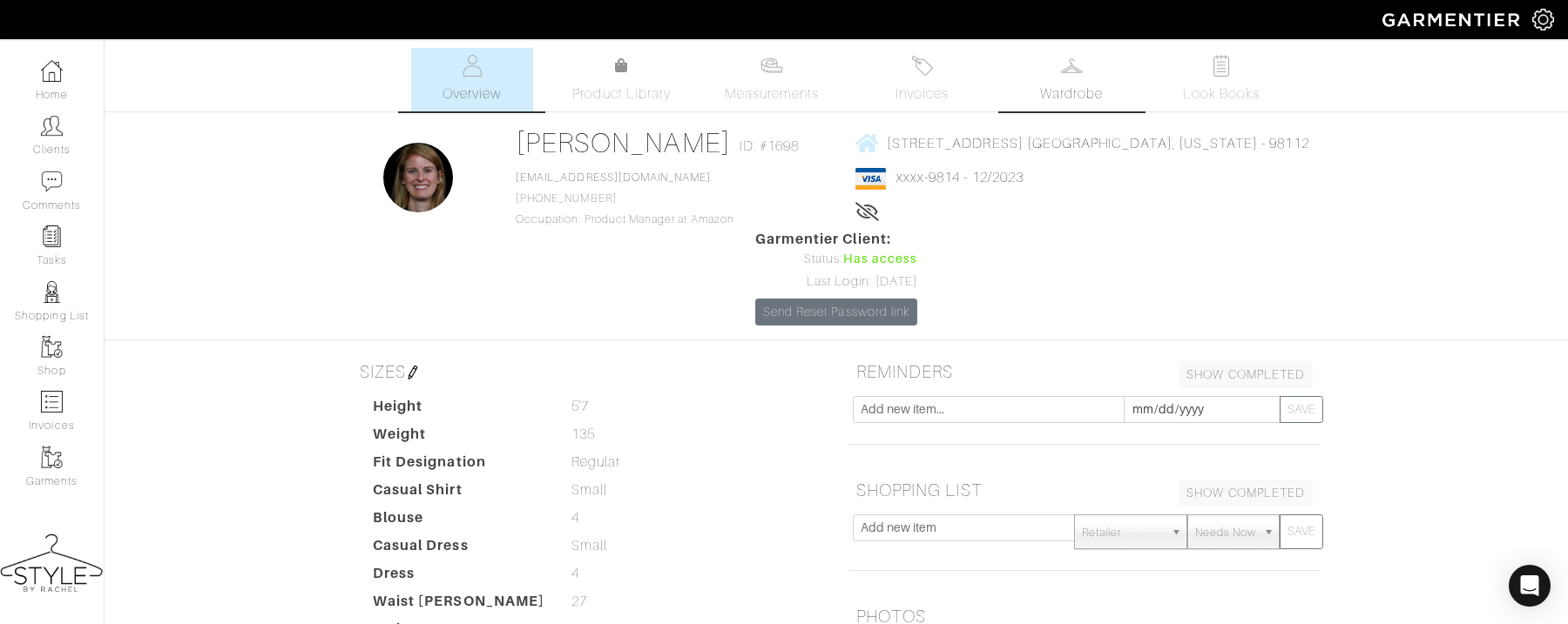
click at [1056, 54] on link "Wardrobe" at bounding box center [1071, 80] width 122 height 63
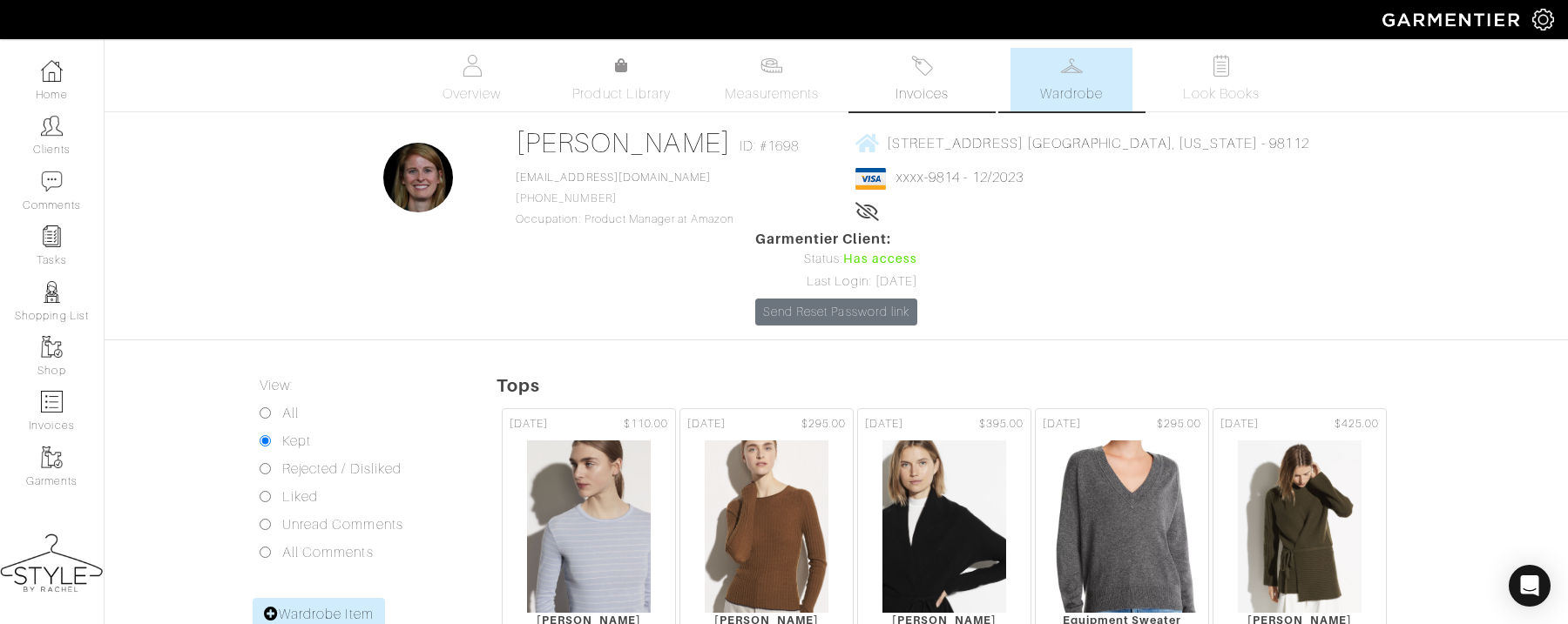
click at [889, 79] on link "Invoices" at bounding box center [921, 80] width 122 height 63
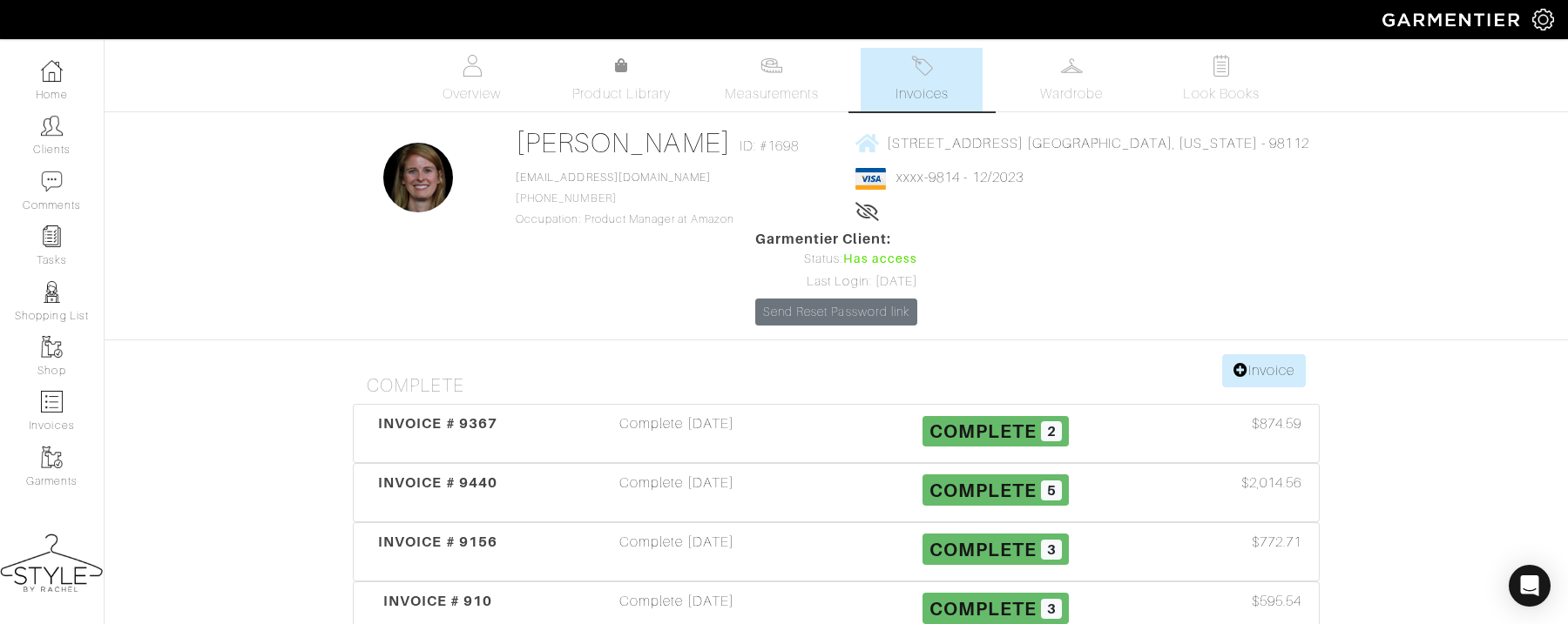
scroll to position [272, 0]
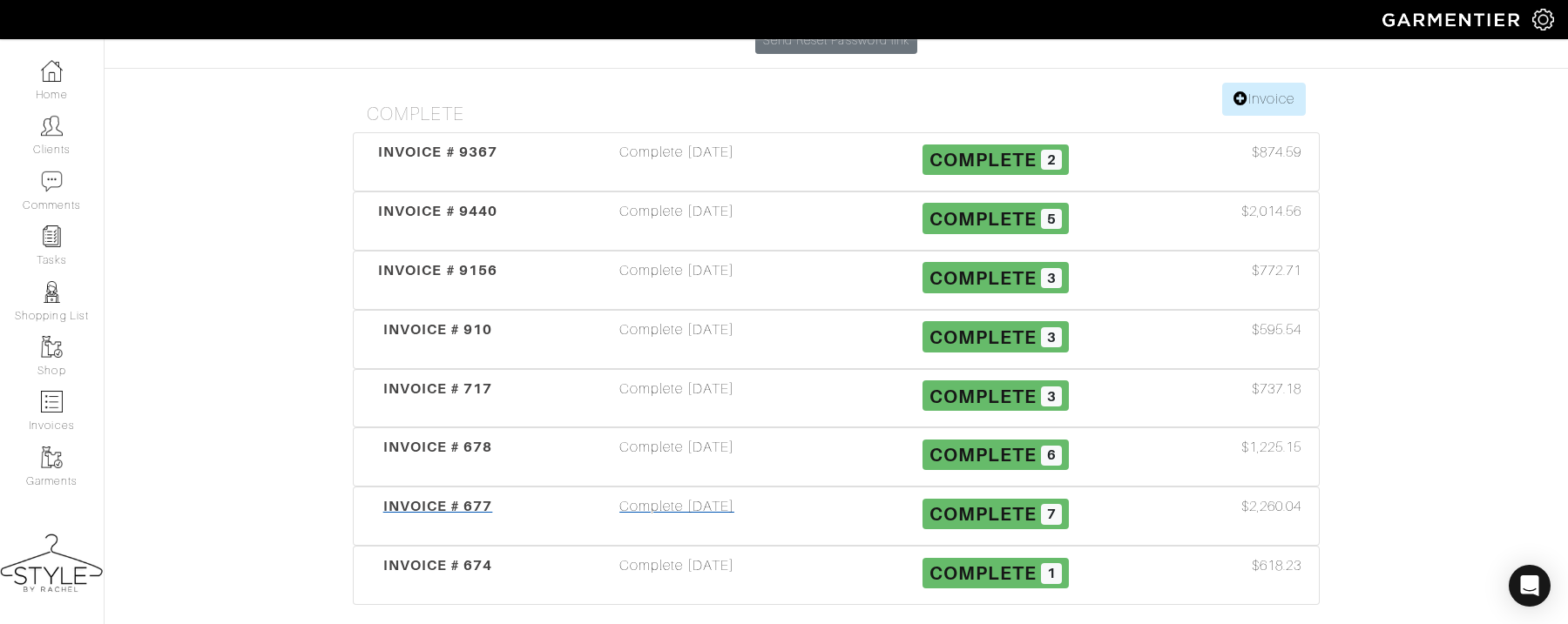
click at [403, 498] on span "INVOICE # 677" at bounding box center [438, 506] width 110 height 17
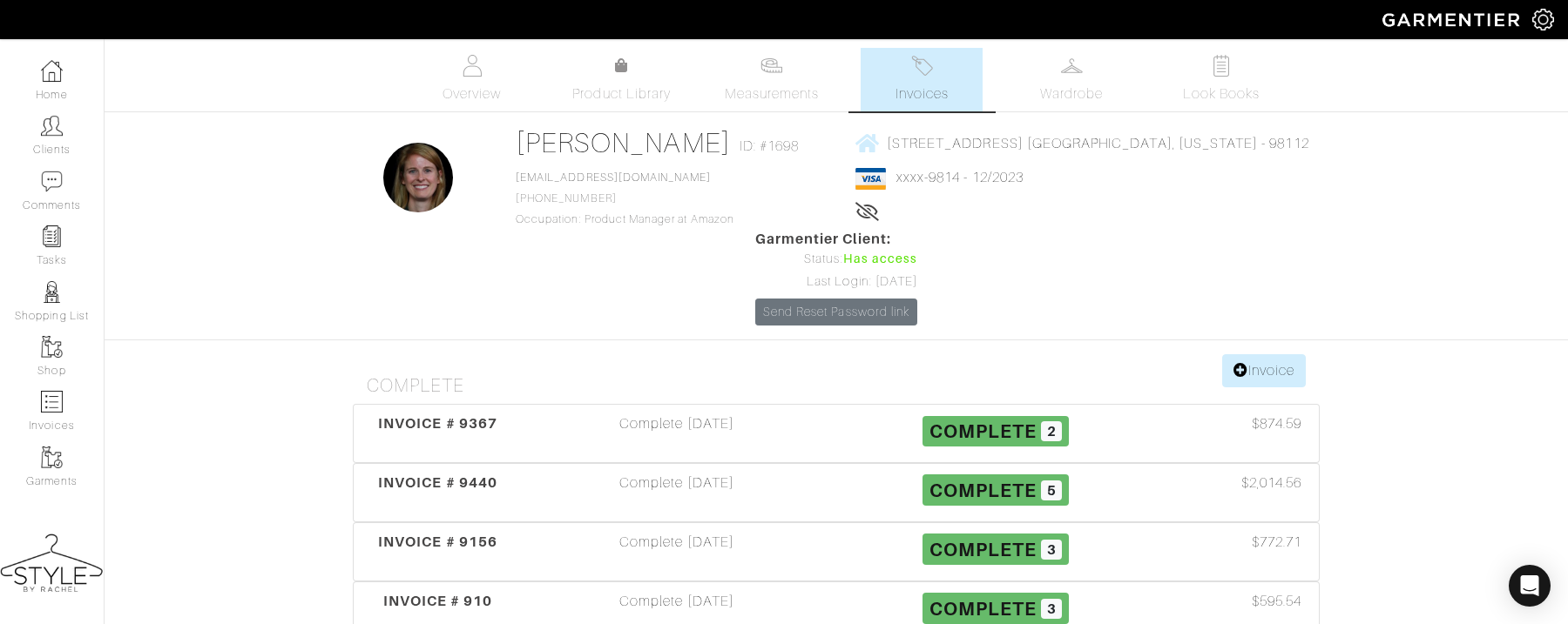
scroll to position [272, 0]
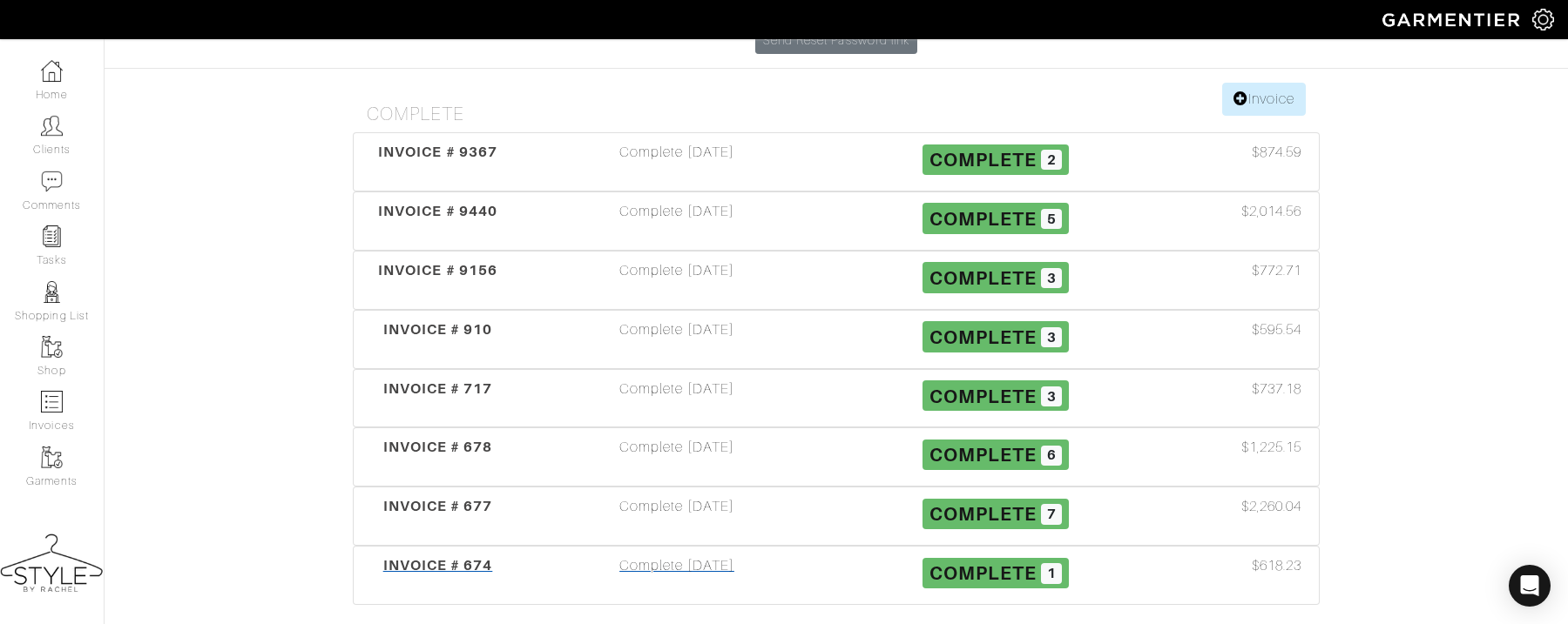
click at [419, 557] on span "INVOICE # 674" at bounding box center [438, 565] width 110 height 17
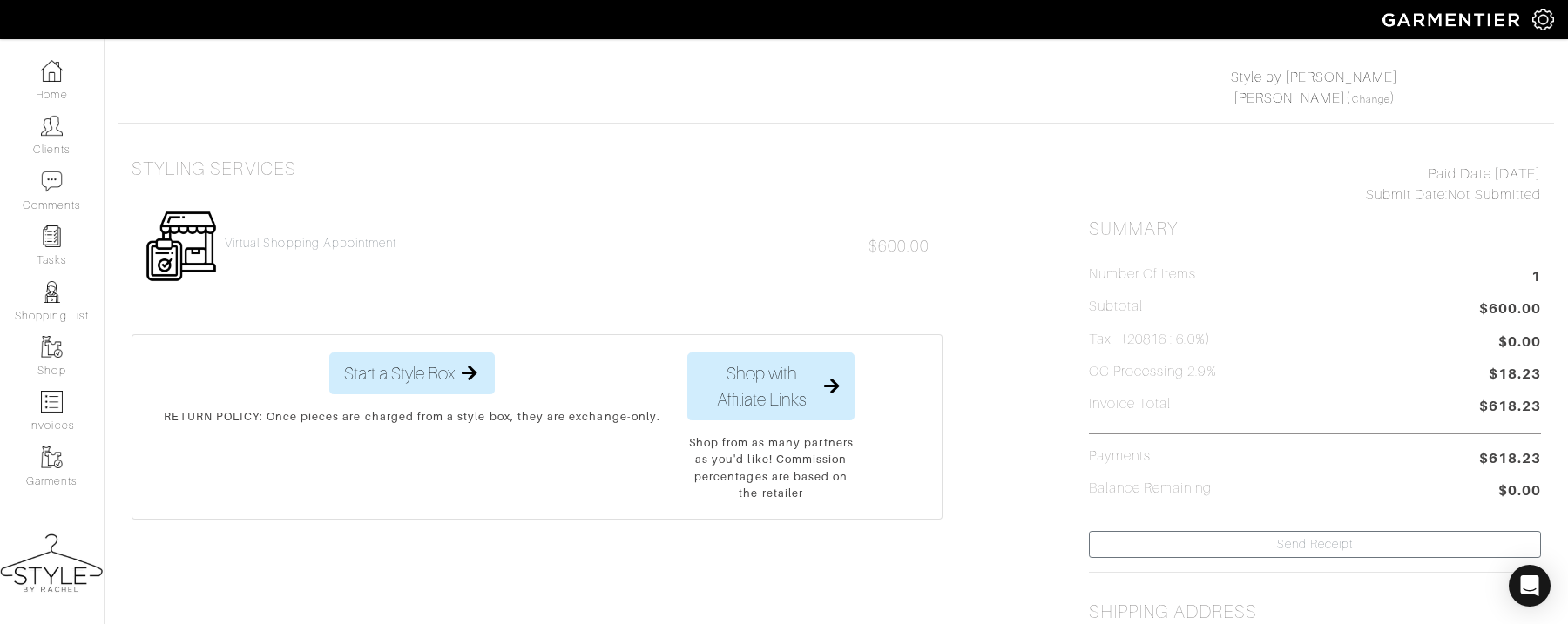
scroll to position [259, 0]
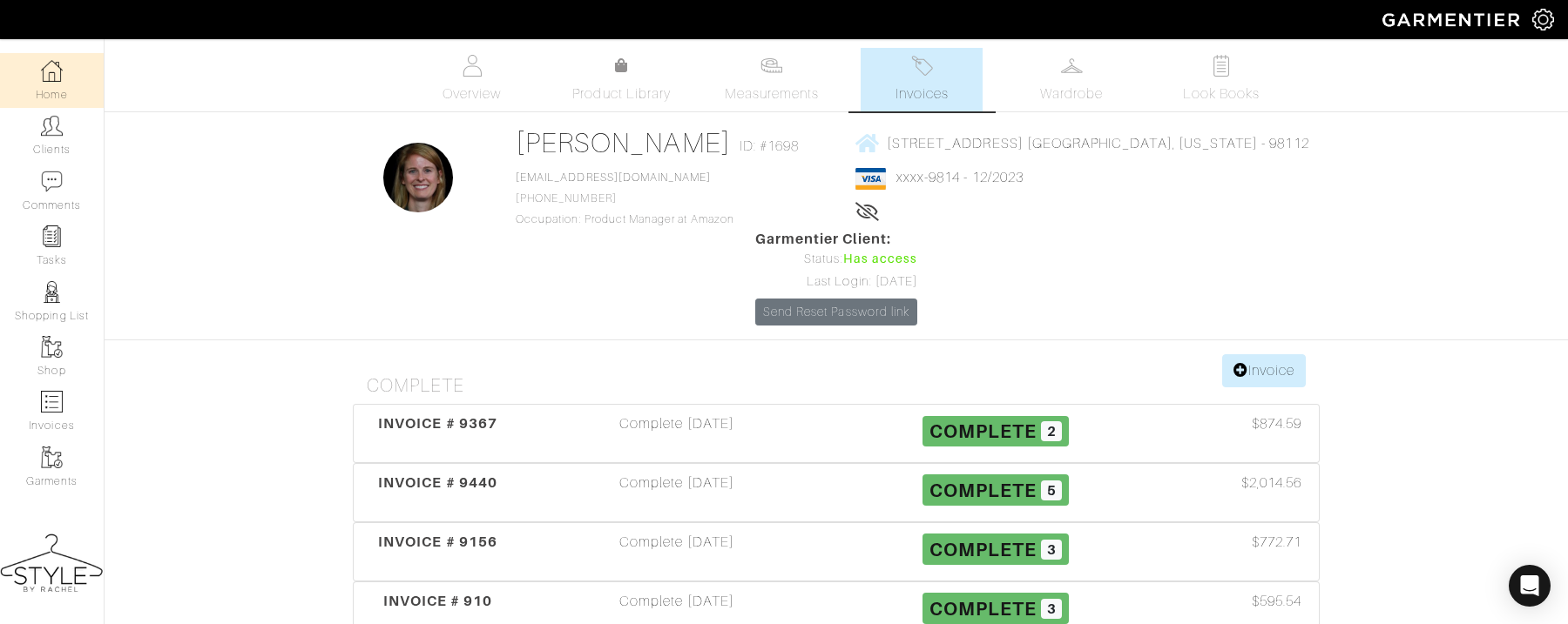
click at [53, 74] on img at bounding box center [52, 70] width 22 height 22
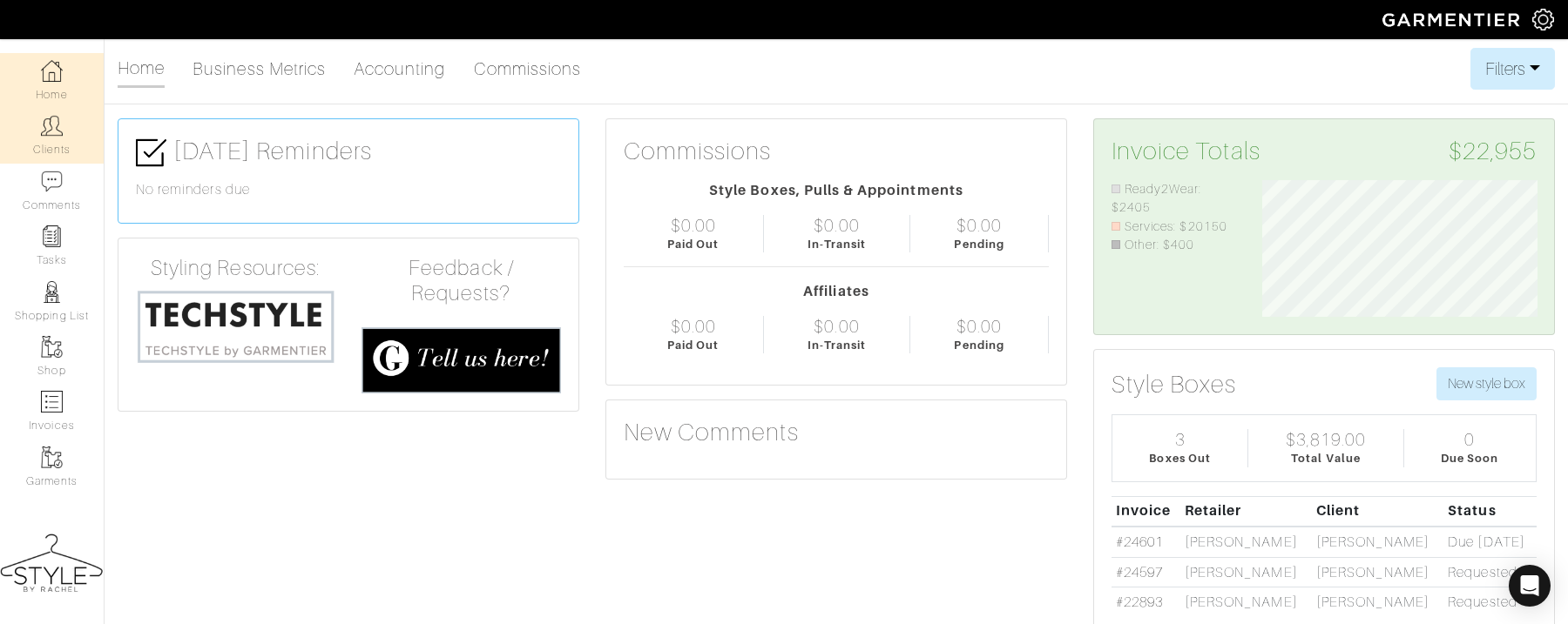
click at [38, 131] on link "Clients" at bounding box center [52, 135] width 104 height 55
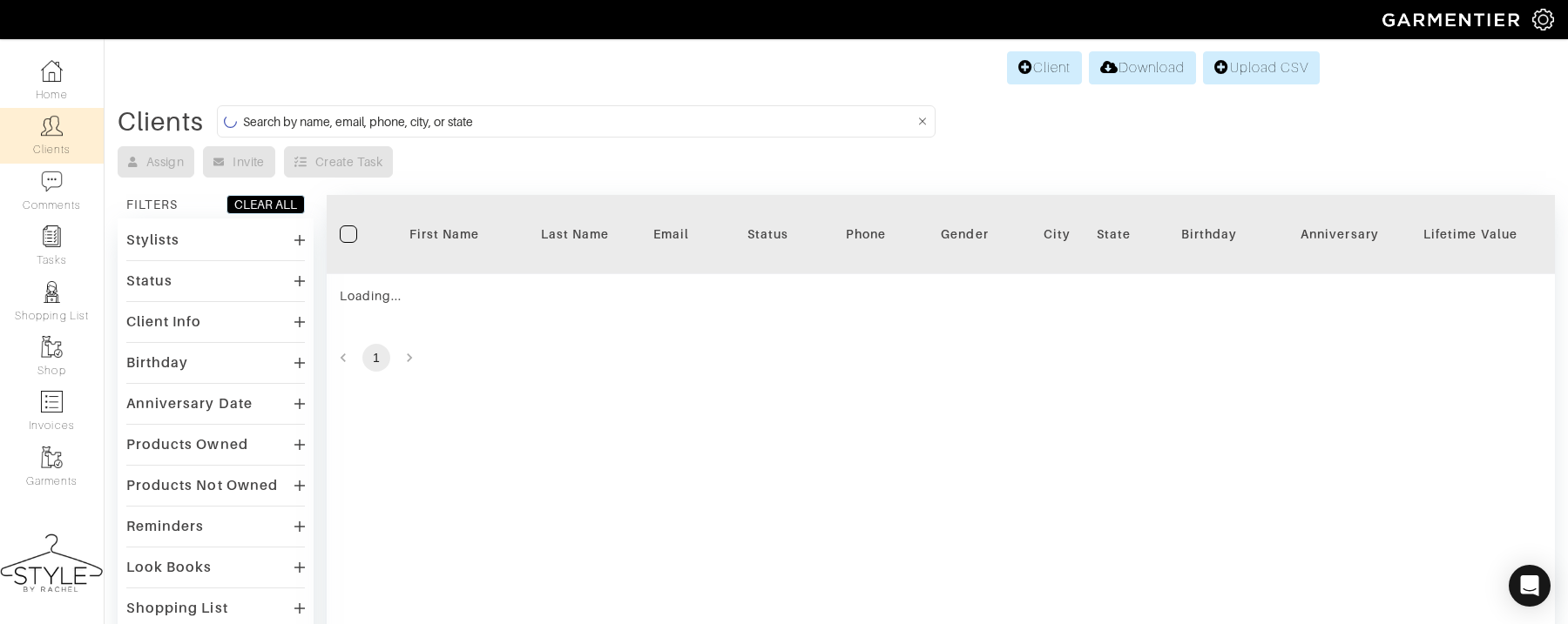
click at [280, 120] on input at bounding box center [579, 121] width 671 height 22
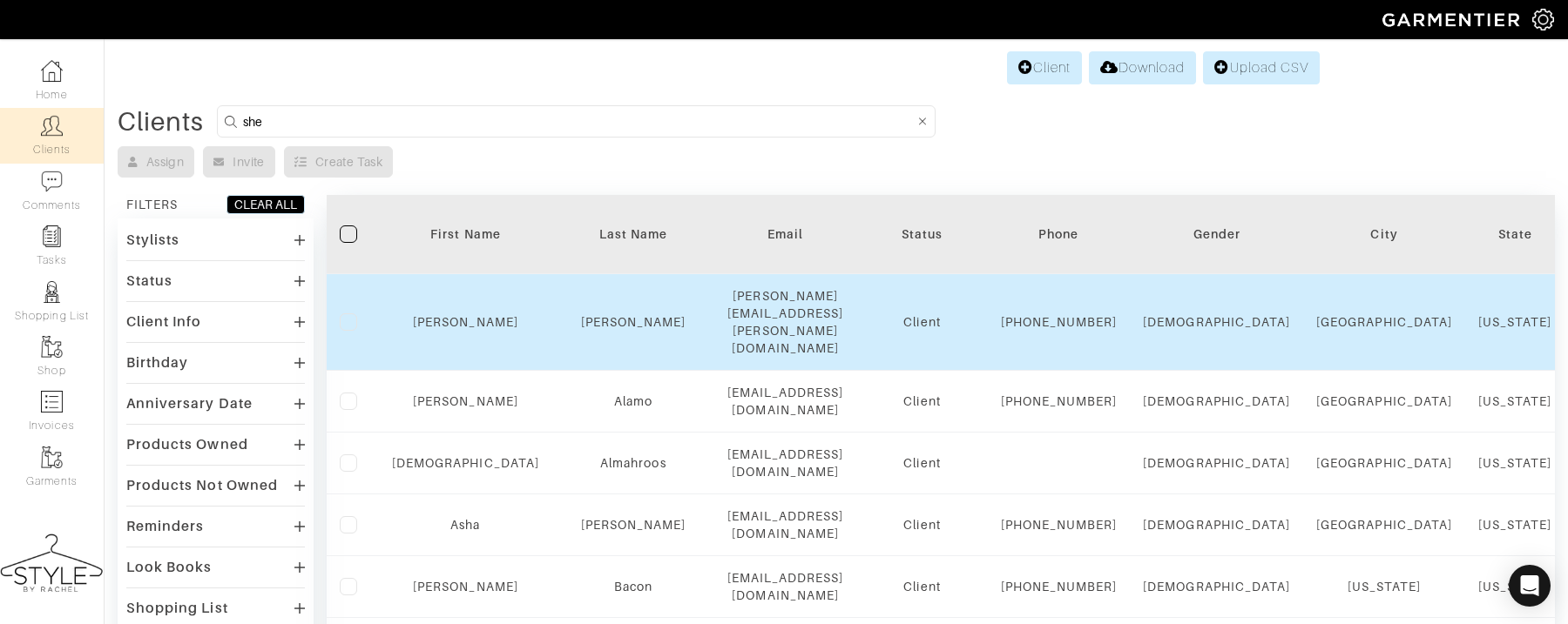
type input "shelly"
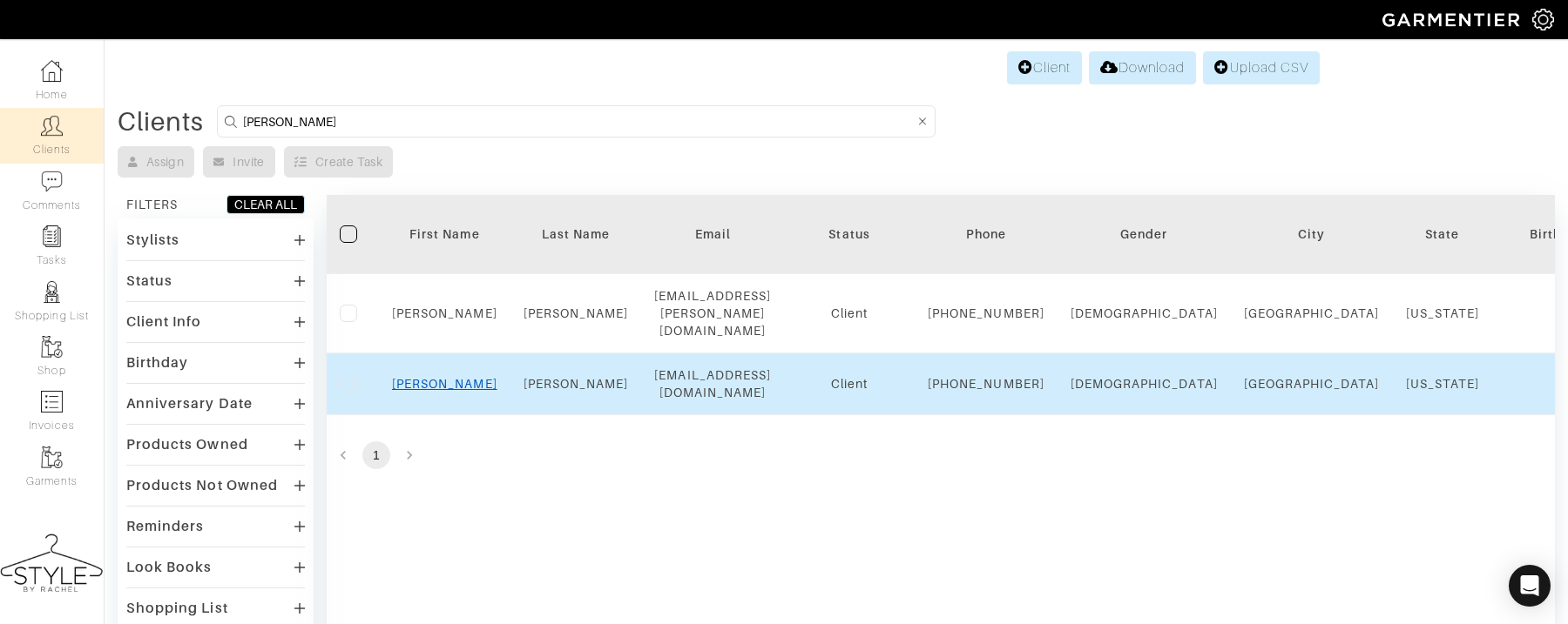
click at [445, 384] on link "[PERSON_NAME]" at bounding box center [445, 384] width 105 height 14
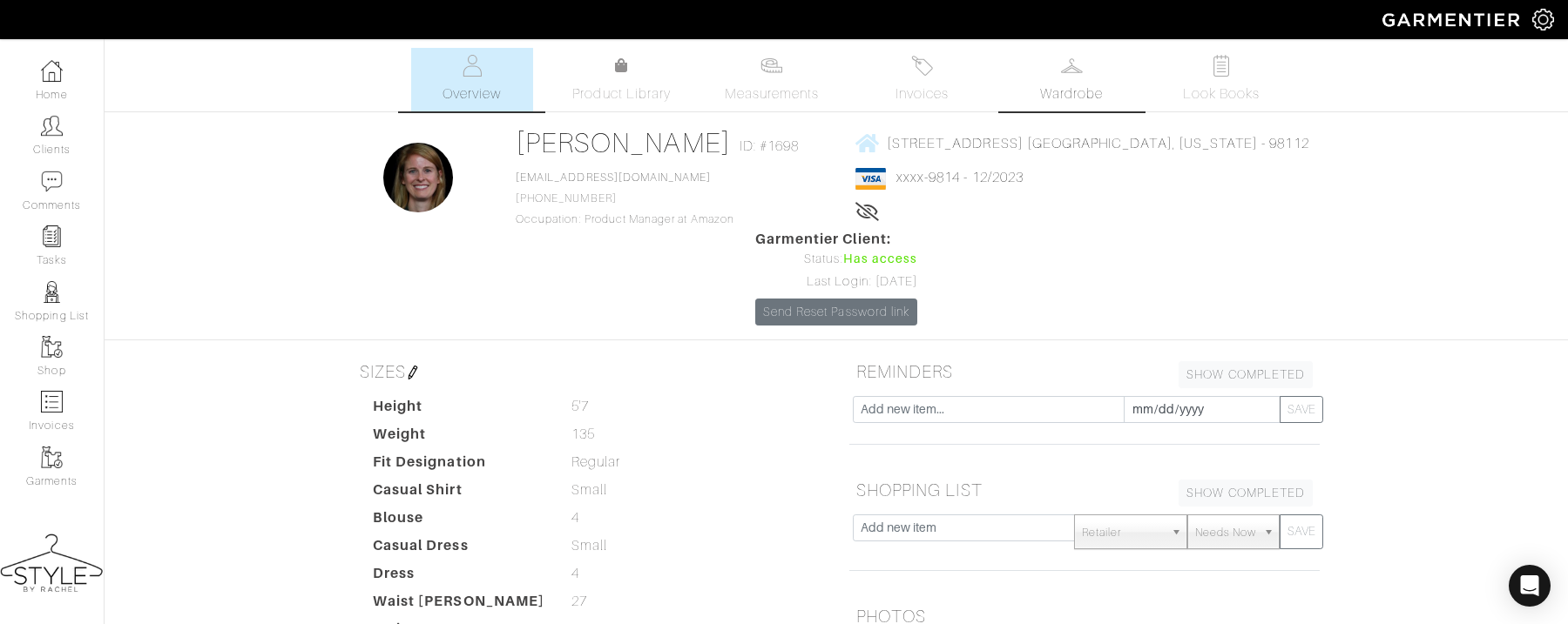
click at [1043, 58] on link "Wardrobe" at bounding box center [1071, 80] width 122 height 63
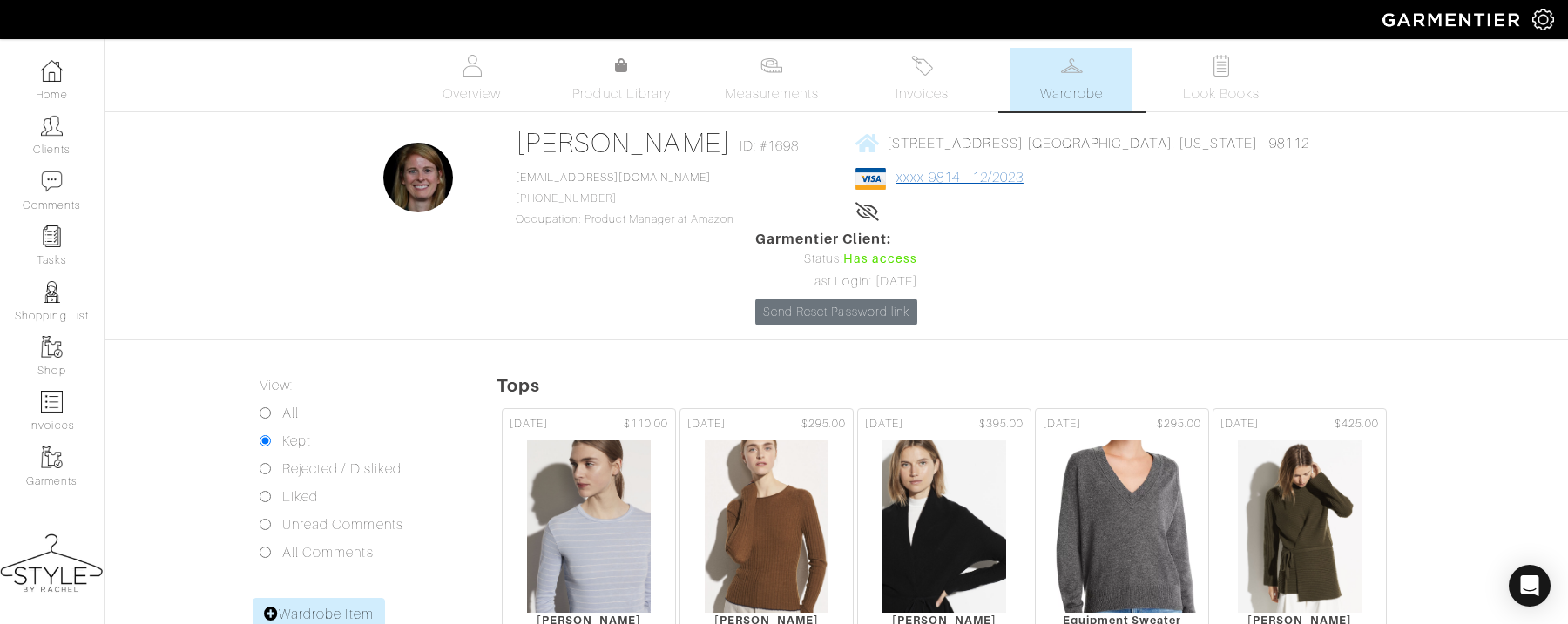
click at [917, 180] on link "xxxx-9814 - 12/2023" at bounding box center [960, 178] width 127 height 16
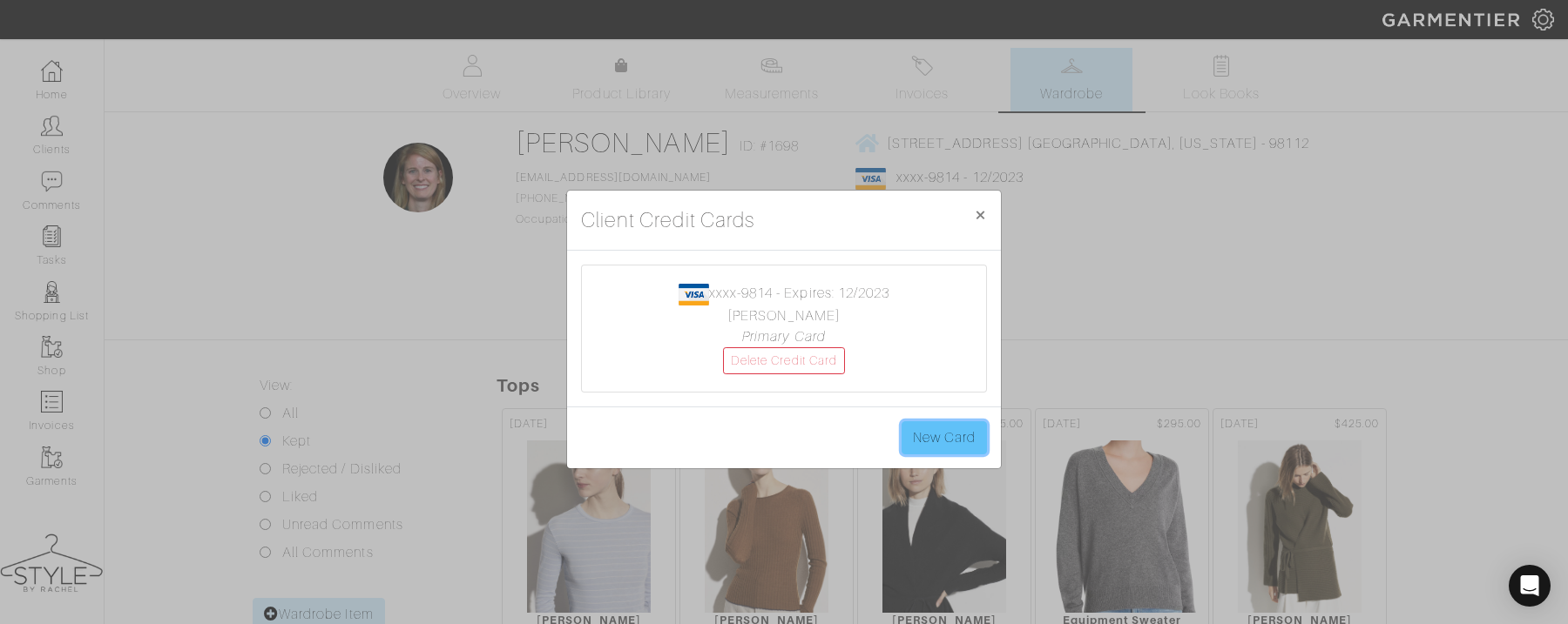
click at [930, 427] on link "New Card" at bounding box center [944, 438] width 85 height 33
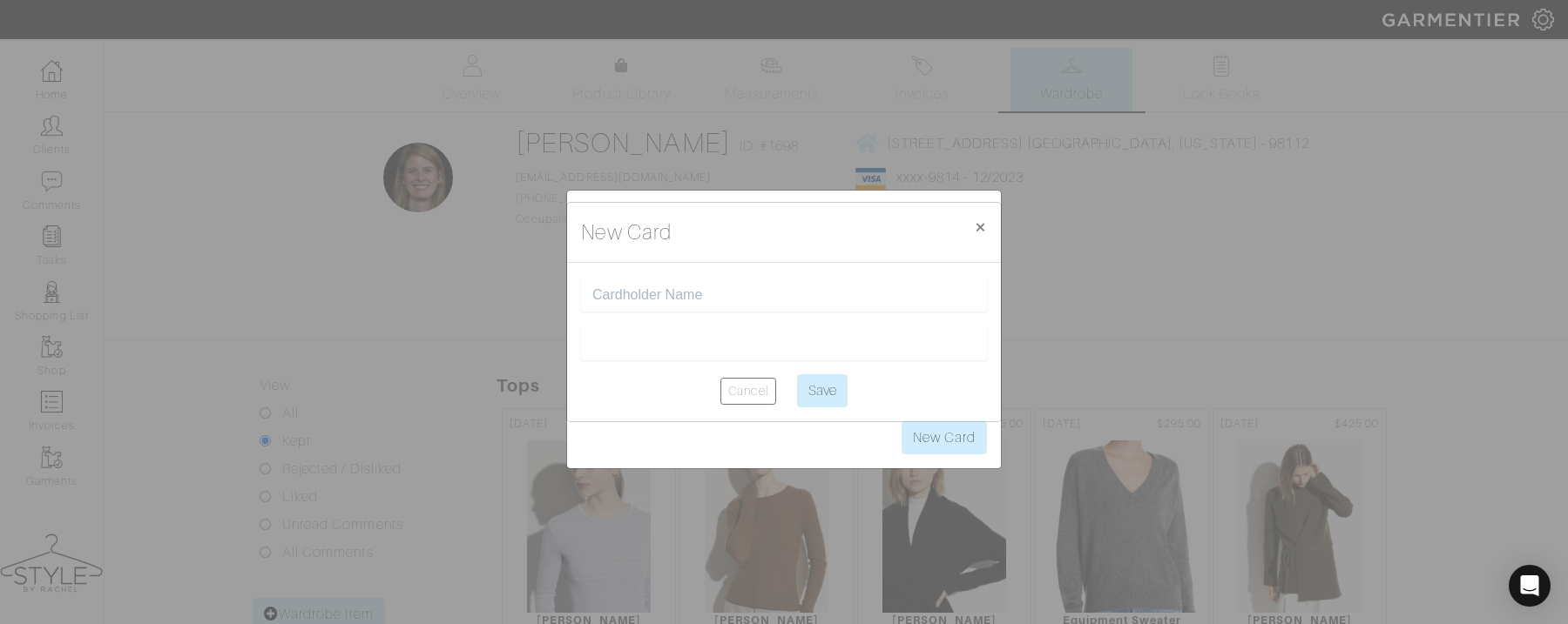
click at [719, 302] on div at bounding box center [784, 295] width 406 height 35
click at [709, 300] on input "text" at bounding box center [784, 294] width 384 height 17
click at [645, 295] on input "[PERSON_NAME]" at bounding box center [784, 294] width 384 height 17
type input "[PERSON_NAME]"
click at [685, 385] on center "Cancel Save" at bounding box center [784, 391] width 406 height 33
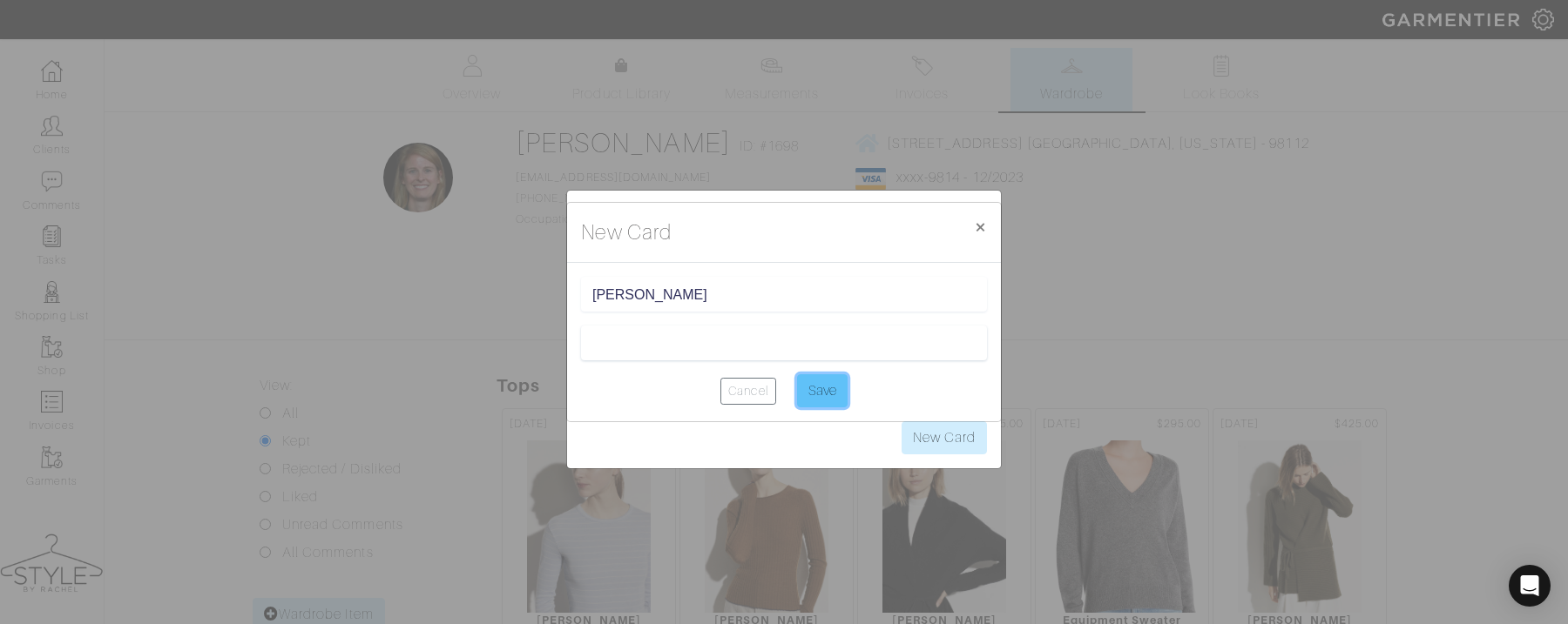
click at [803, 390] on input "Save" at bounding box center [823, 391] width 51 height 33
type input "Saving..."
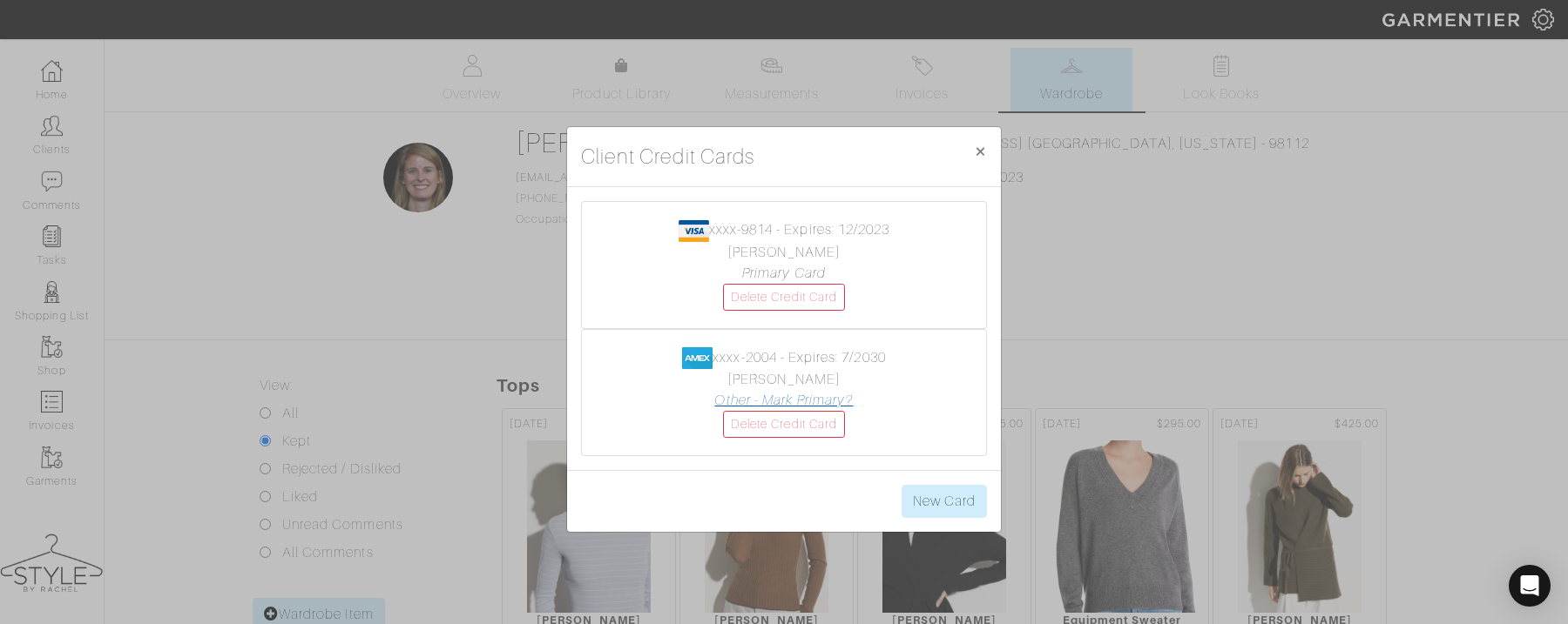
click at [795, 397] on link "Other - Mark Primary?" at bounding box center [784, 401] width 139 height 16
click at [801, 298] on link "Delete Credit Card" at bounding box center [784, 297] width 122 height 27
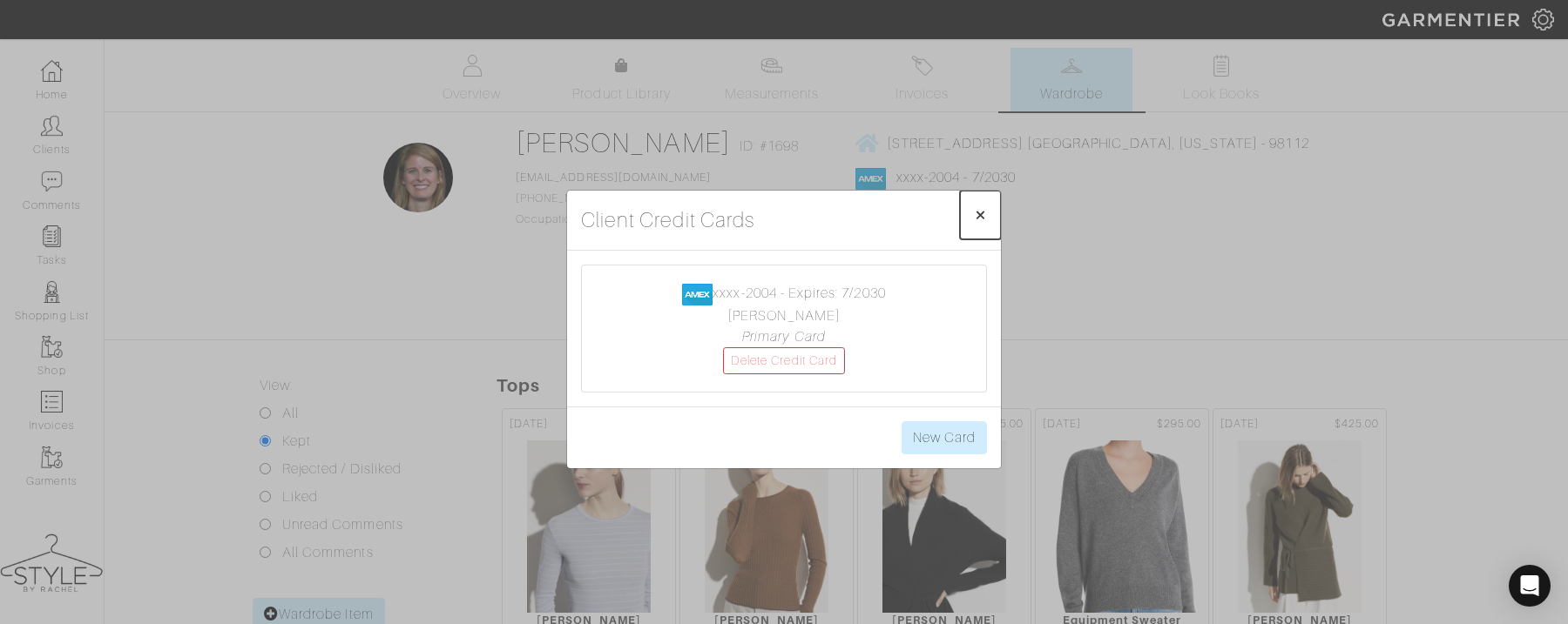
click at [987, 219] on button "× Close" at bounding box center [981, 215] width 41 height 49
